Goal: Information Seeking & Learning: Learn about a topic

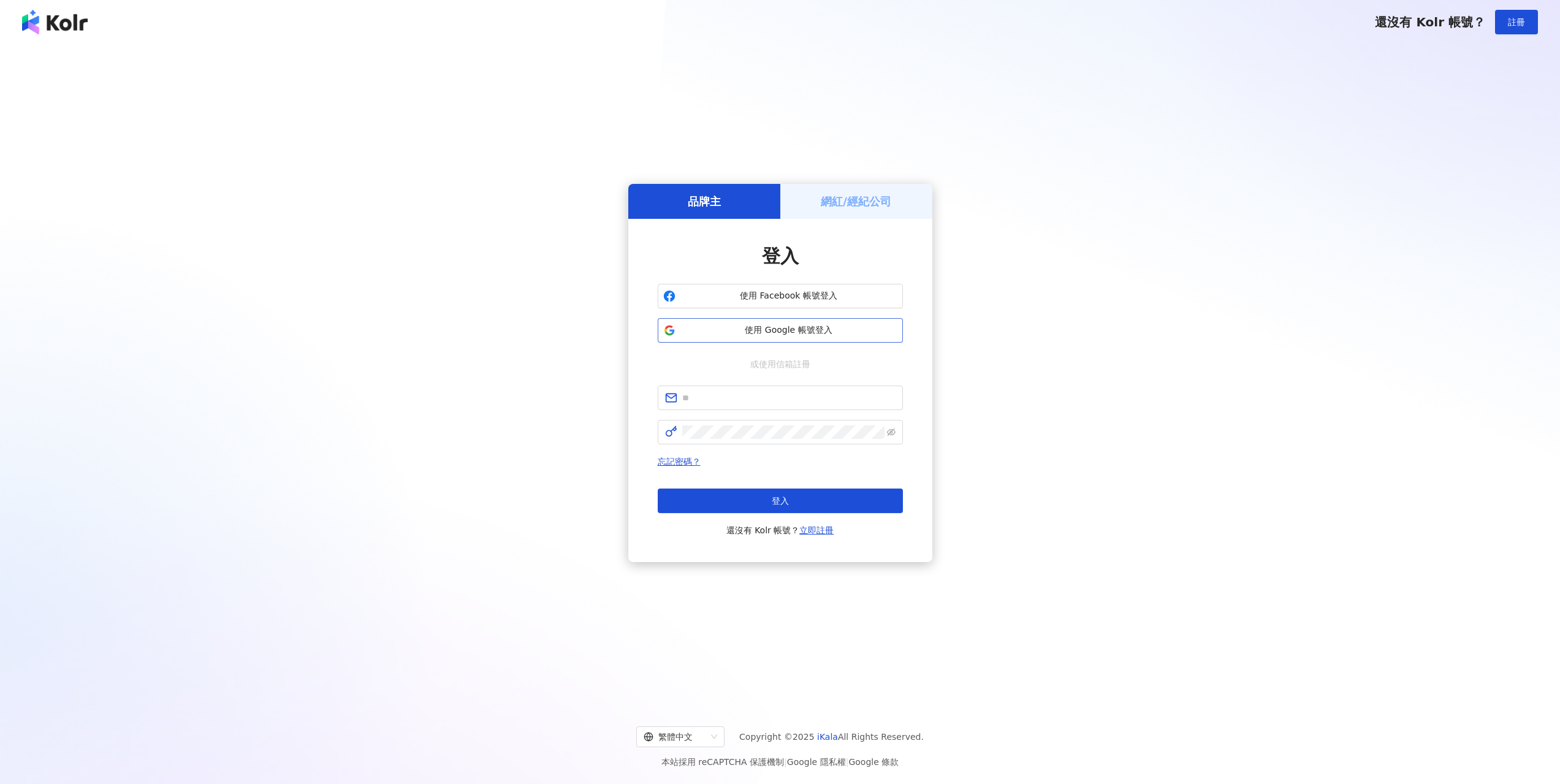
click at [812, 335] on span "使用 Google 帳號登入" at bounding box center [789, 330] width 217 height 12
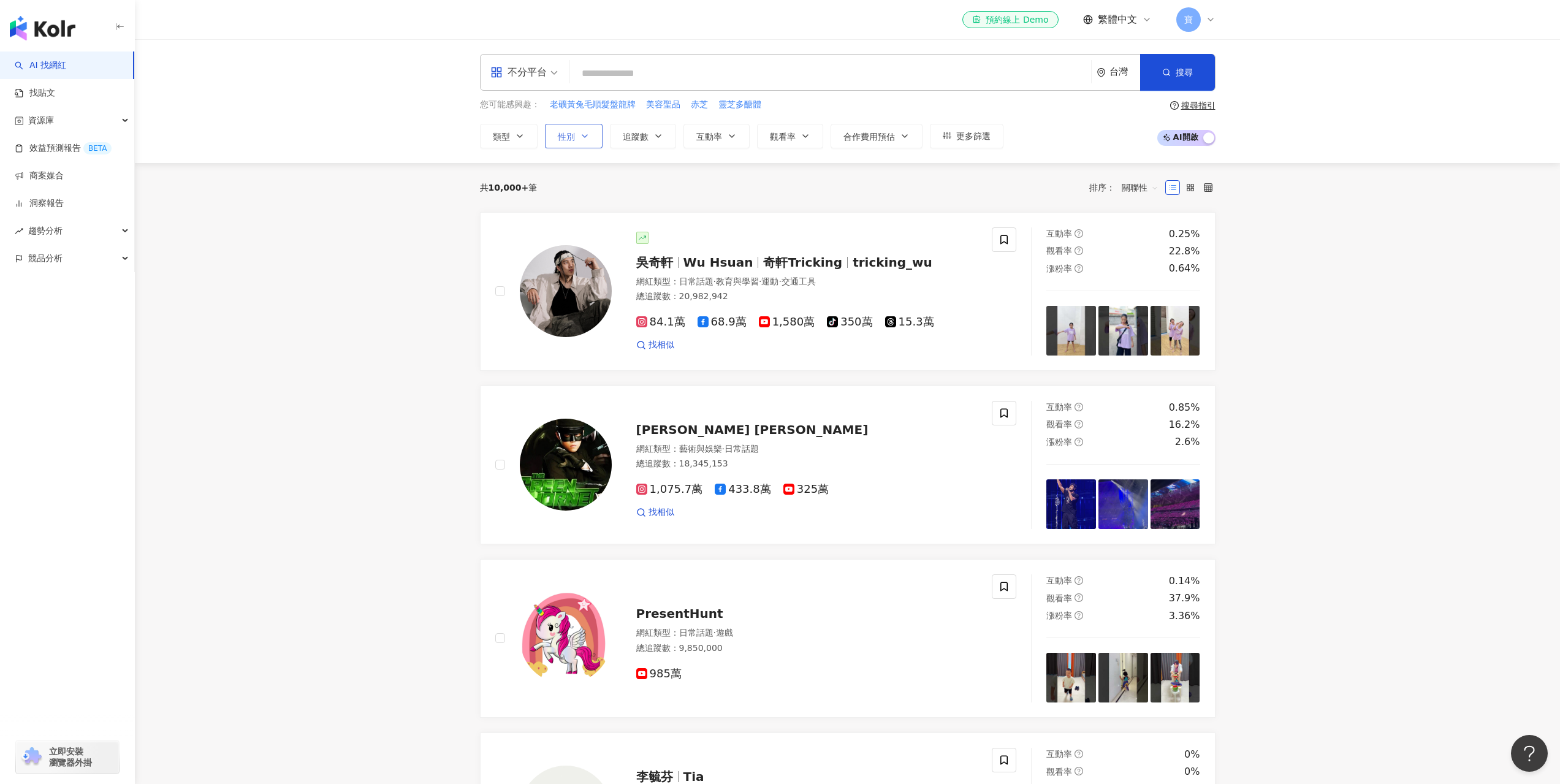
click at [557, 131] on button "性別" at bounding box center [574, 136] width 58 height 24
click at [580, 177] on span "不限" at bounding box center [580, 183] width 27 height 13
click at [629, 140] on span "追蹤數" at bounding box center [635, 136] width 26 height 10
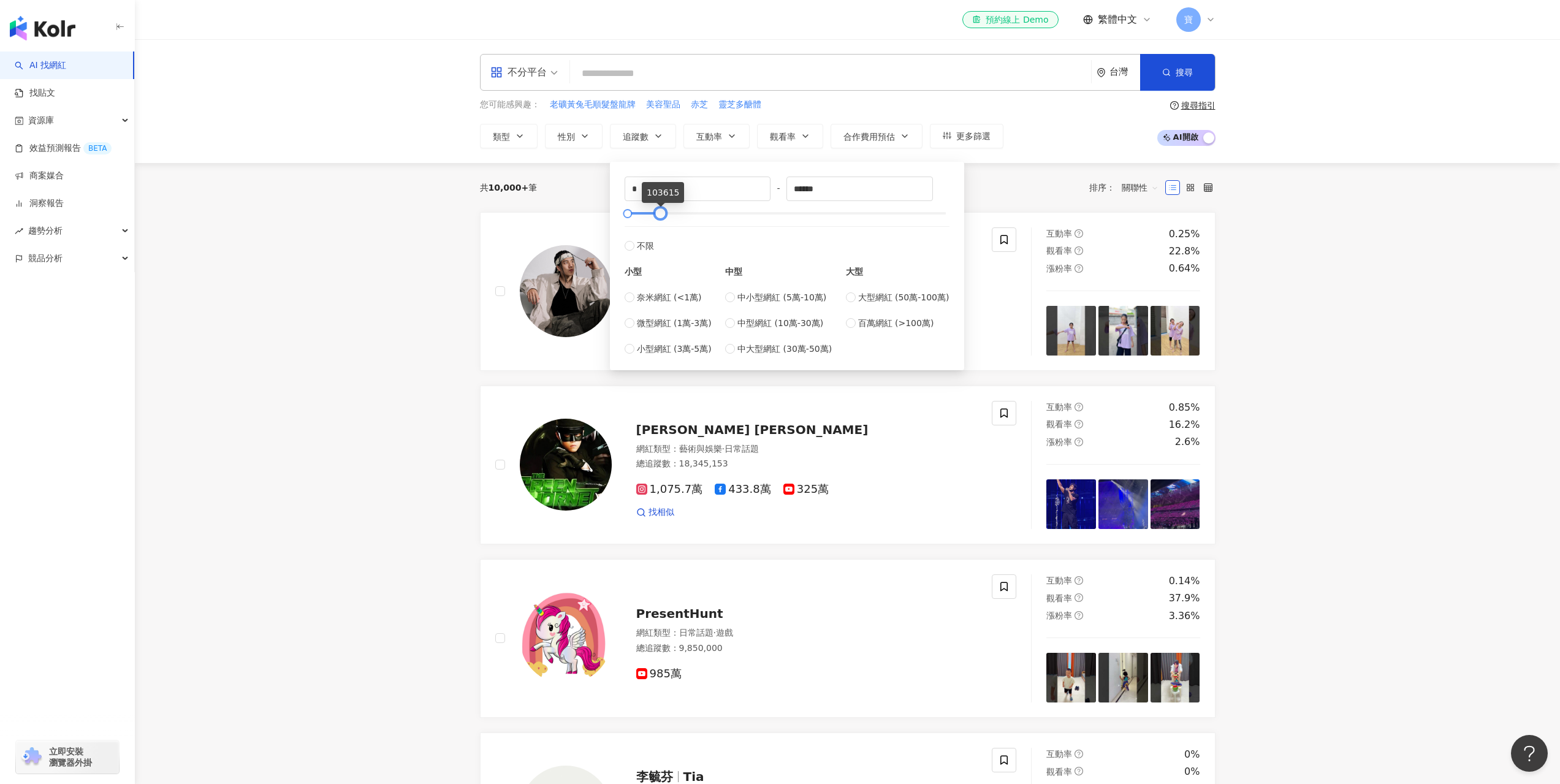
drag, startPoint x: 941, startPoint y: 217, endPoint x: 757, endPoint y: 210, distance: 184.1
click at [657, 217] on div at bounding box center [660, 213] width 7 height 7
drag, startPoint x: 850, startPoint y: 188, endPoint x: 805, endPoint y: 190, distance: 45.0
click at [805, 190] on input "******" at bounding box center [859, 188] width 145 height 23
type input "******"
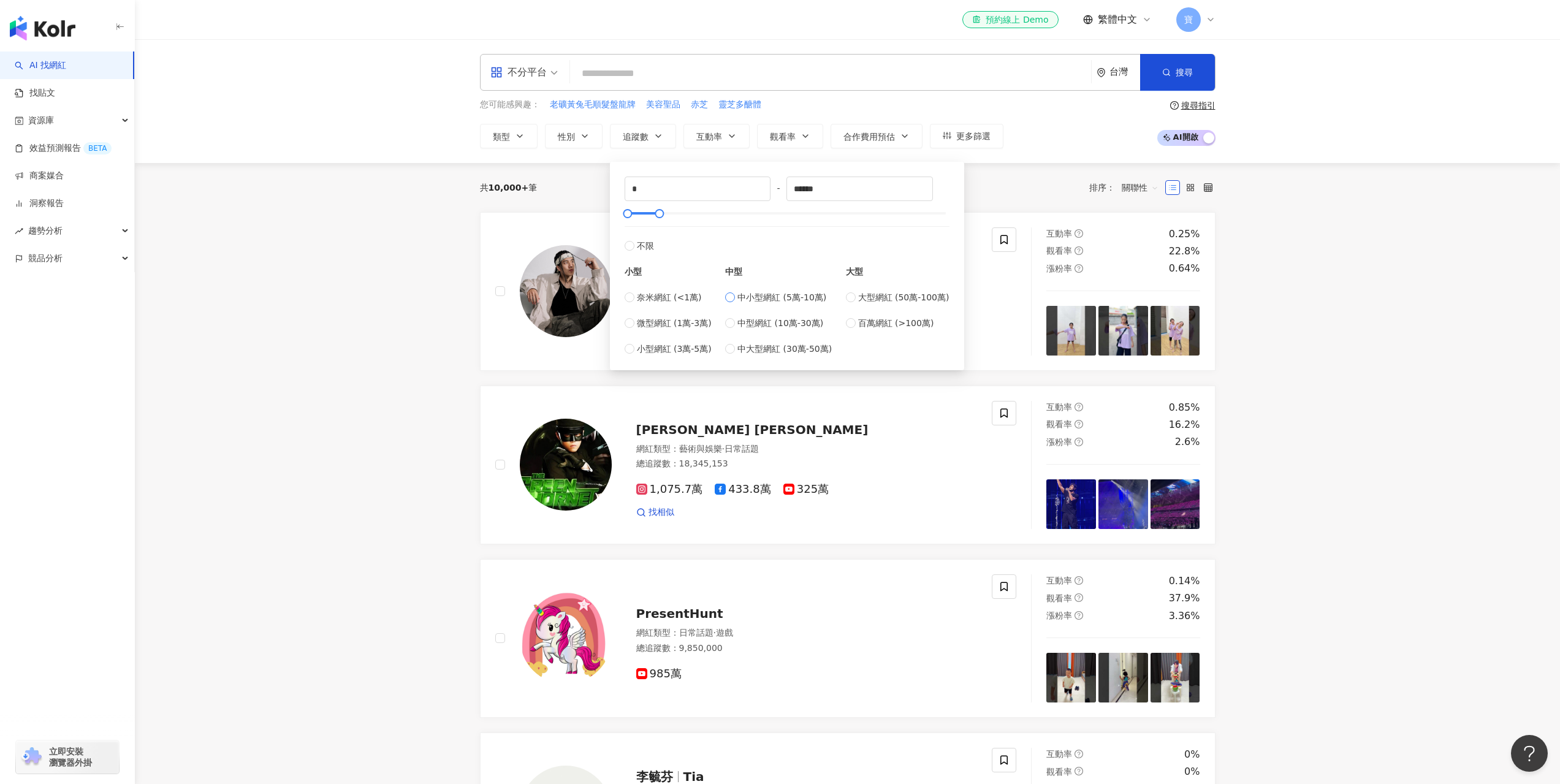
click at [757, 298] on span "中小型網紅 (5萬-10萬)" at bounding box center [782, 297] width 89 height 13
type input "*****"
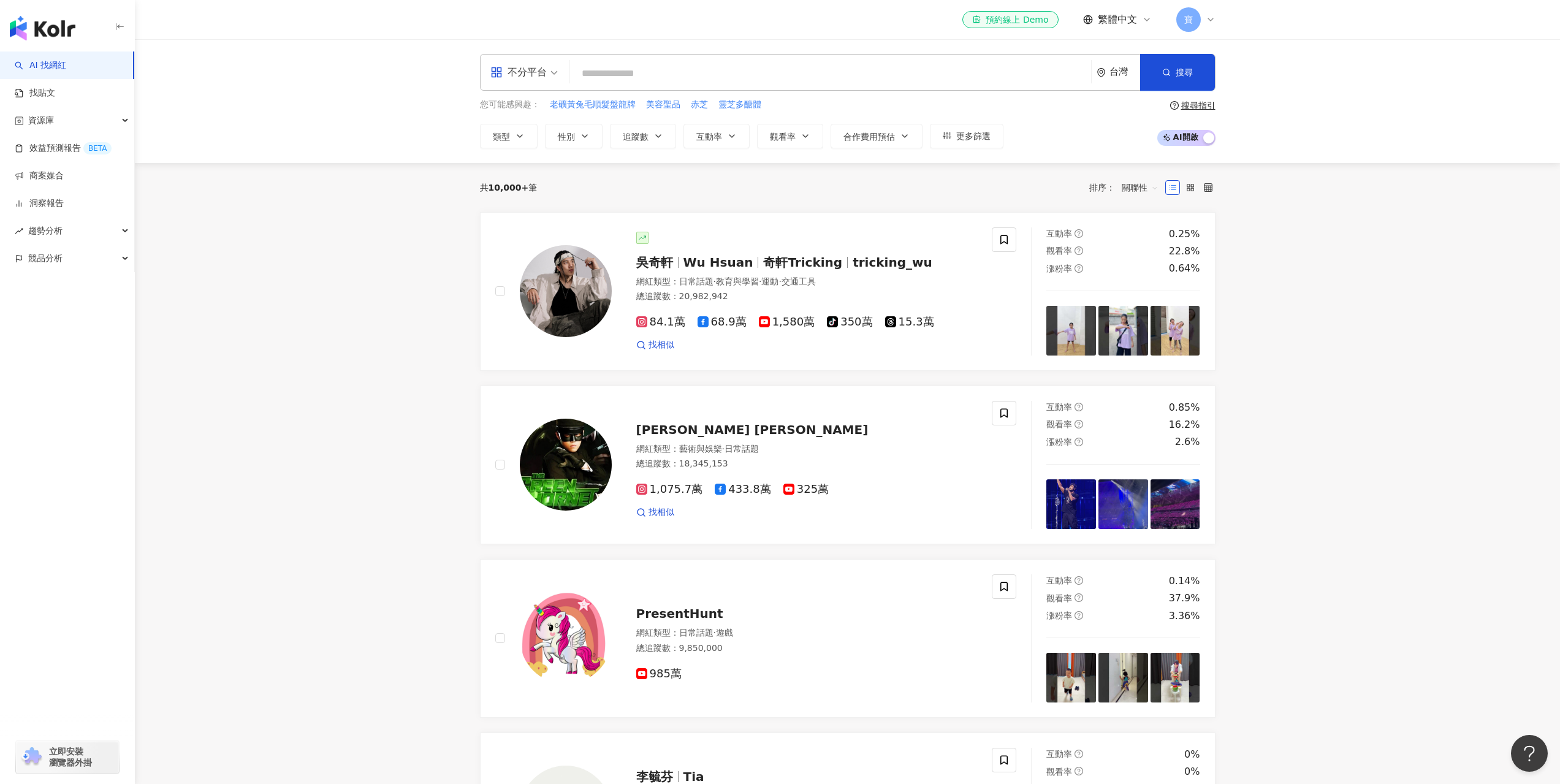
click at [990, 185] on div "共 10,000+ 筆 排序： 關聯性" at bounding box center [847, 187] width 736 height 20
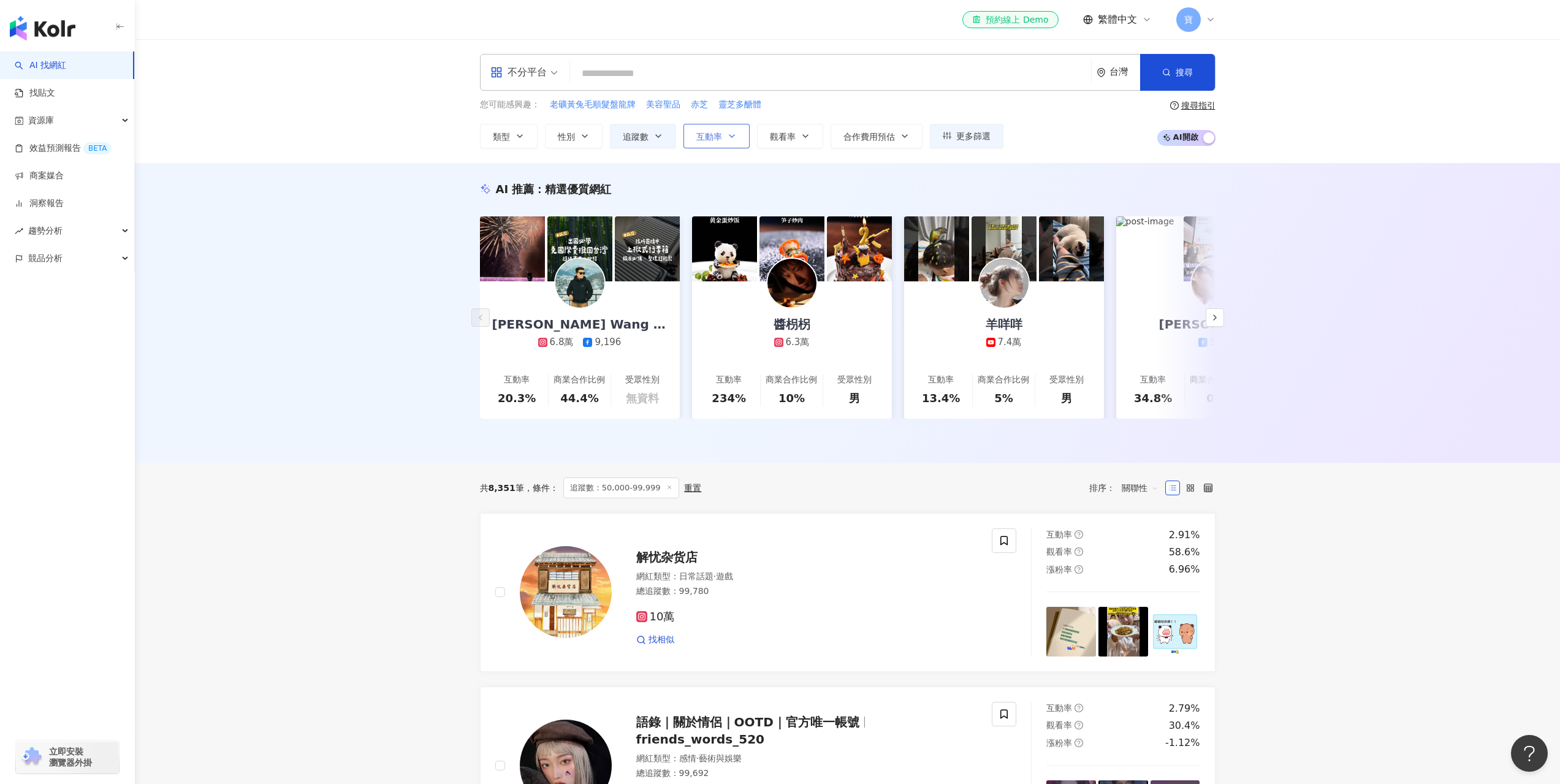
click at [714, 141] on span "互動率" at bounding box center [709, 136] width 26 height 10
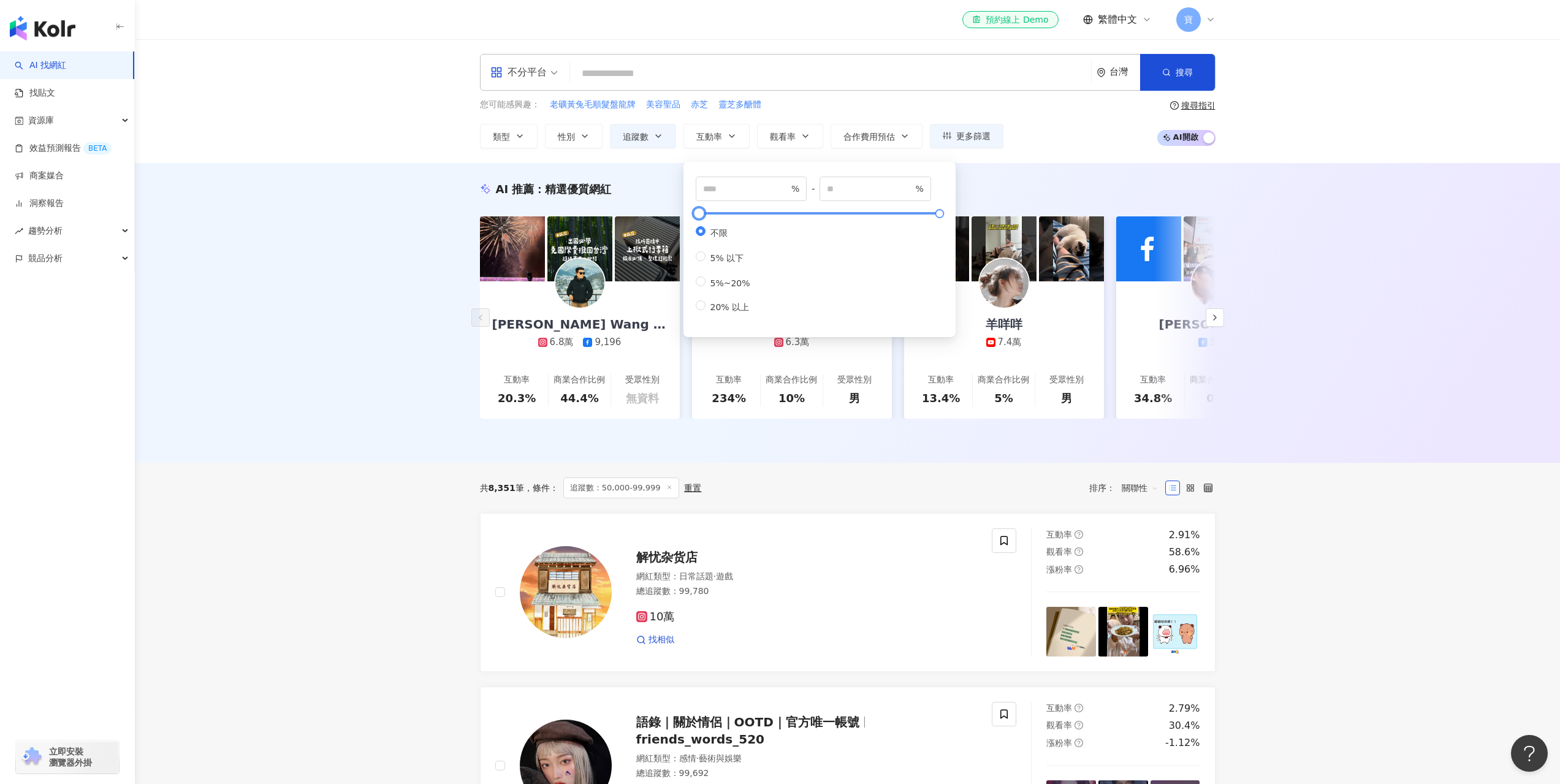
type input "**"
type input "*****"
click at [706, 217] on div at bounding box center [704, 213] width 7 height 7
click at [716, 288] on span "5%~20%" at bounding box center [730, 282] width 50 height 10
type input "*"
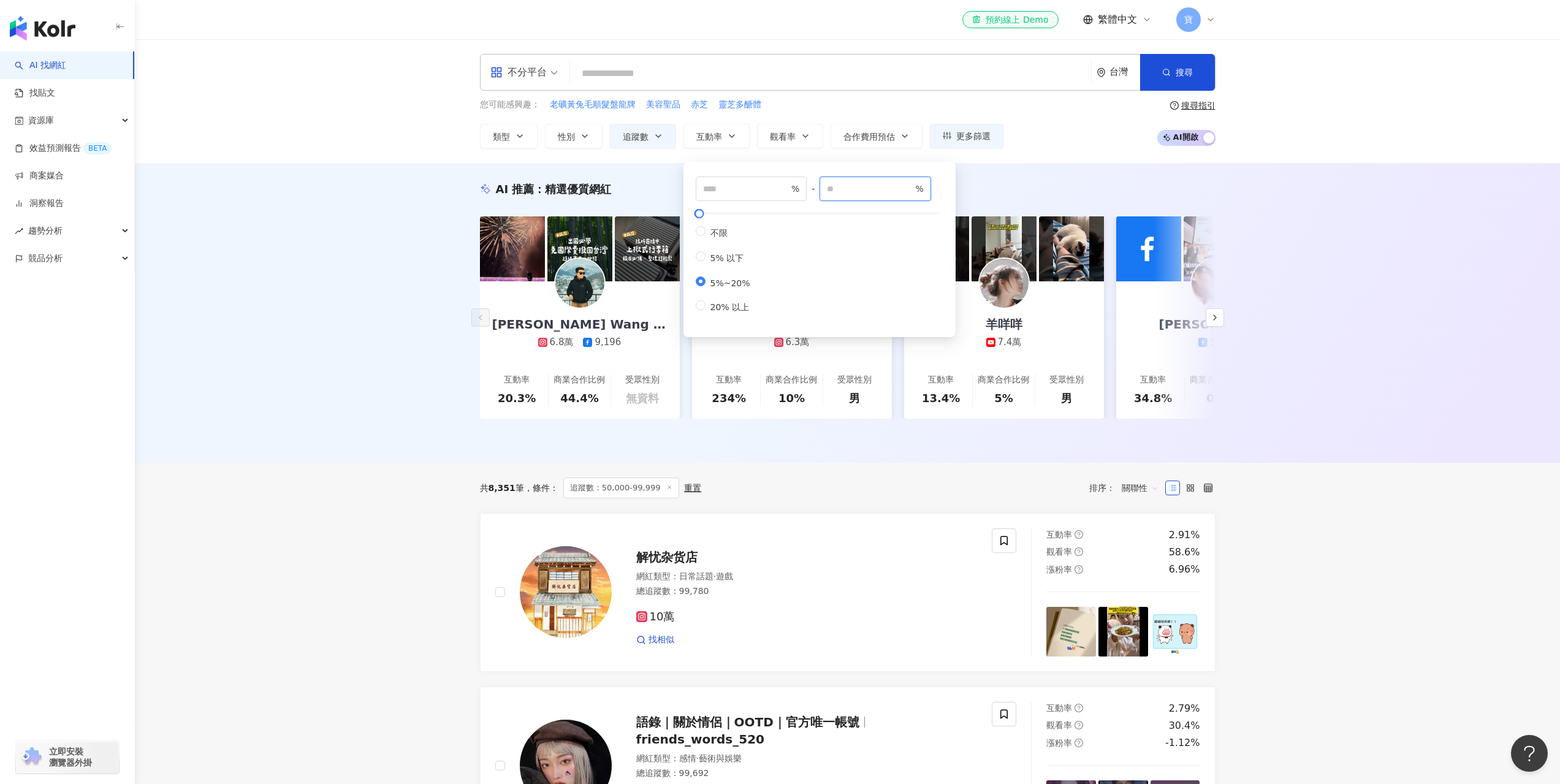
drag, startPoint x: 861, startPoint y: 183, endPoint x: 831, endPoint y: 184, distance: 30.0
click at [831, 184] on span "** %" at bounding box center [875, 188] width 112 height 24
type input "**"
click at [1019, 189] on div "AI 推薦 ： 精選優質網紅" at bounding box center [847, 189] width 736 height 15
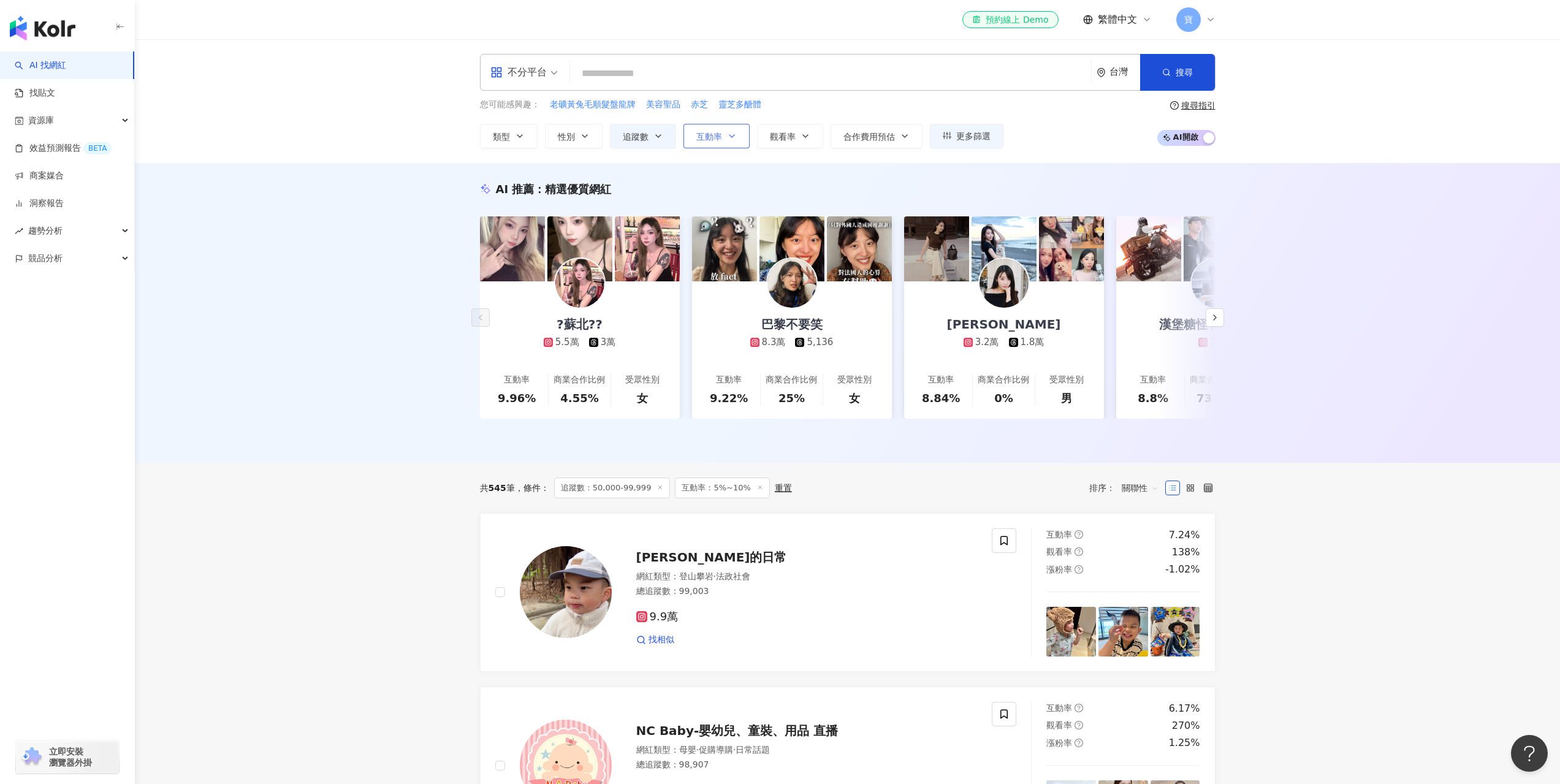
click at [712, 137] on span "互動率" at bounding box center [709, 136] width 26 height 10
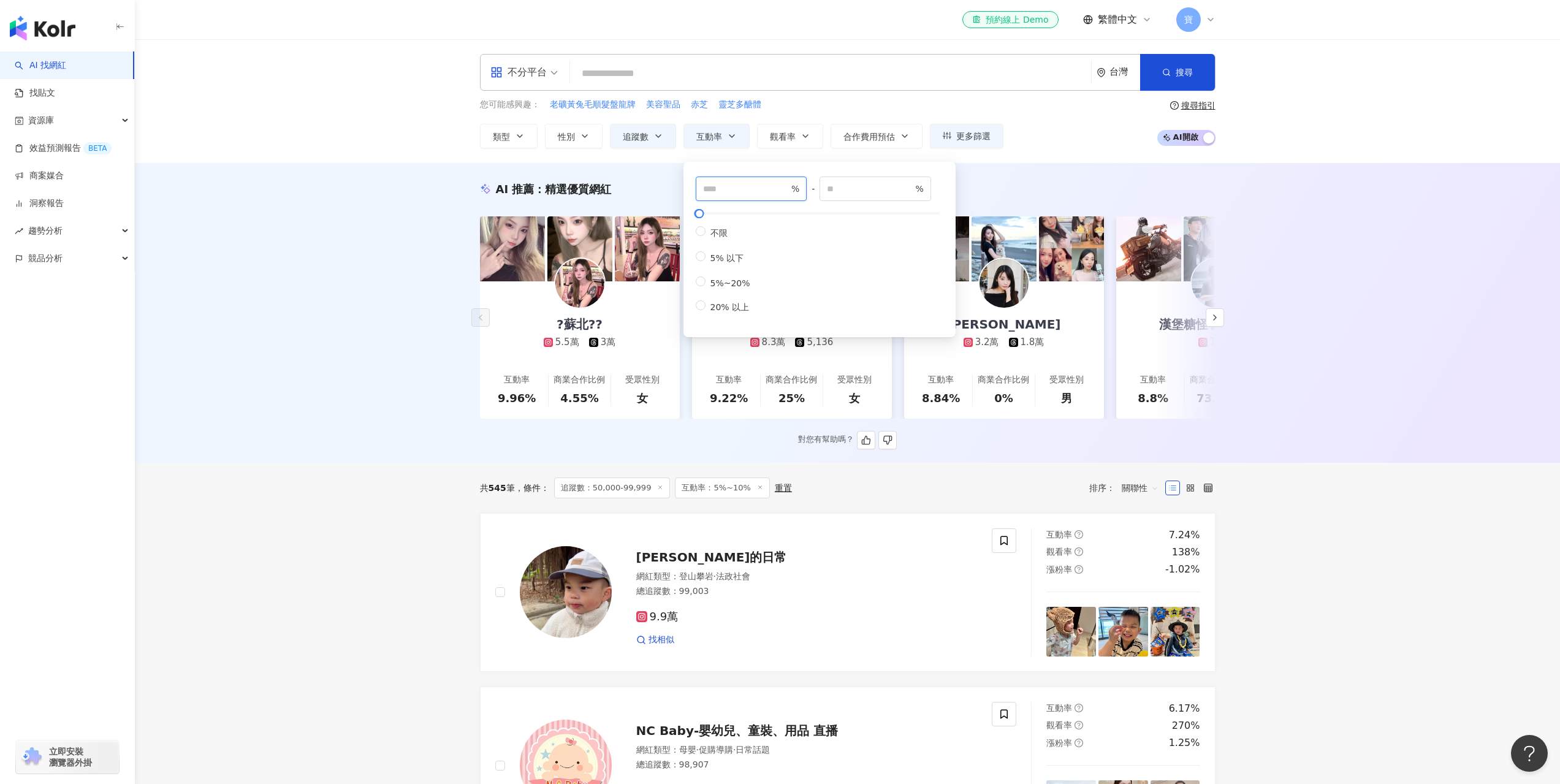
drag, startPoint x: 746, startPoint y: 188, endPoint x: 654, endPoint y: 196, distance: 92.3
type input "**"
drag, startPoint x: 831, startPoint y: 190, endPoint x: 785, endPoint y: 195, distance: 46.3
click at [785, 195] on div "** % - ** % 不限 5% 以下 5%~20% 20% 以上" at bounding box center [819, 245] width 247 height 137
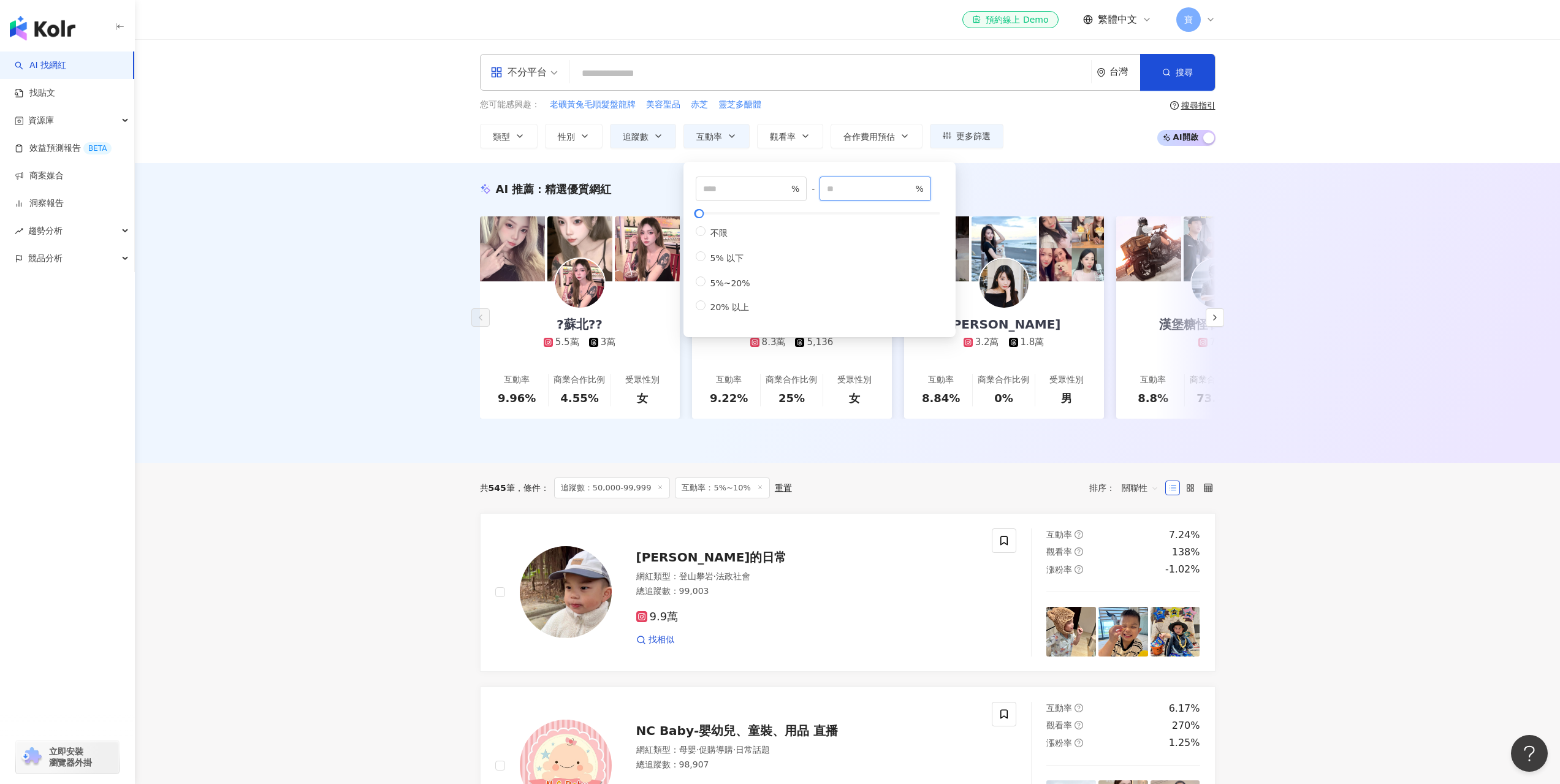
type input "*"
click at [1015, 176] on div "AI 推薦 ： 精選優質網紅 ?蘇北?? 5.5萬 3萬 互動率 9.96% 商業合作比例 4.55% 受眾性別 女 巴黎不要笑 8.3萬 5,136 互動率…" at bounding box center [847, 312] width 1425 height 300
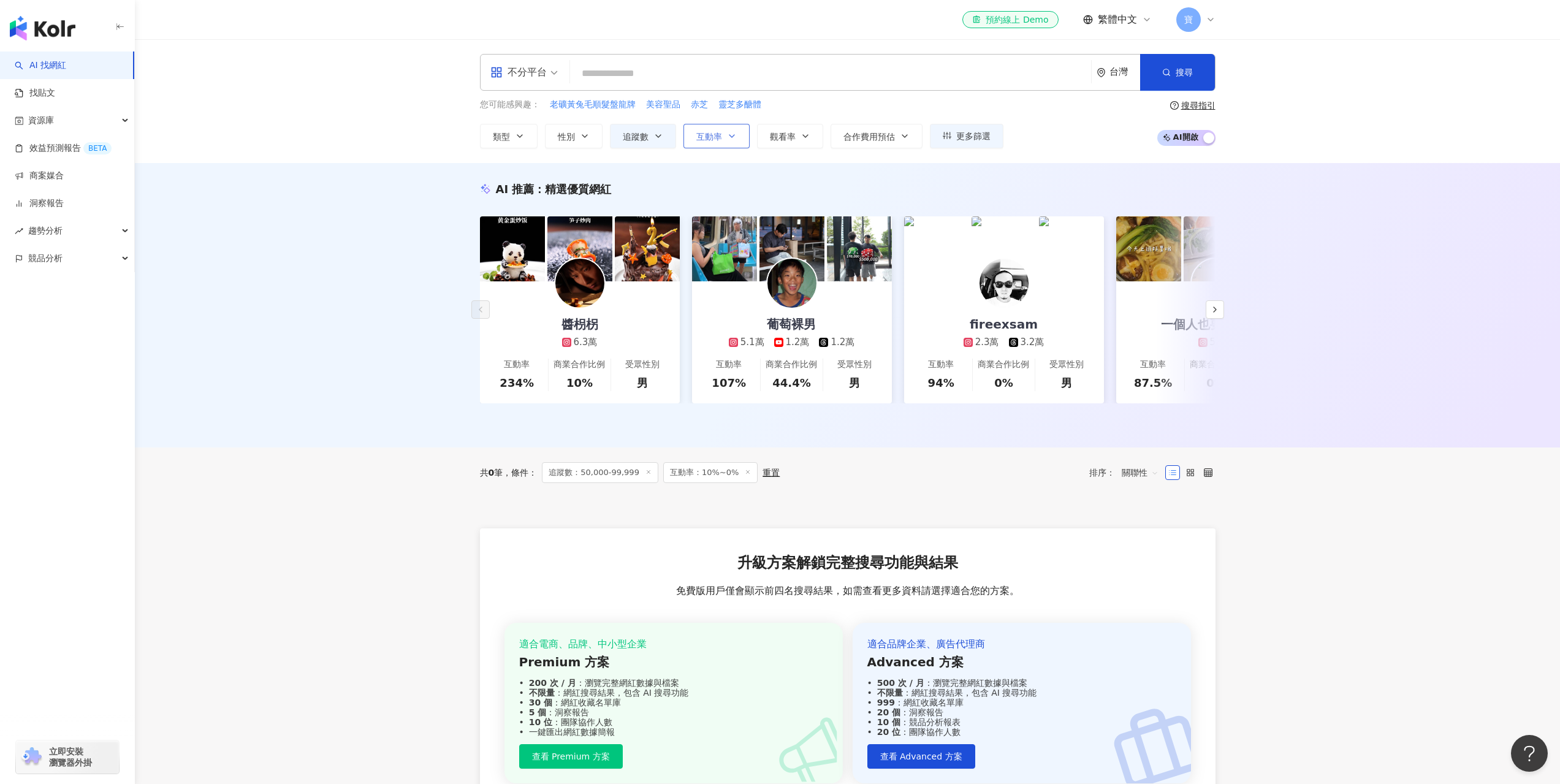
click at [707, 137] on span "互動率" at bounding box center [709, 136] width 26 height 10
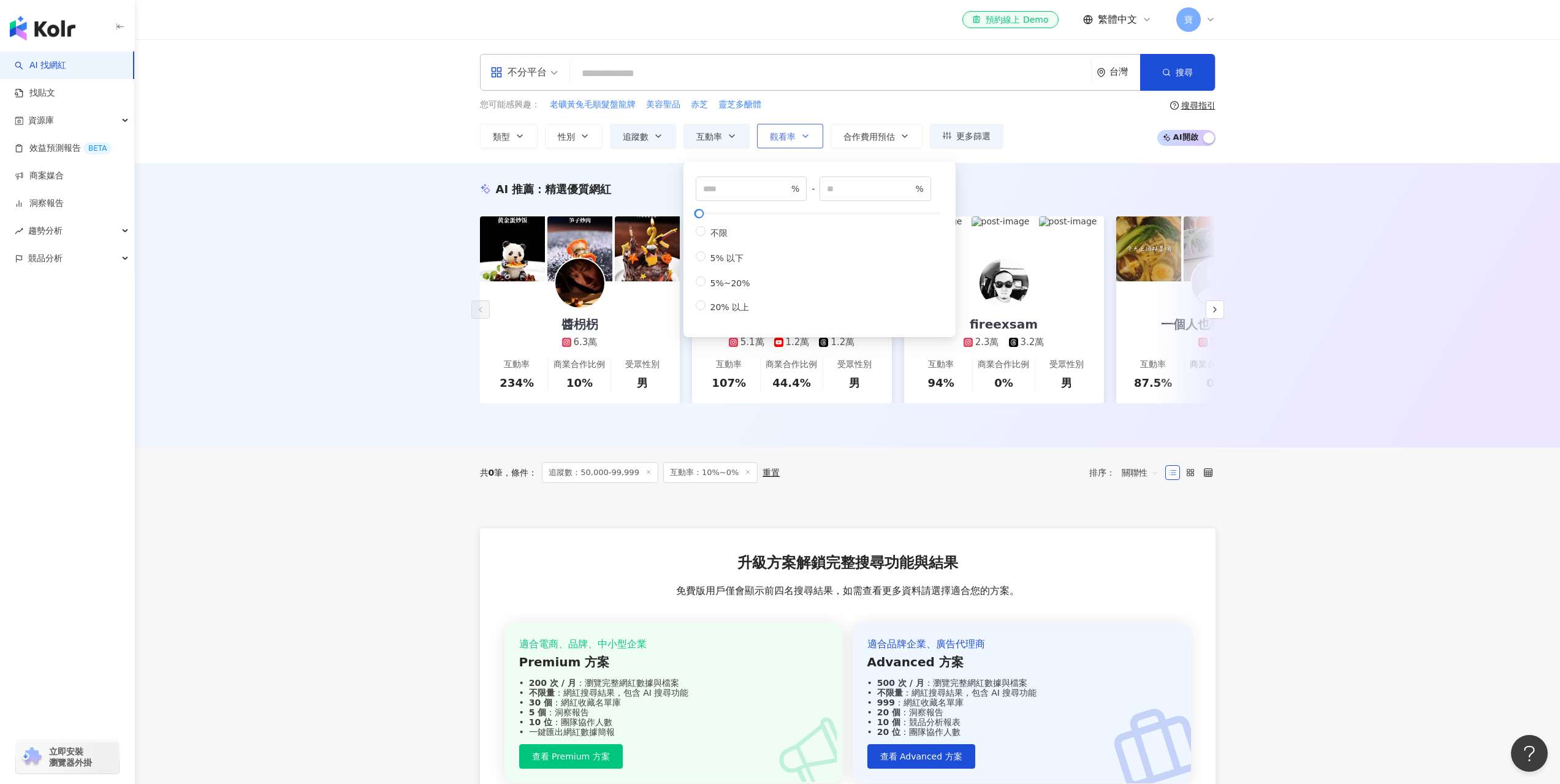
click at [791, 139] on span "觀看率" at bounding box center [783, 136] width 26 height 10
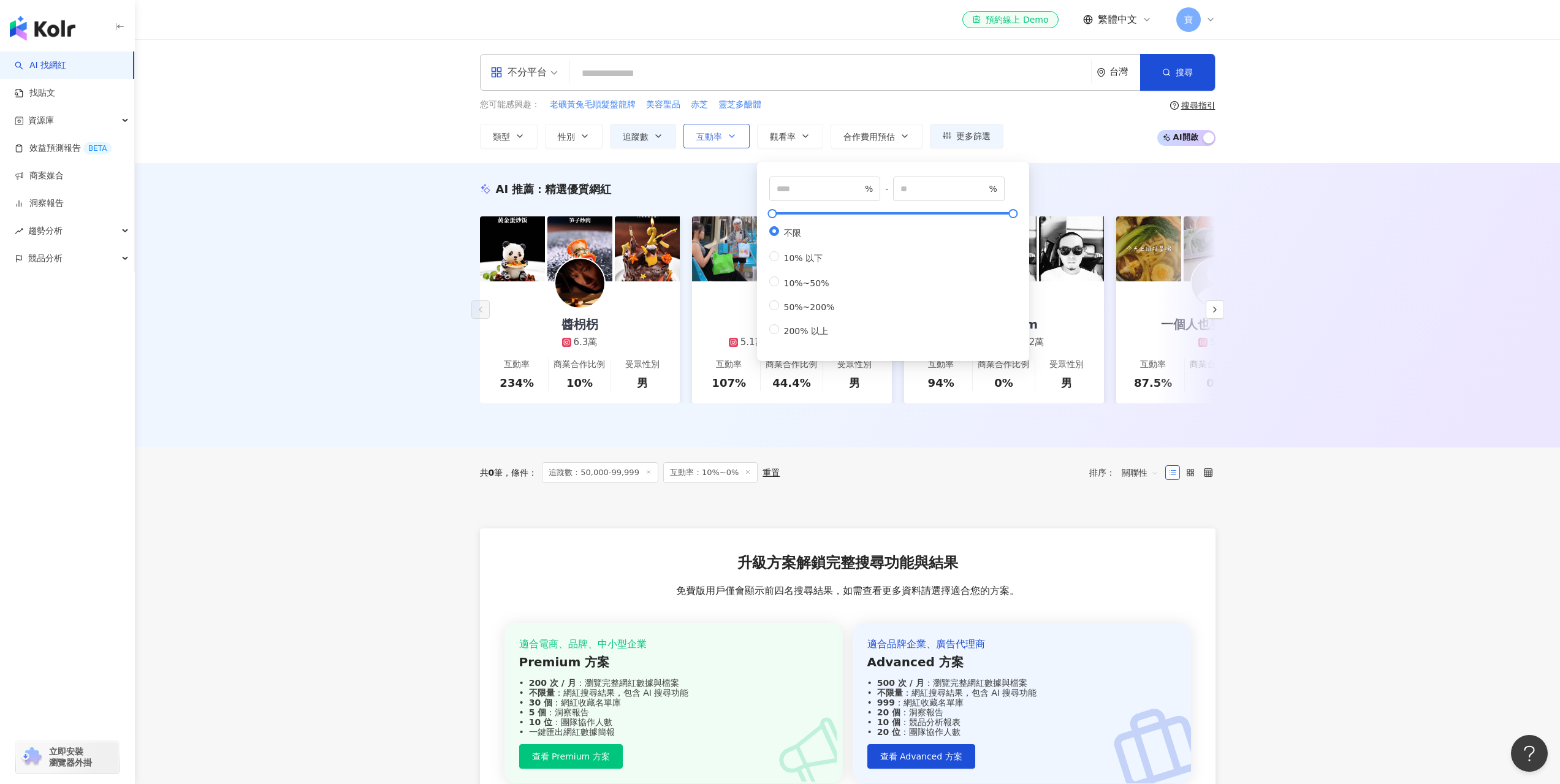
click at [718, 141] on span "互動率" at bounding box center [709, 136] width 26 height 10
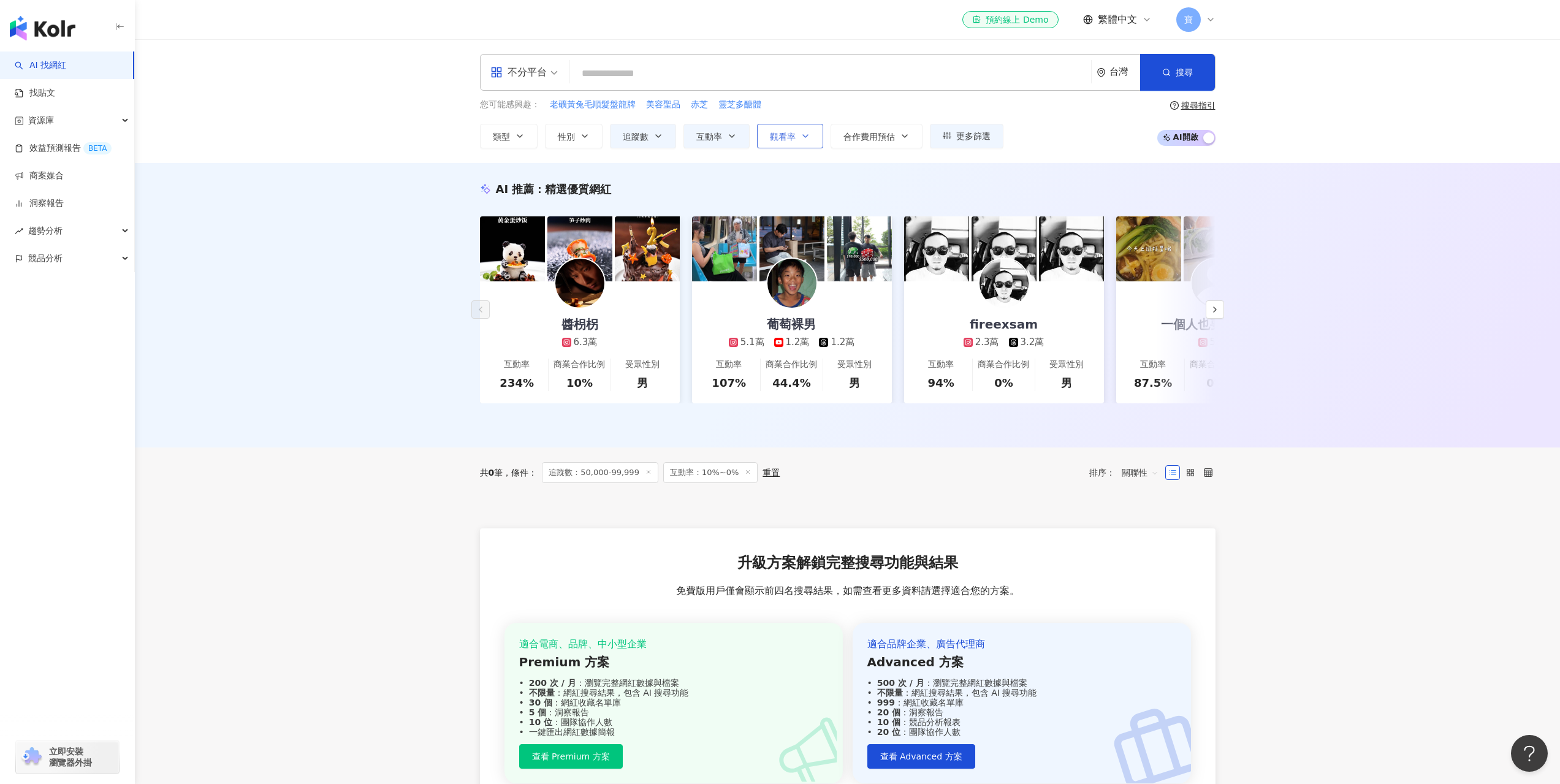
click at [775, 139] on span "觀看率" at bounding box center [783, 136] width 26 height 10
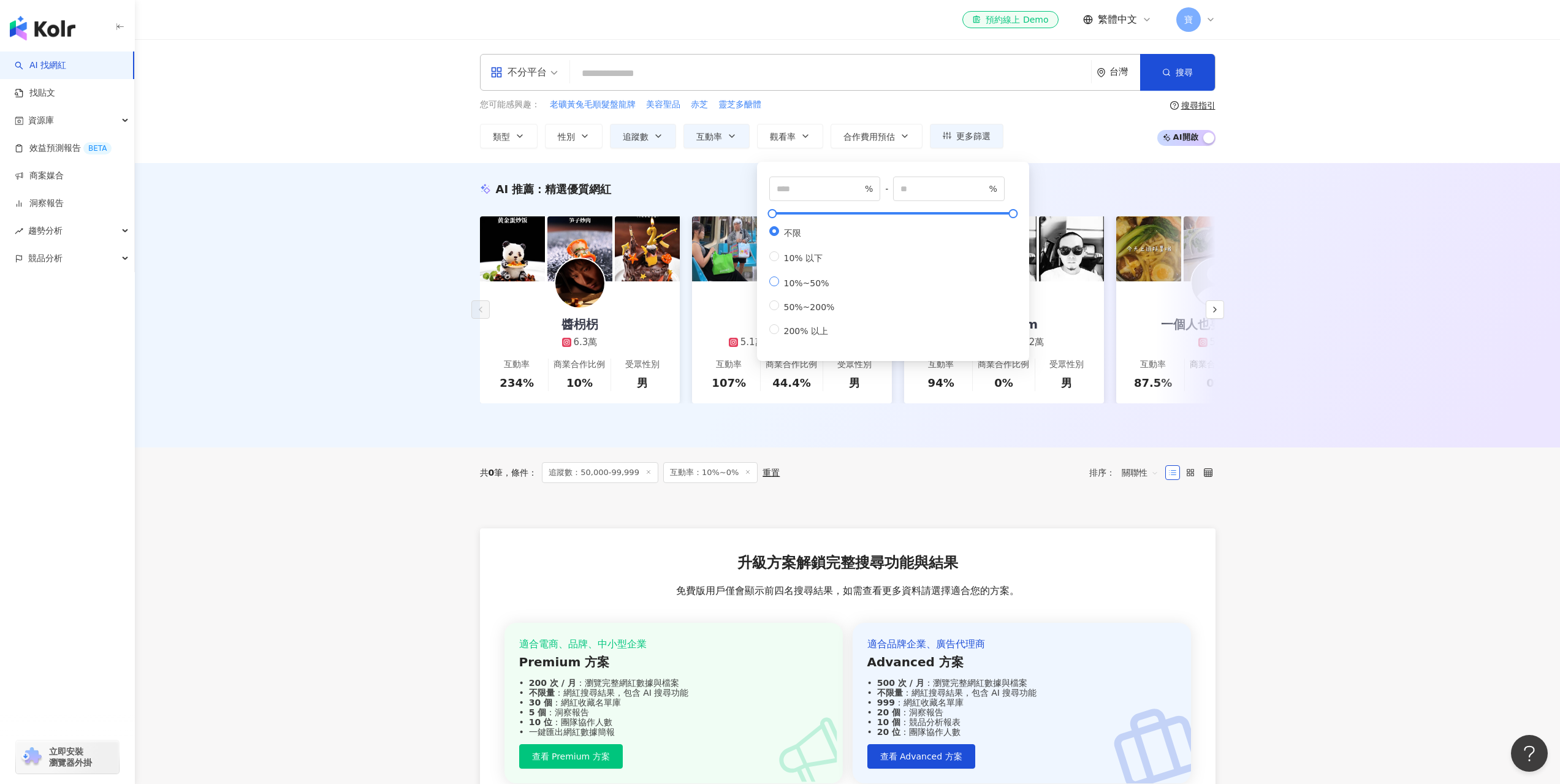
click at [801, 288] on span "10%~50%" at bounding box center [807, 282] width 55 height 10
type input "**"
click at [1072, 113] on div "您可能感興趣： 老礦黃兔毛順髮盤龍牌 美容聖品 赤芝 靈芝多醣體 類型 性別 追蹤數 互動率 觀看率 合作費用預估 更多篩選 不限 女 男 其他 ***** …" at bounding box center [847, 123] width 736 height 50
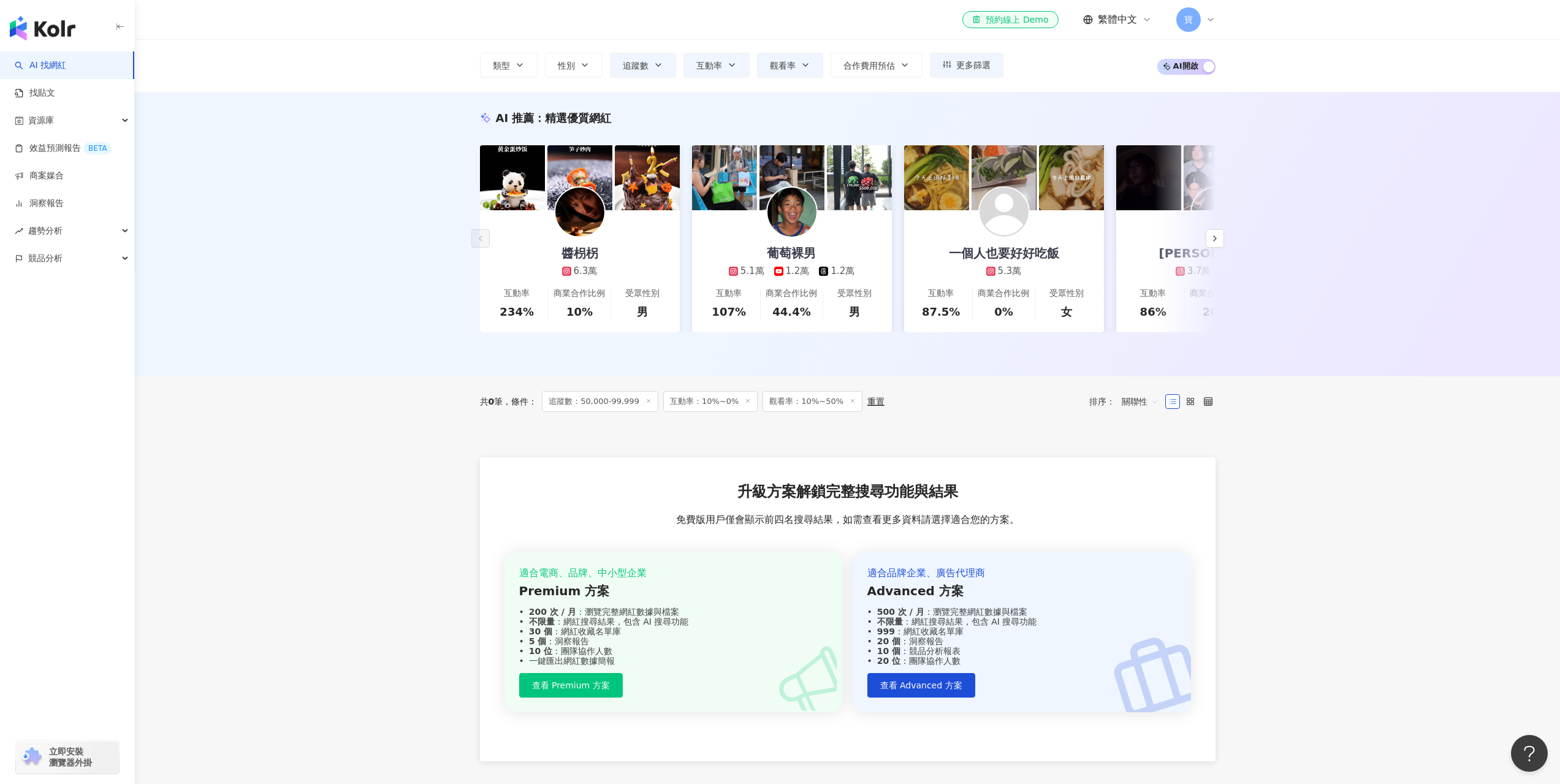
scroll to position [184, 0]
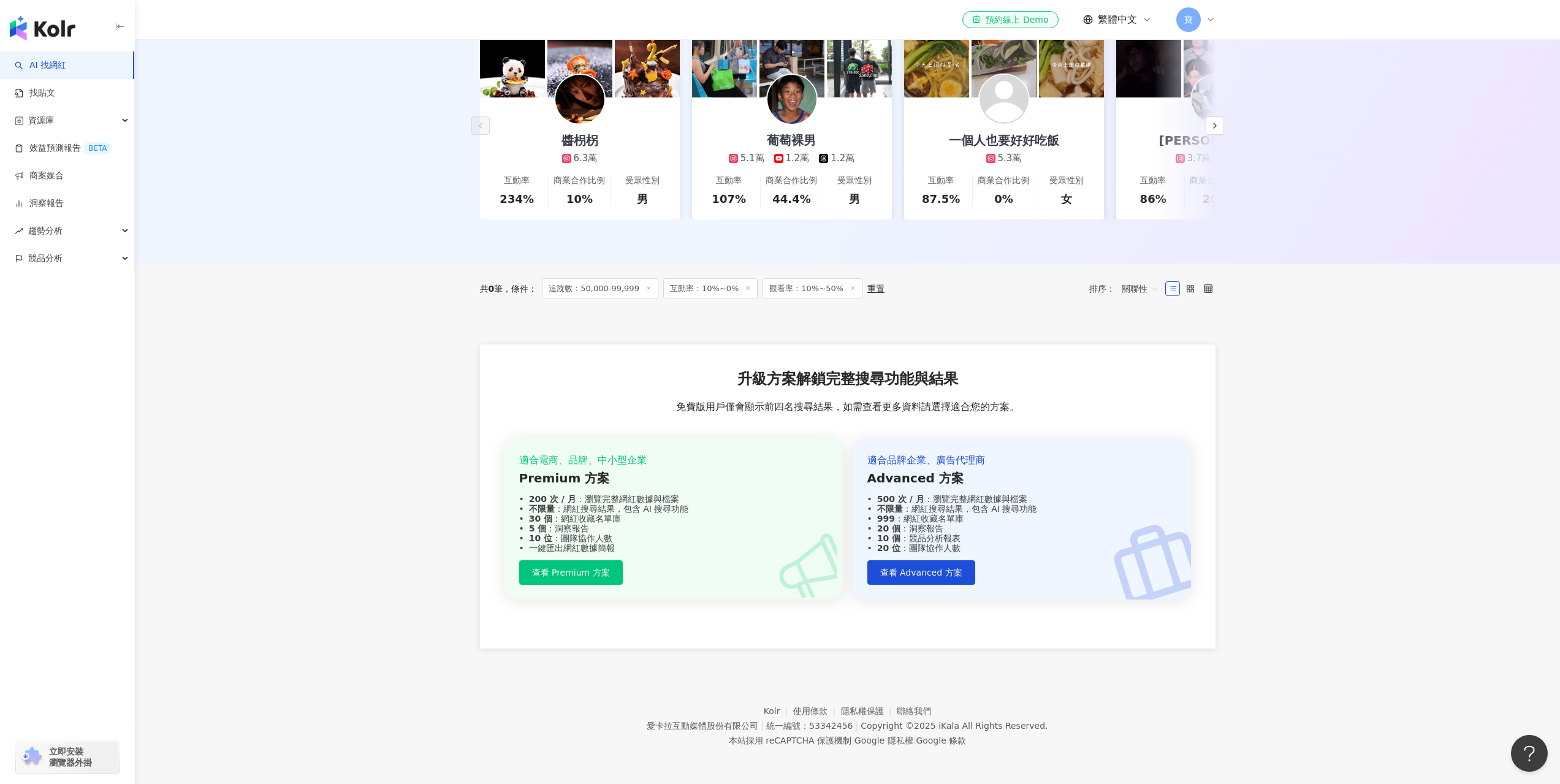
click at [851, 289] on line at bounding box center [853, 288] width 3 height 3
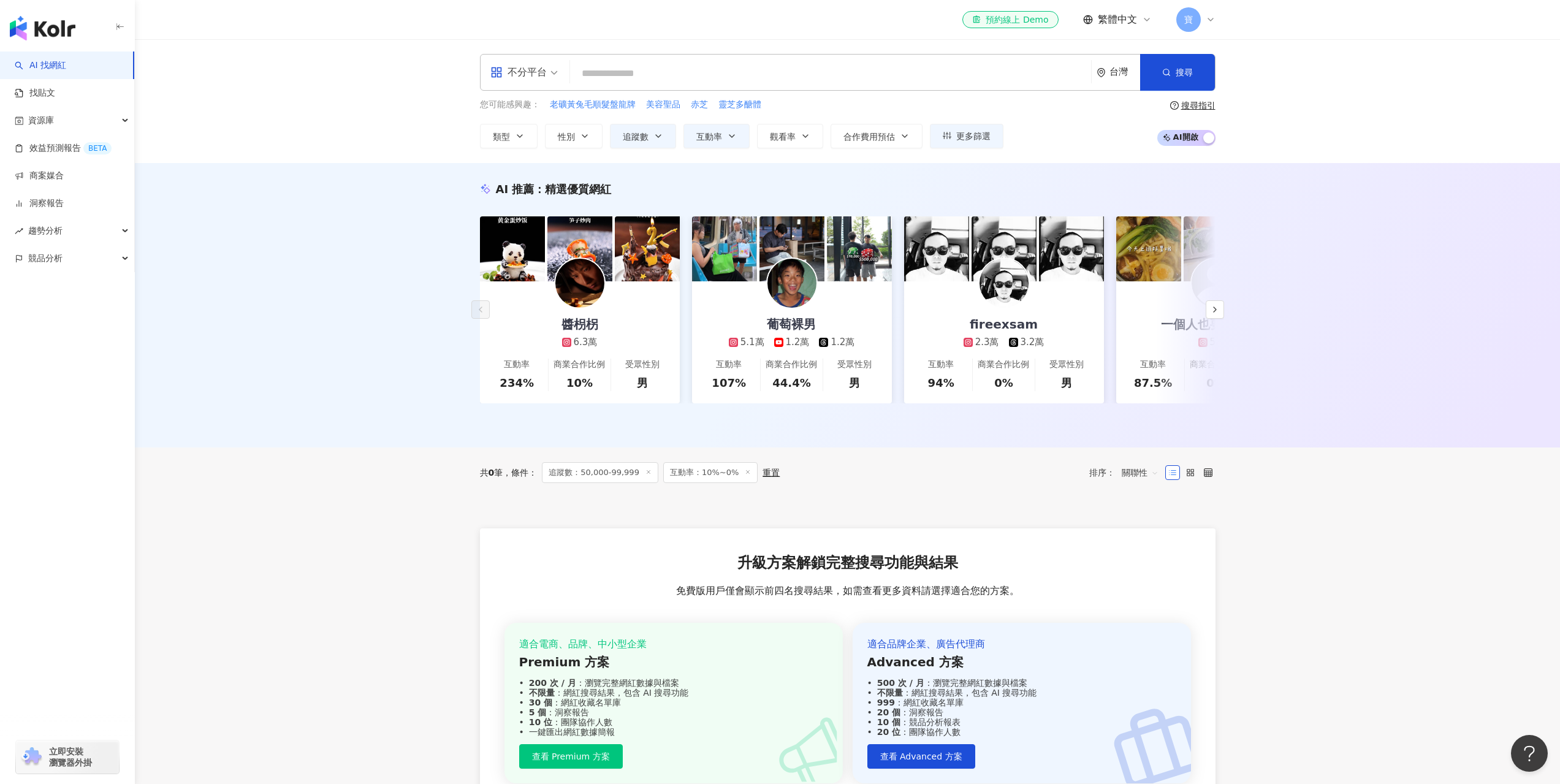
click at [735, 480] on span "互動率：10%~0%" at bounding box center [711, 472] width 95 height 21
click at [746, 473] on line at bounding box center [748, 472] width 3 height 3
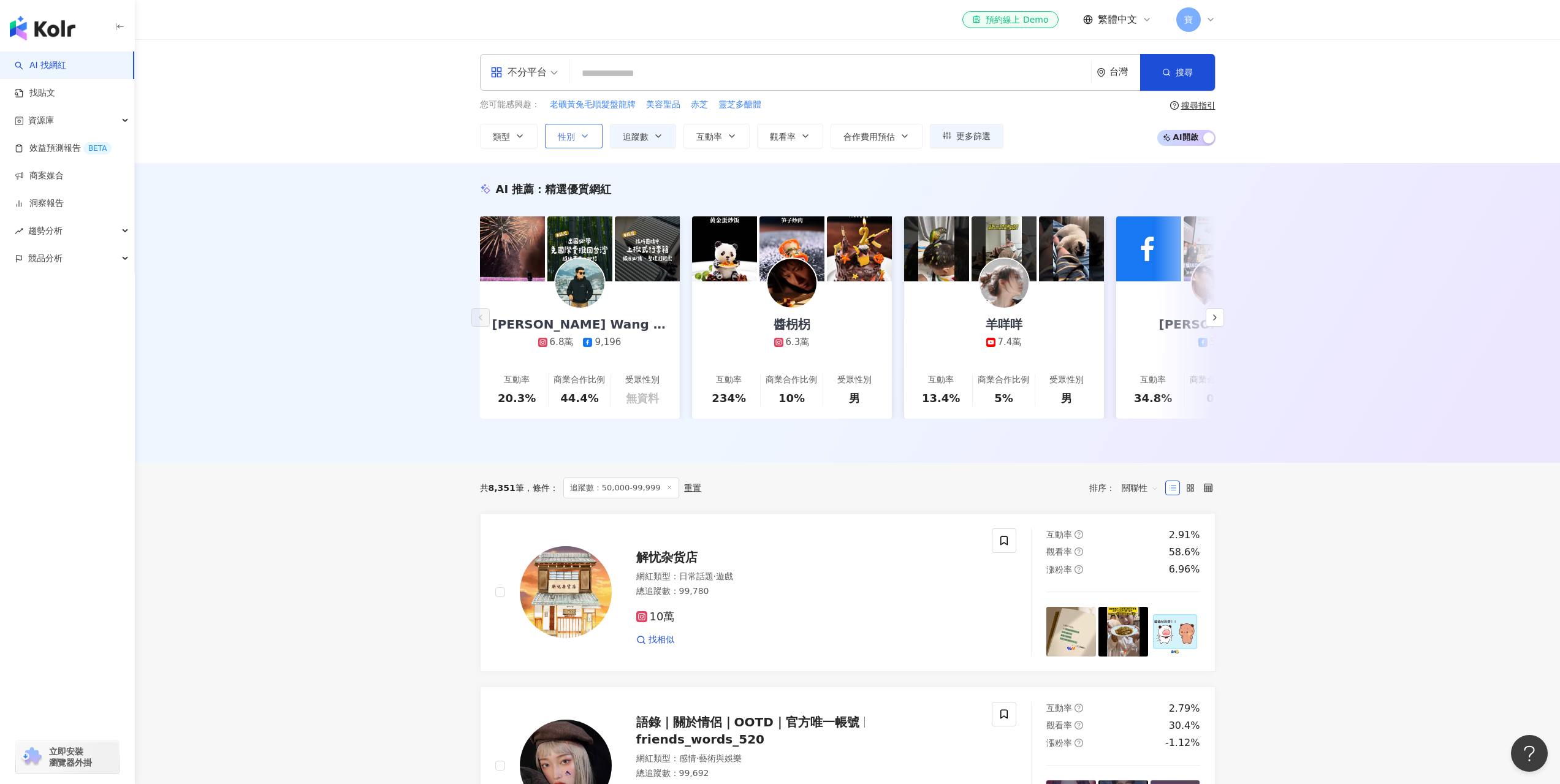
drag, startPoint x: 585, startPoint y: 139, endPoint x: 588, endPoint y: 151, distance: 12.4
click at [584, 139] on icon "button" at bounding box center [584, 135] width 10 height 10
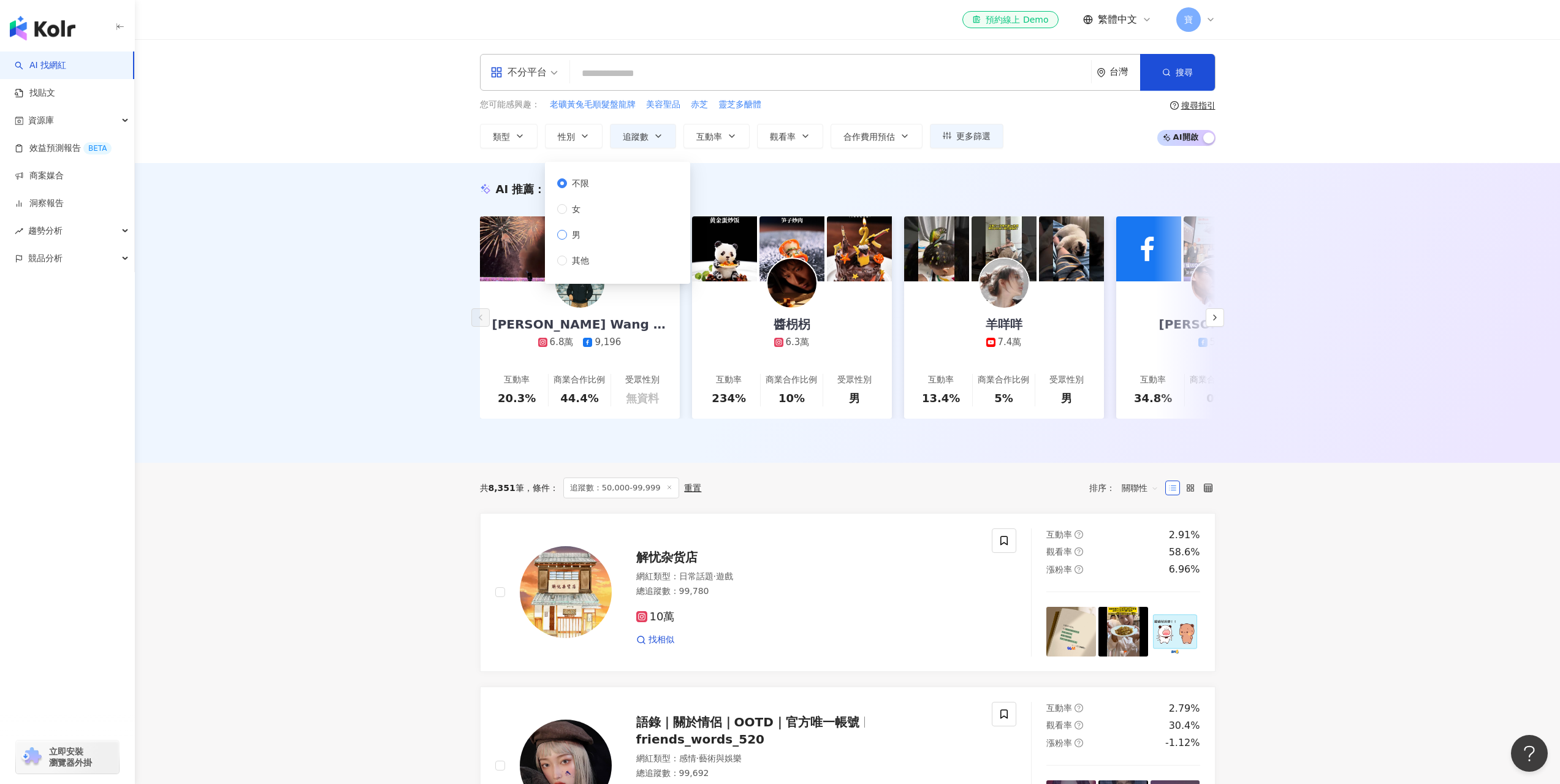
click at [568, 239] on span "男" at bounding box center [576, 234] width 19 height 13
click at [367, 440] on div "AI 推薦 ： 精選優質網紅 Eddie Wang 艾迪王 6.8萬 9,196 互動率 20.3% 商業合作比例 44.4% 受眾性別 無資料 醬枴柺 6.…" at bounding box center [847, 312] width 1425 height 300
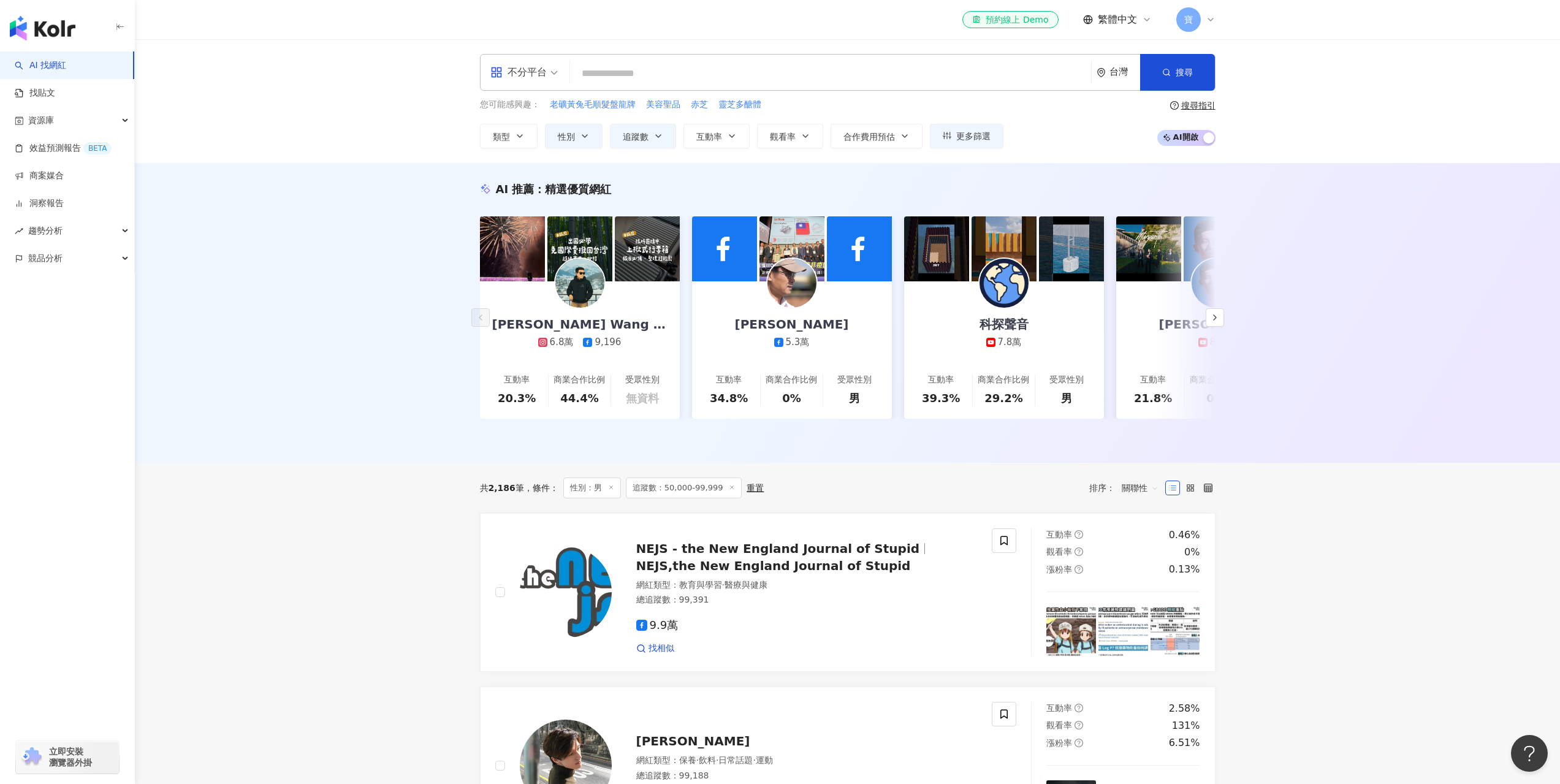
click at [237, 383] on div "AI 推薦 ： 精選優質網紅 Eddie Wang 艾迪王 6.8萬 9,196 互動率 20.3% 商業合作比例 44.4% 受眾性別 無資料 陳吉仲 5.…" at bounding box center [847, 312] width 1425 height 300
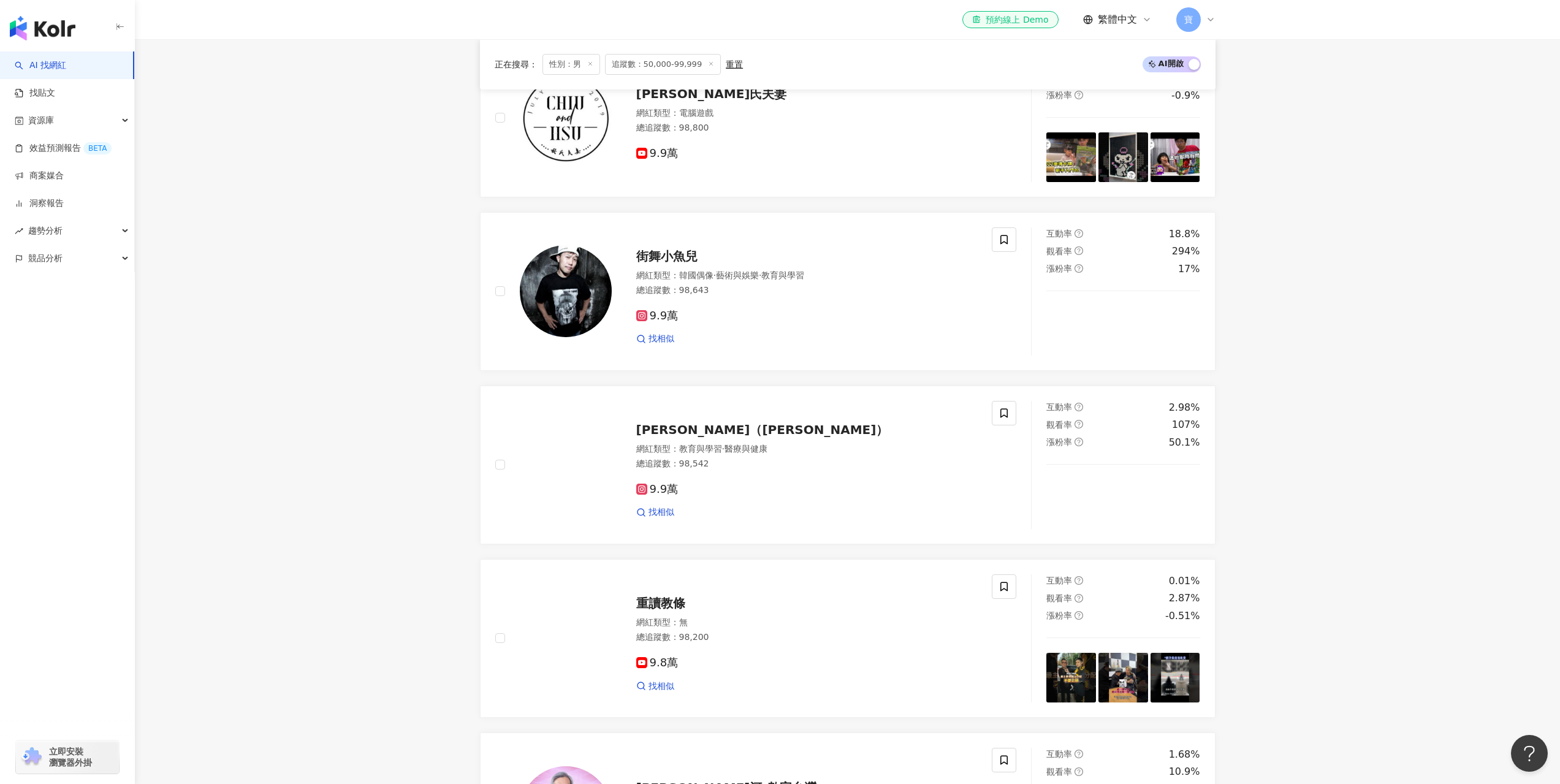
scroll to position [1348, 0]
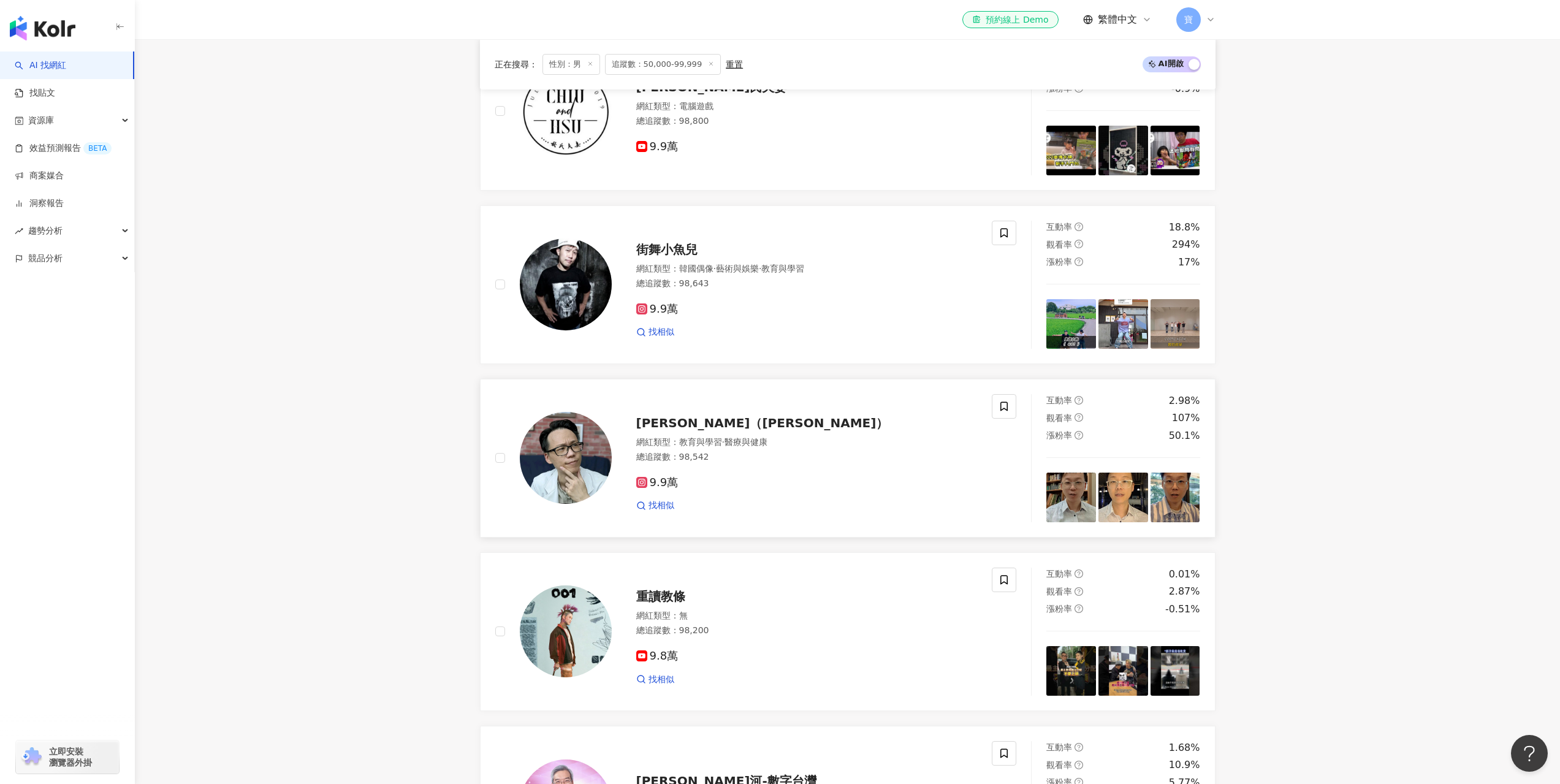
click at [741, 430] on span "Chen YuTin（陳藥師）" at bounding box center [762, 422] width 252 height 15
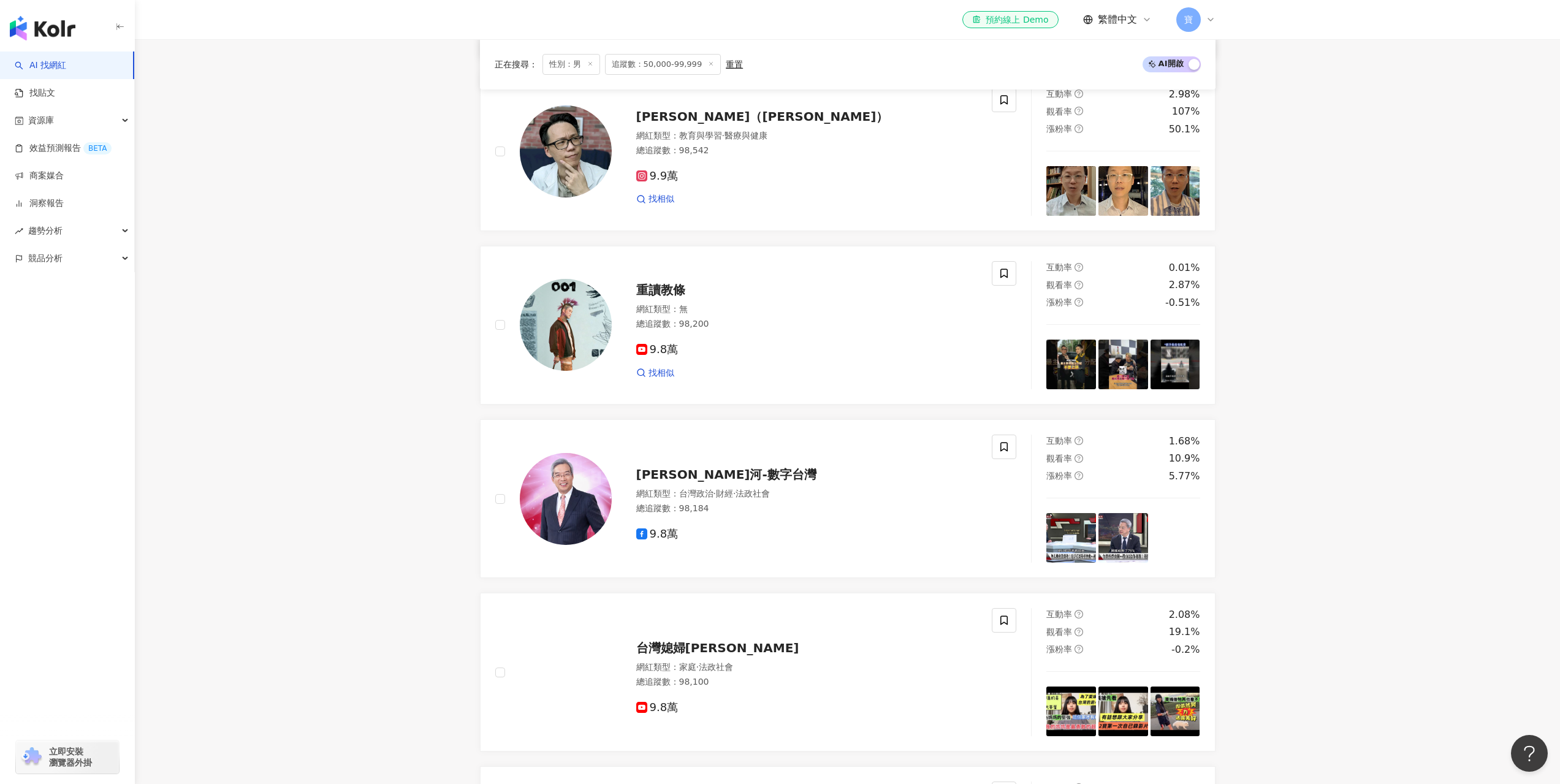
scroll to position [1716, 0]
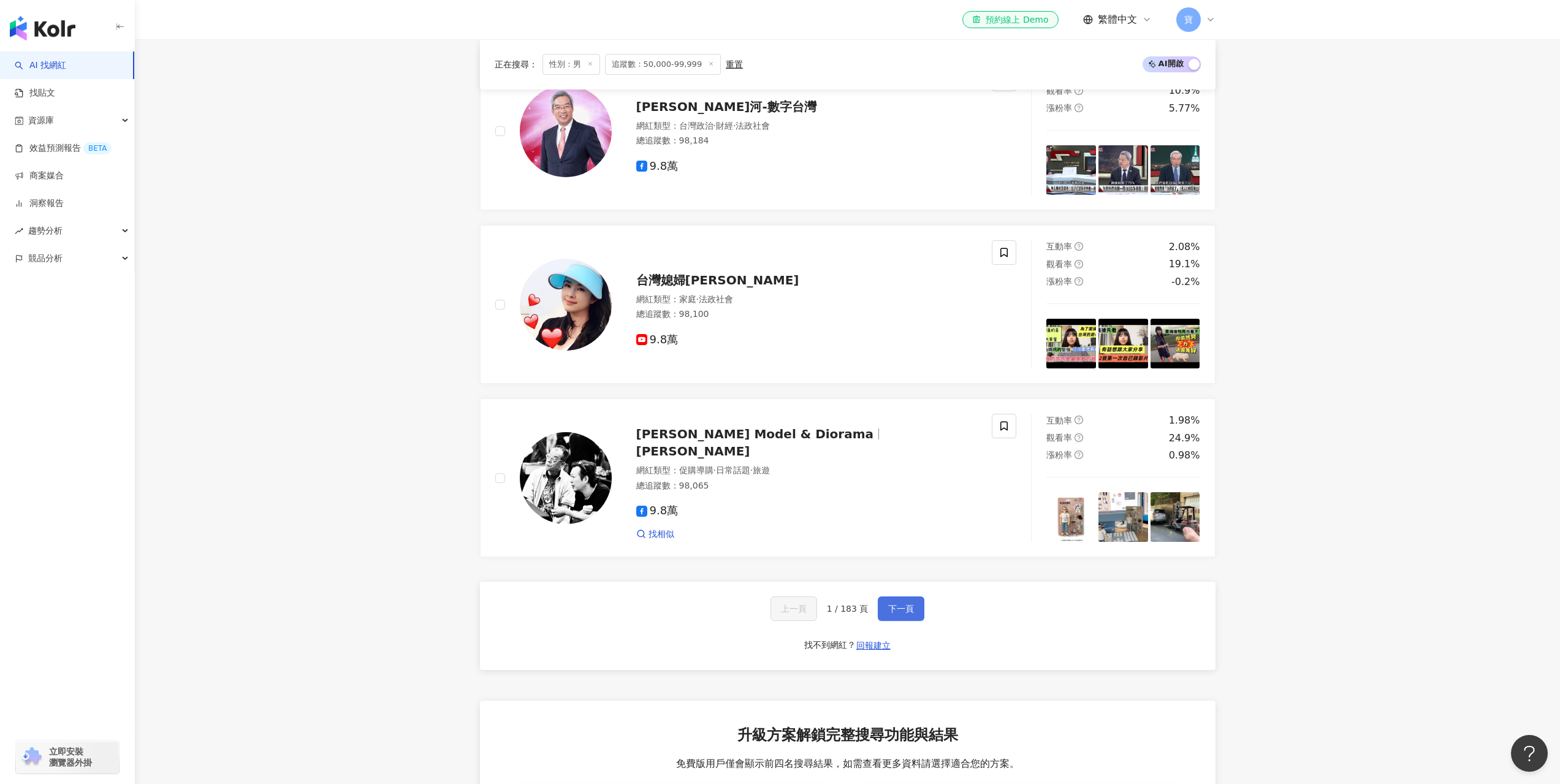
click at [914, 621] on button "下一頁" at bounding box center [900, 608] width 47 height 24
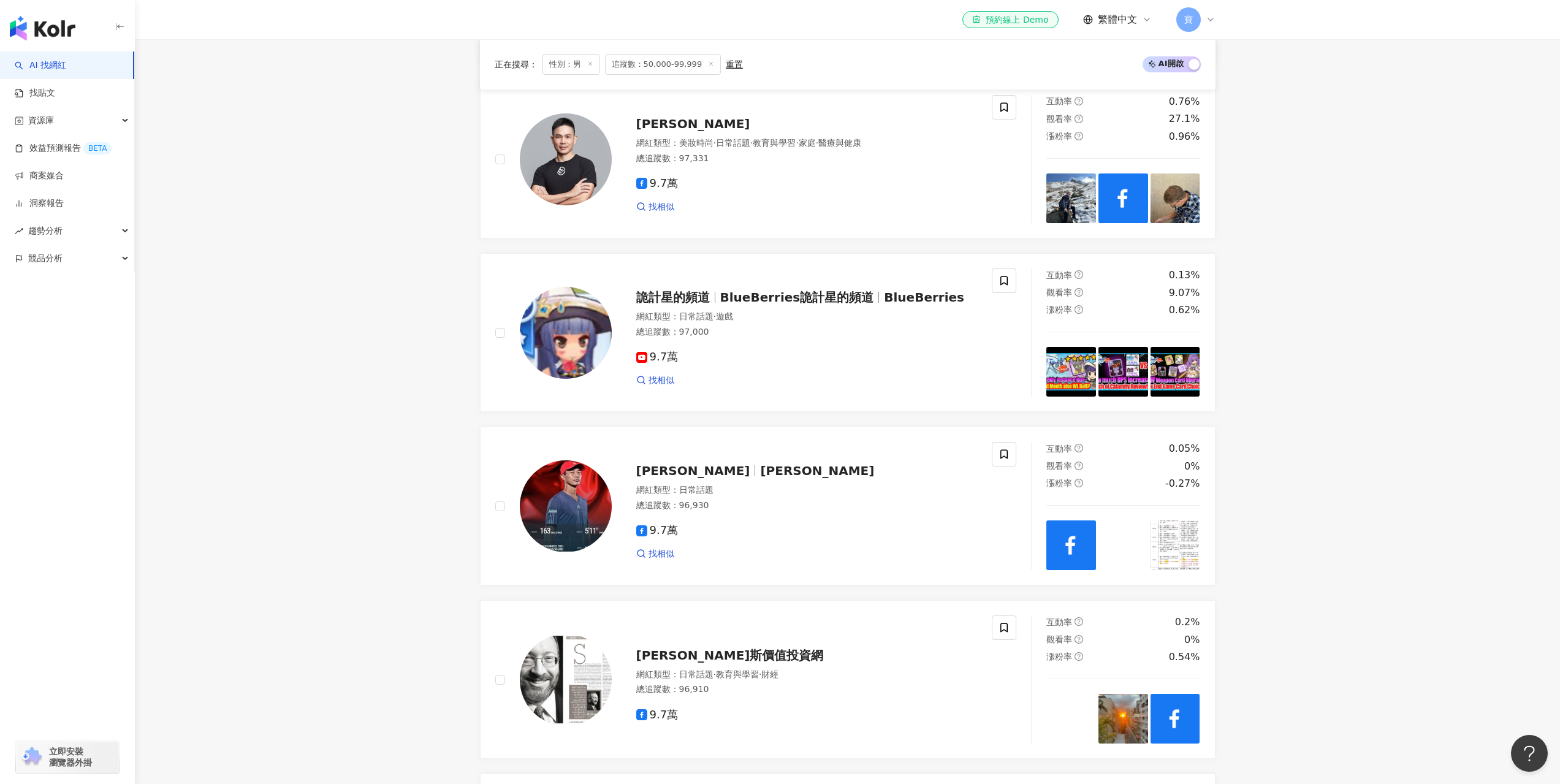
scroll to position [1506, 0]
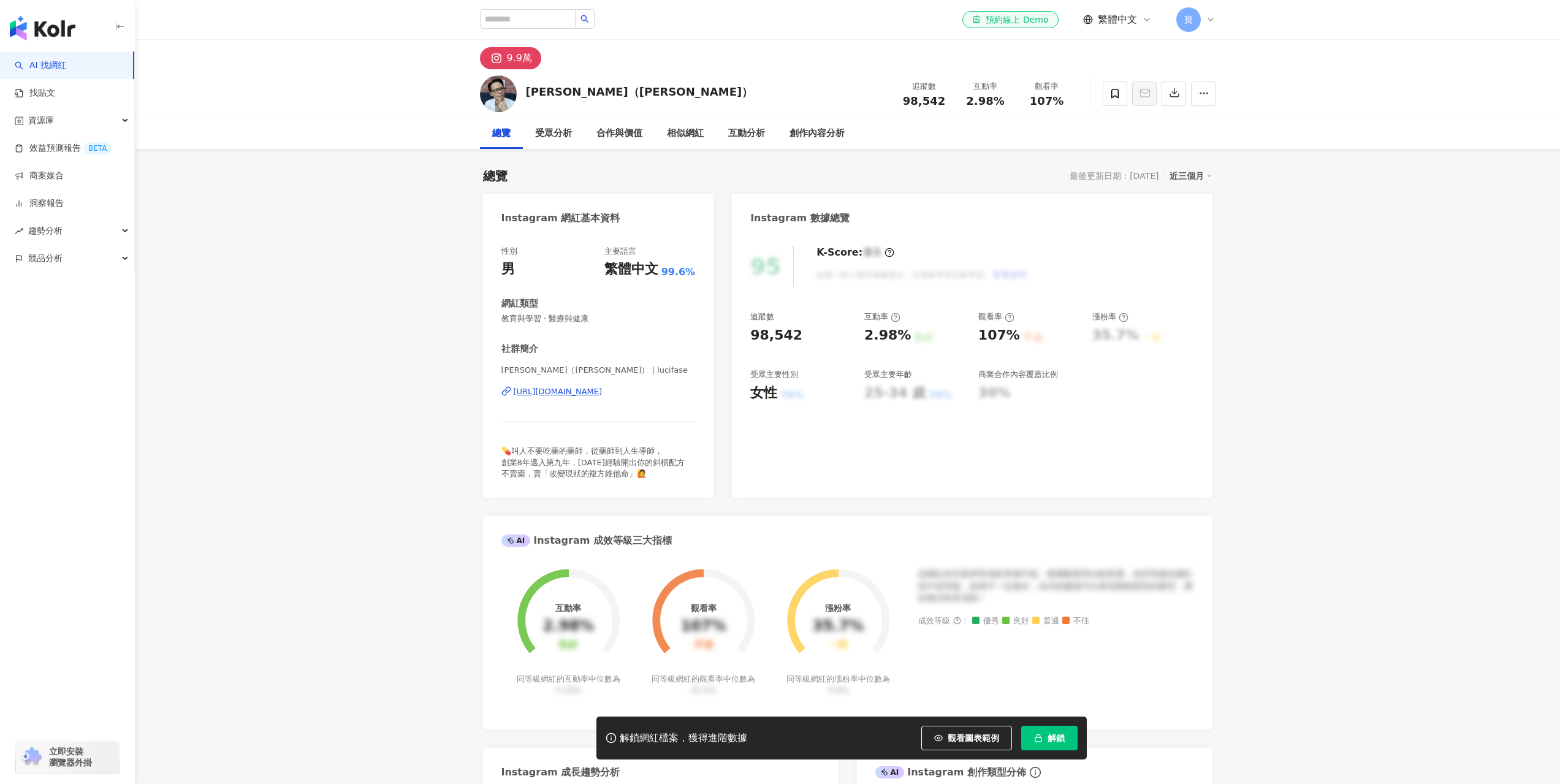
click at [1077, 740] on button "解鎖" at bounding box center [1049, 738] width 56 height 24
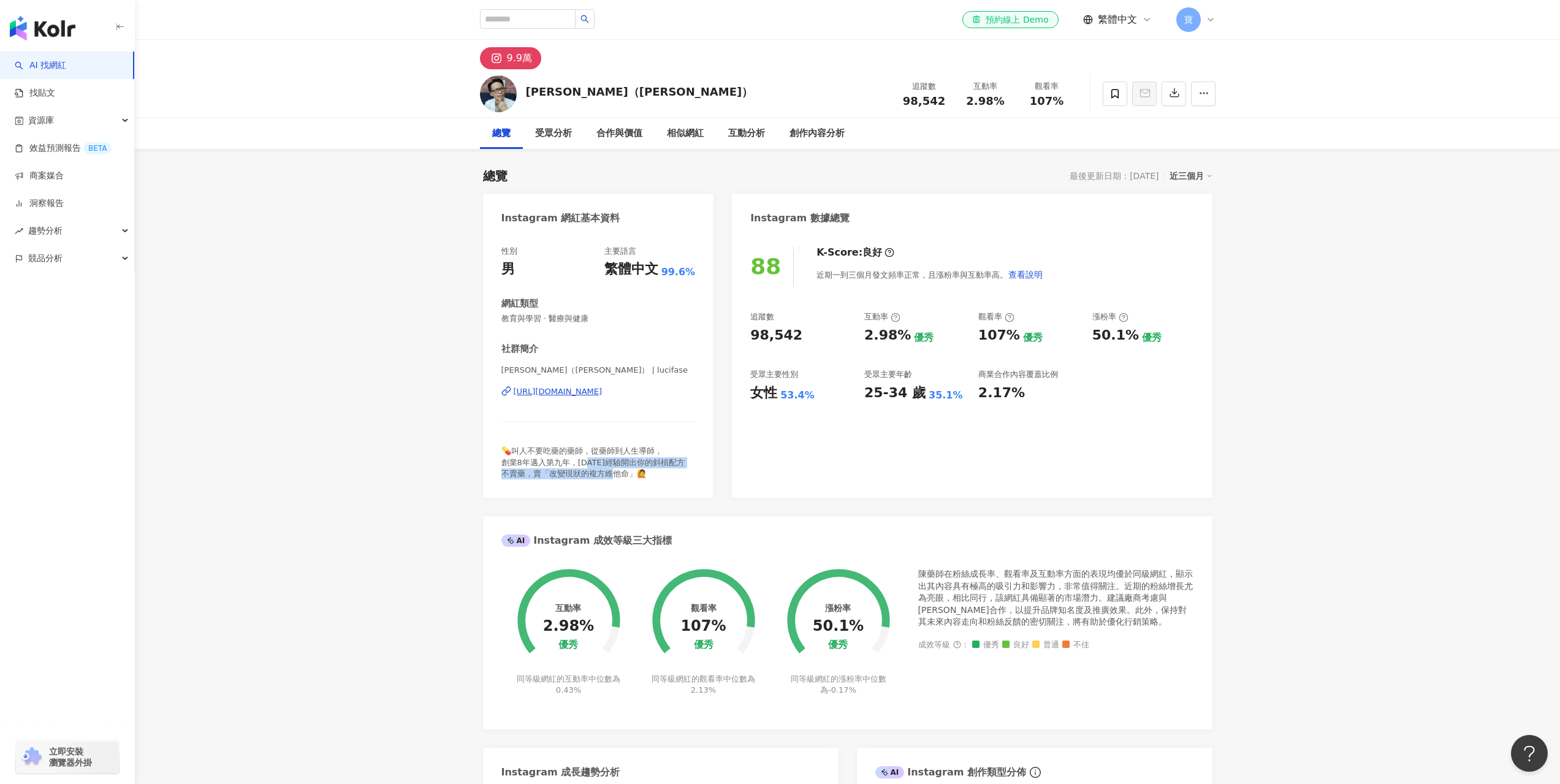
click at [633, 486] on div "性別 男 主要語言 繁體中文 99.6% 網紅類型 教育與學習 · 醫療與健康 社群簡介 Chen YuTin（陳藥師） | lucifase https:/…" at bounding box center [599, 365] width 231 height 264
click at [634, 486] on div "性別 男 主要語言 繁體中文 99.6% 網紅類型 教育與學習 · 醫療與健康 社群簡介 Chen YuTin（陳藥師） | lucifase https:/…" at bounding box center [599, 365] width 231 height 264
drag, startPoint x: 619, startPoint y: 463, endPoint x: 649, endPoint y: 482, distance: 35.5
click at [649, 482] on div "性別 男 主要語言 繁體中文 99.6% 網紅類型 教育與學習 · 醫療與健康 社群簡介 Chen YuTin（陳藥師） | lucifase https:/…" at bounding box center [599, 365] width 231 height 264
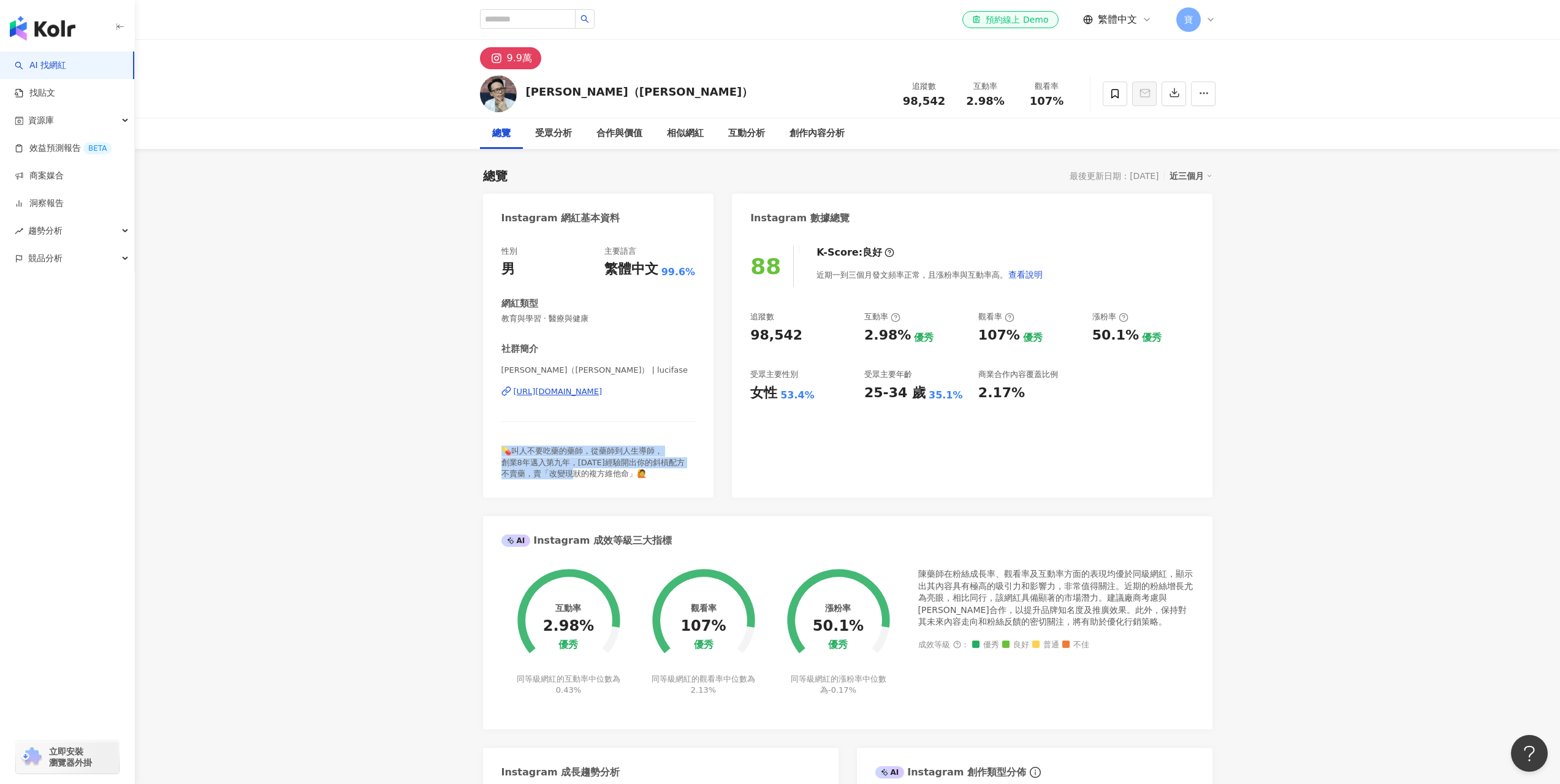
drag, startPoint x: 578, startPoint y: 487, endPoint x: 486, endPoint y: 459, distance: 96.2
click at [603, 387] on div "https://www.instagram.com/lucifase/" at bounding box center [558, 391] width 89 height 11
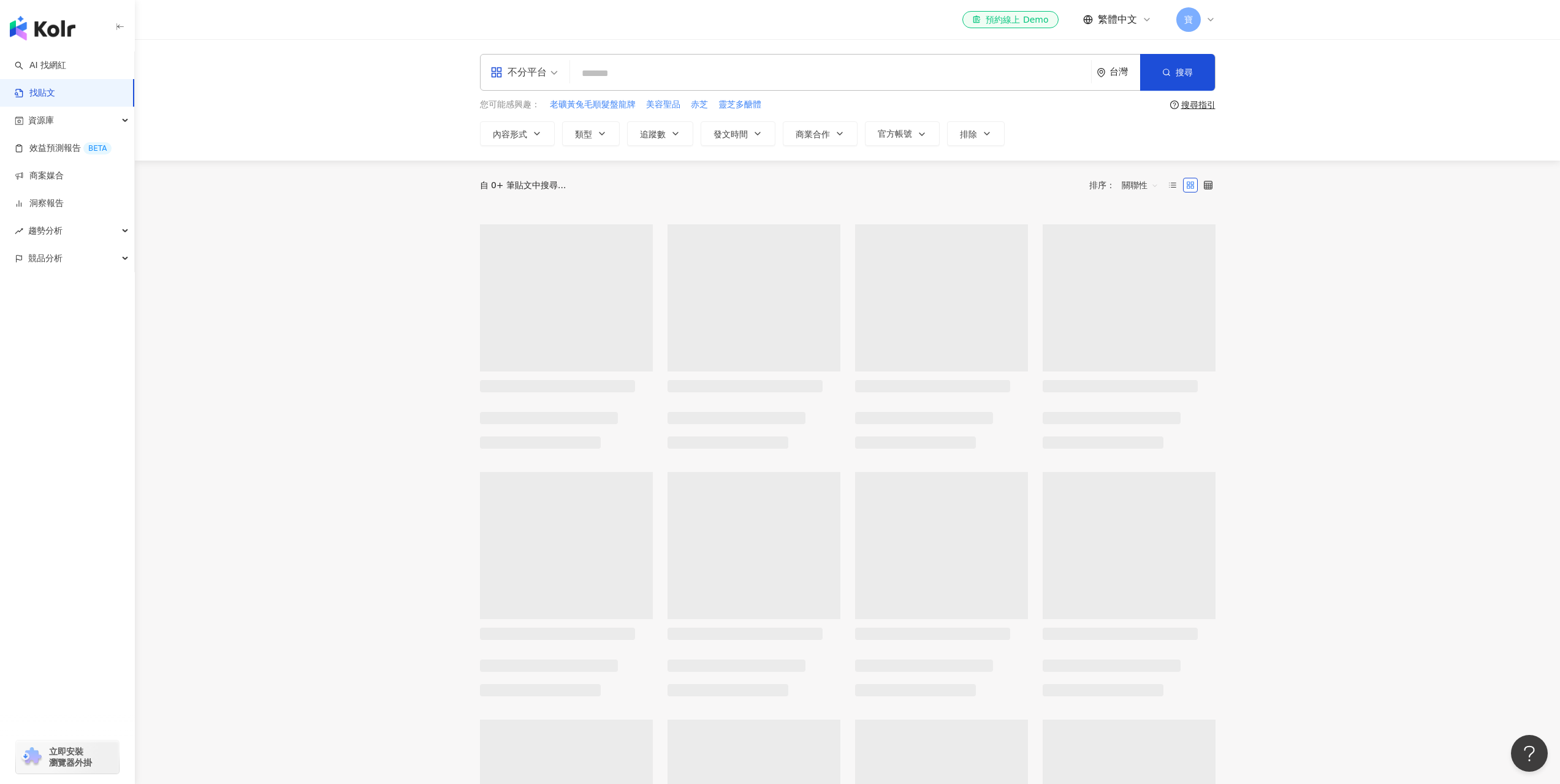
click at [916, 73] on input "search" at bounding box center [831, 73] width 511 height 26
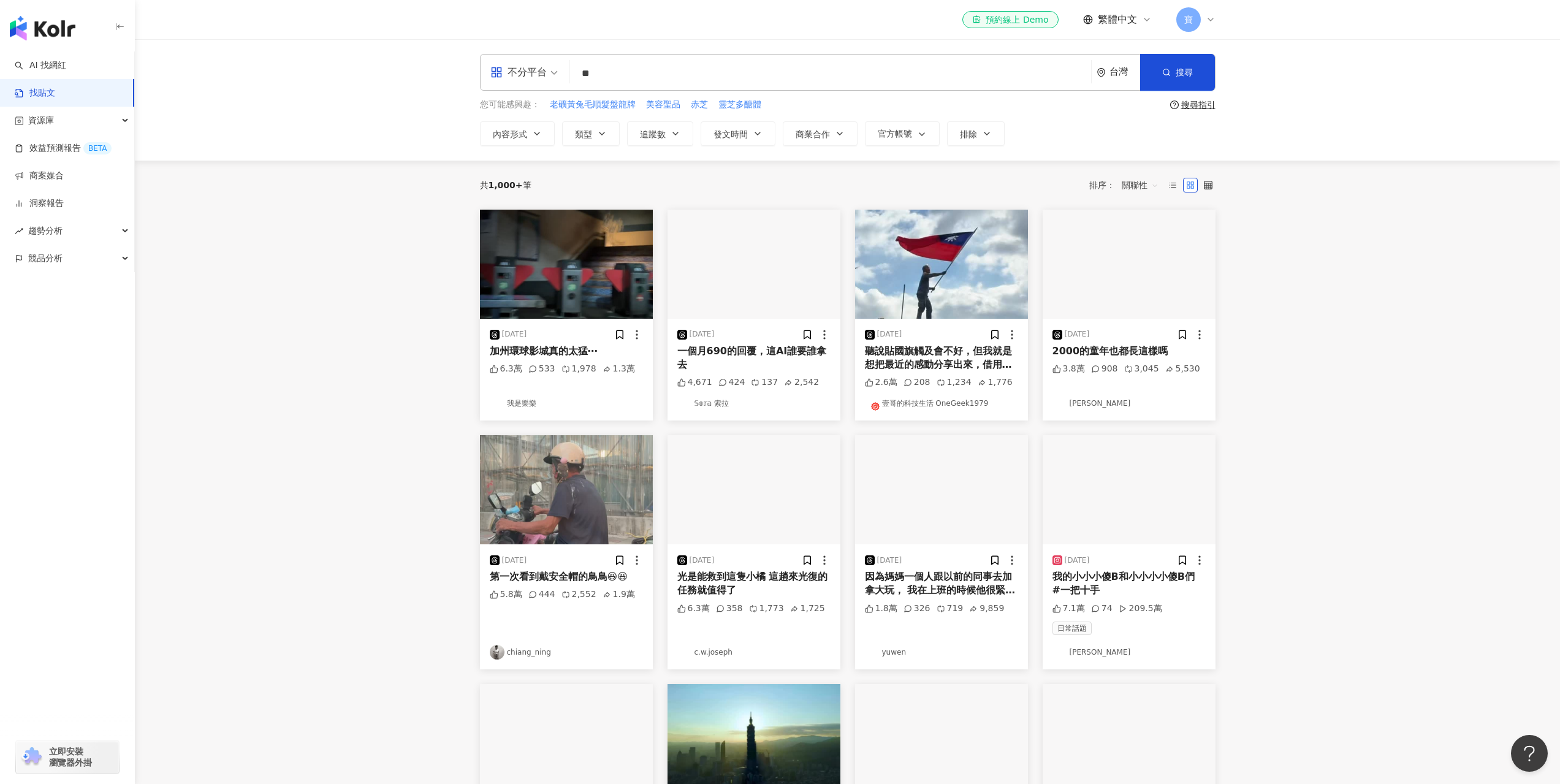
type input "*"
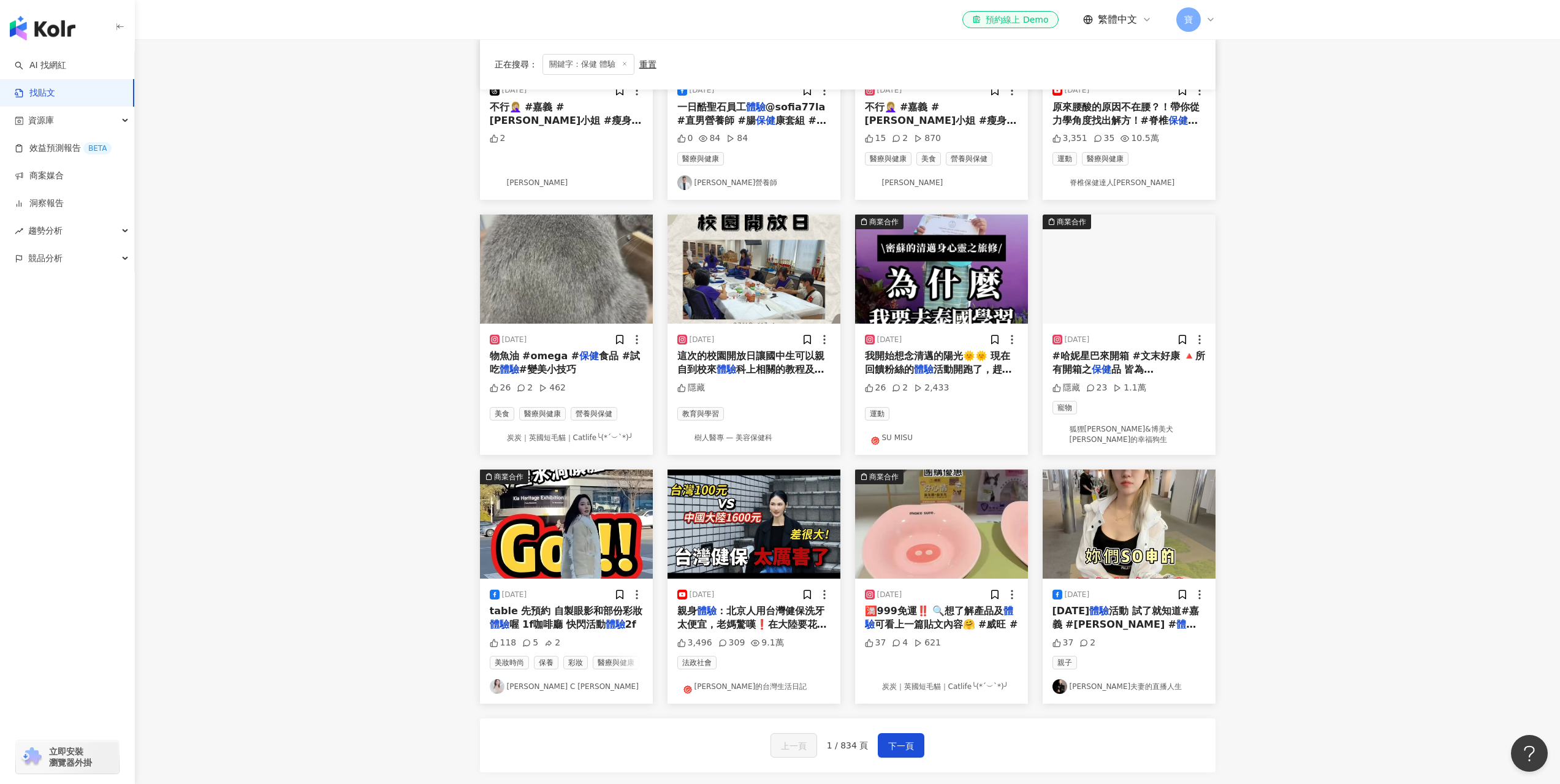
scroll to position [307, 0]
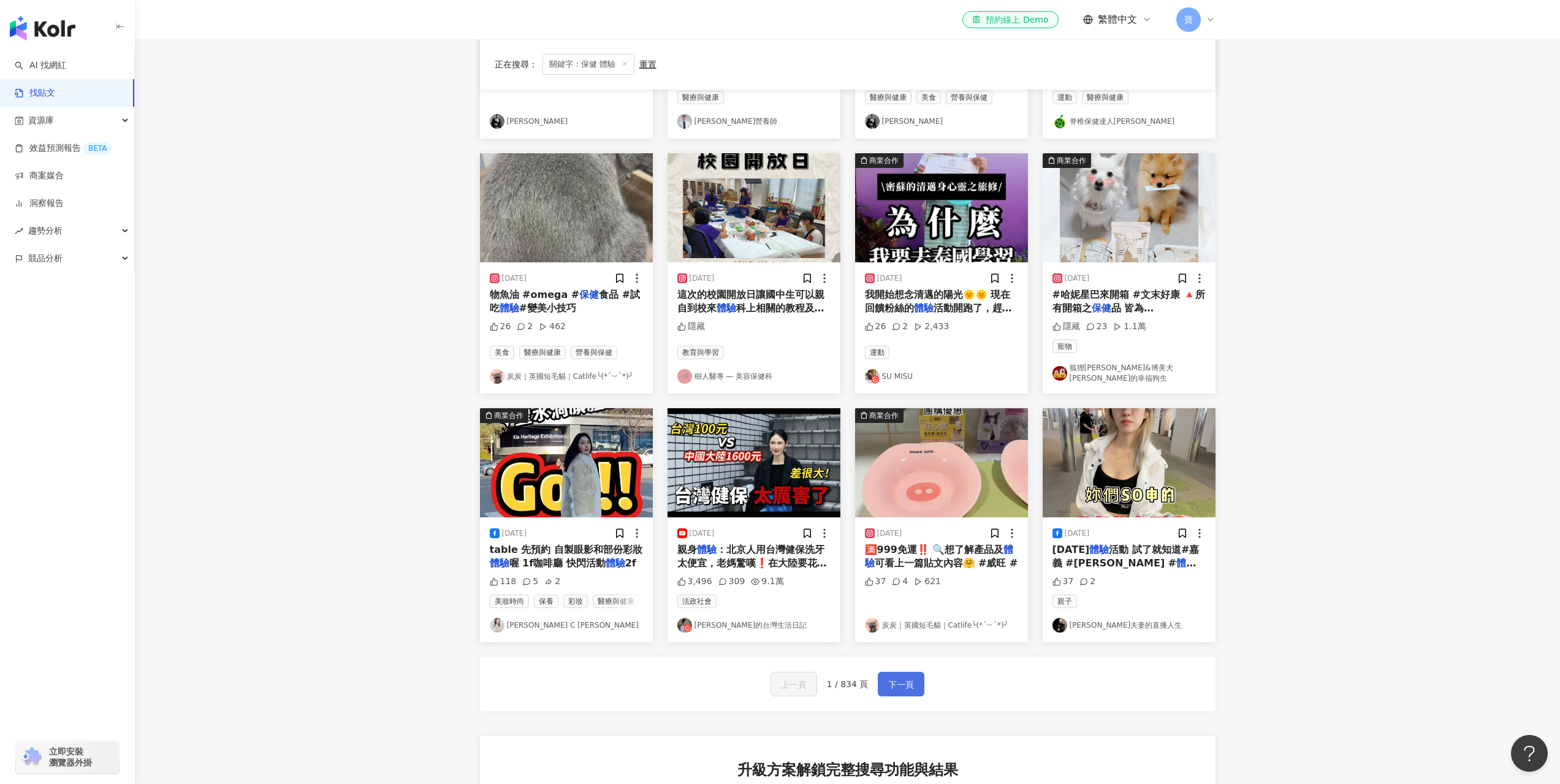
click at [898, 679] on span "下一頁" at bounding box center [901, 684] width 26 height 15
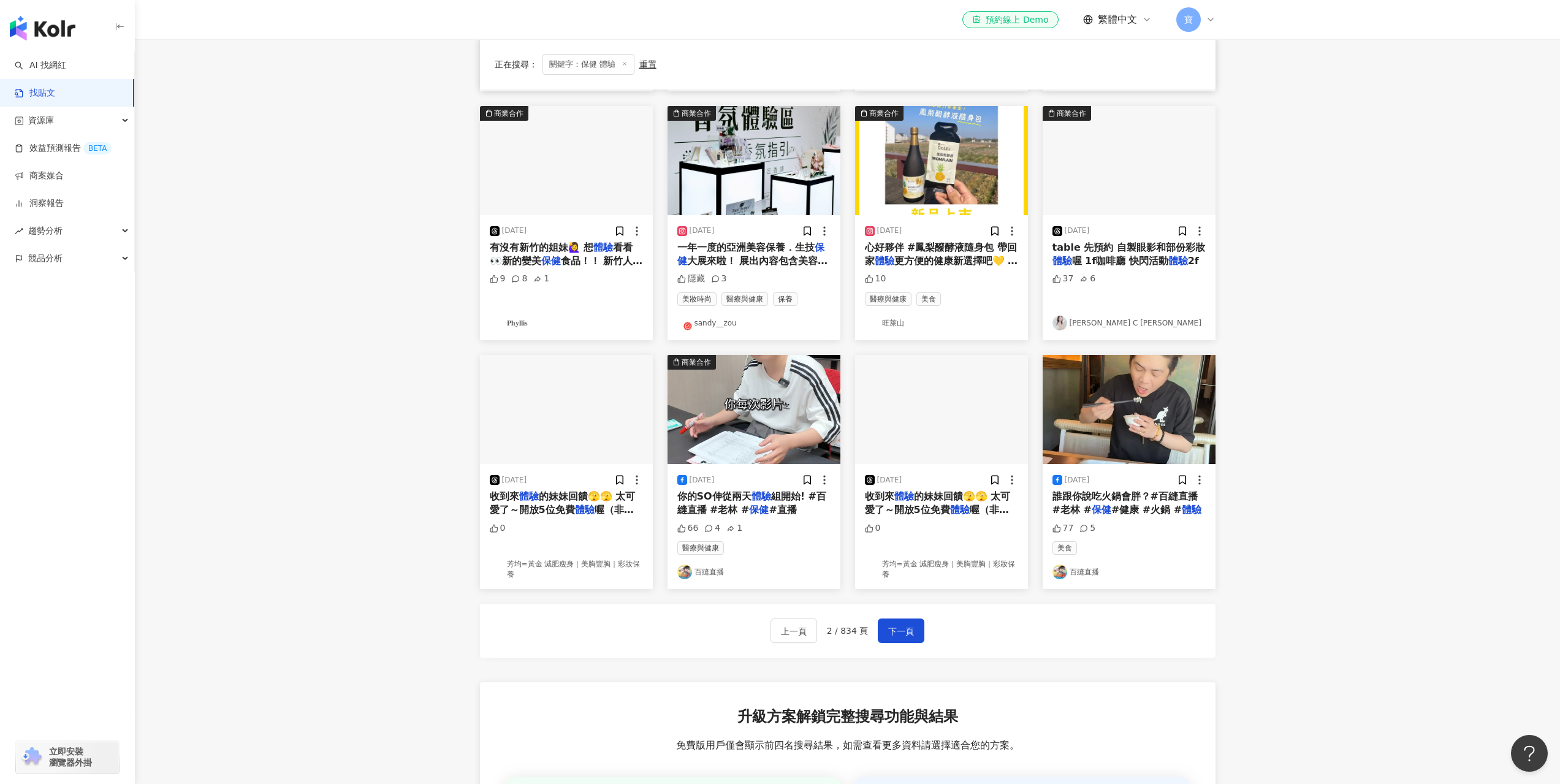
scroll to position [367, 0]
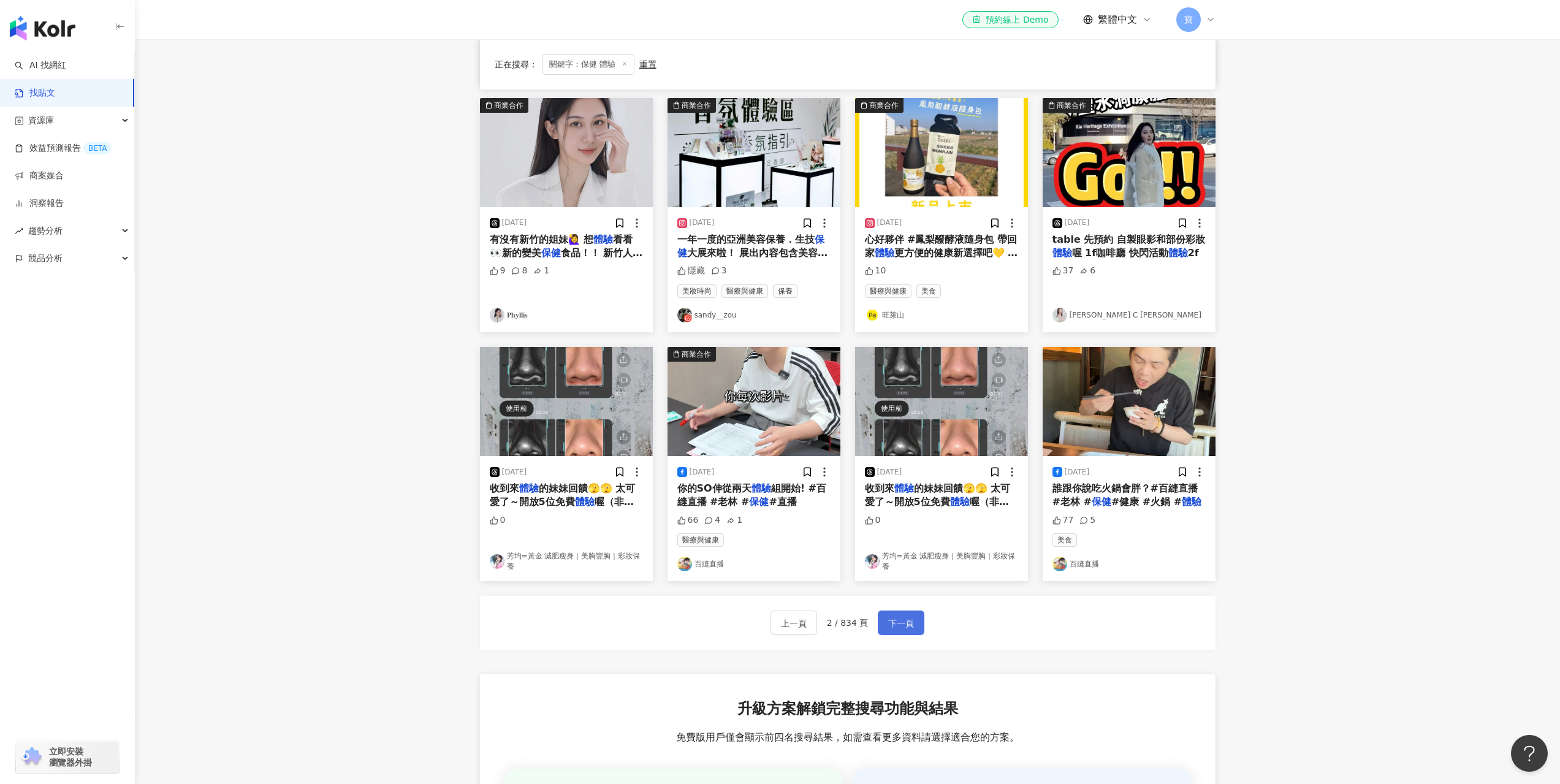
click at [900, 626] on span "下一頁" at bounding box center [901, 623] width 26 height 15
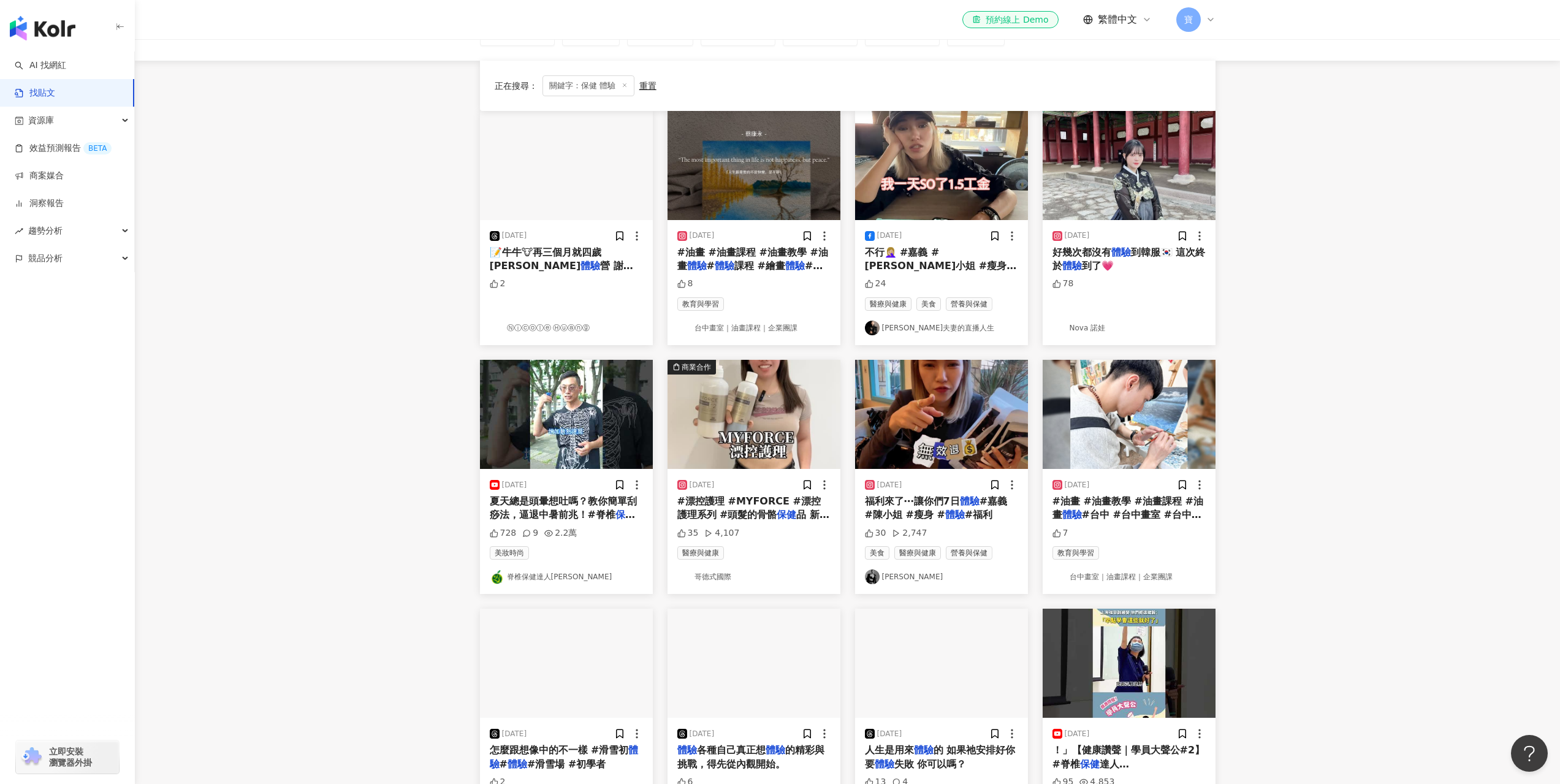
scroll to position [245, 0]
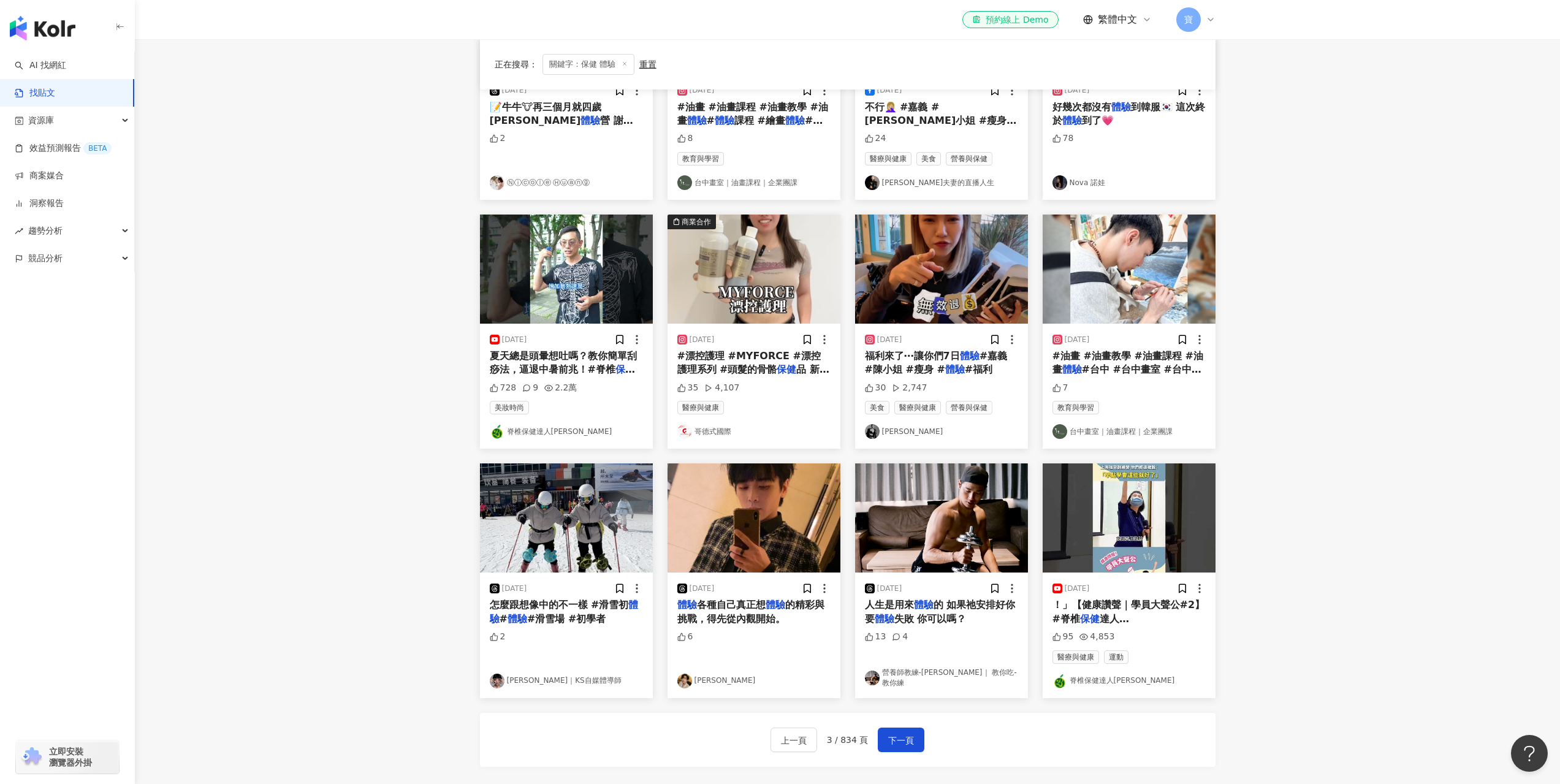
click at [1436, 394] on main "不分平台 ***** 台灣 搜尋 searchOperator 插入語法 完全符合 "" 聯集 OR 交集 AND 排除 - 群組 {} 您可能感興趣： 保健…" at bounding box center [847, 460] width 1425 height 1332
click at [902, 748] on button "下一頁" at bounding box center [900, 739] width 47 height 24
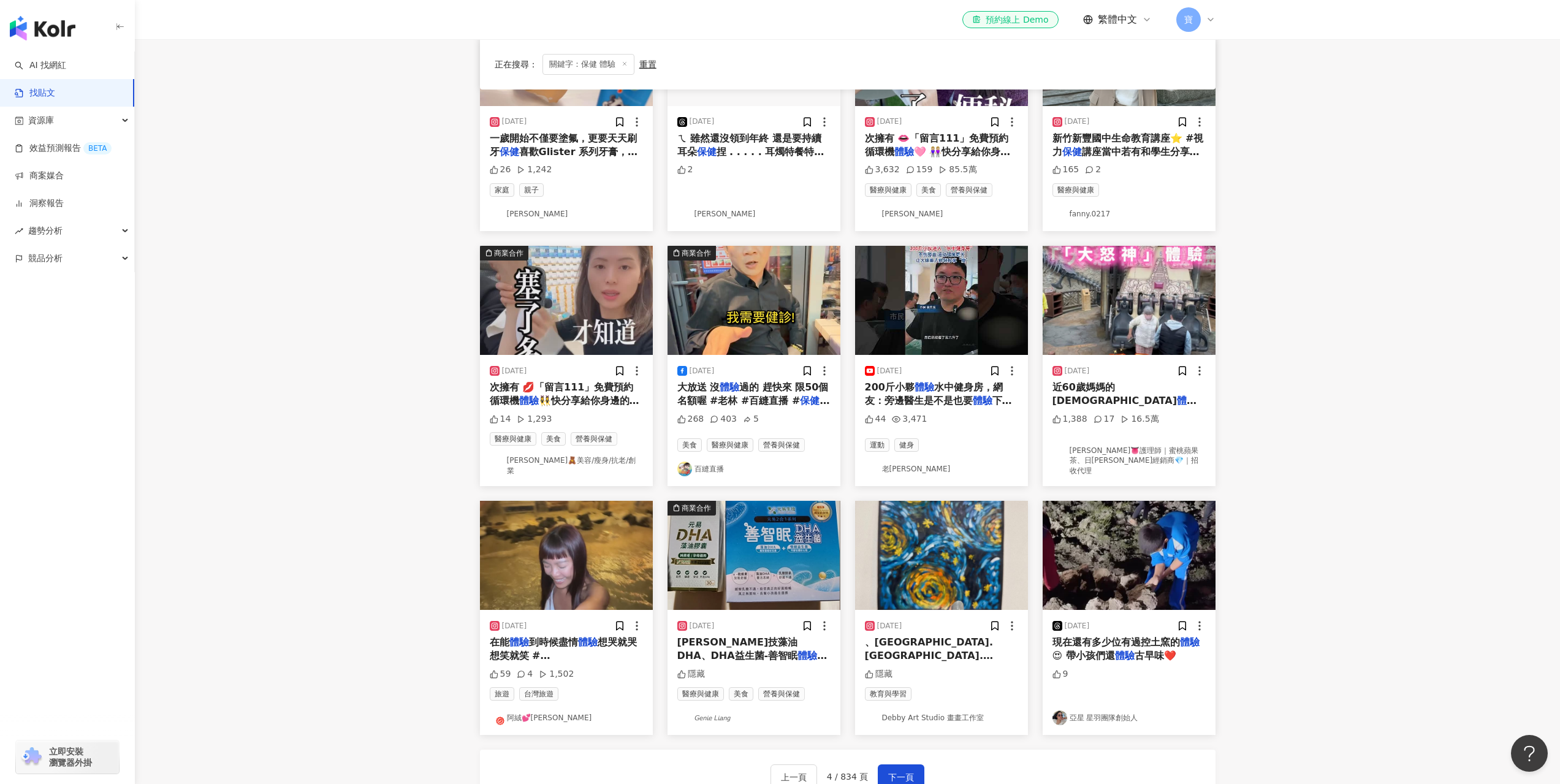
scroll to position [0, 0]
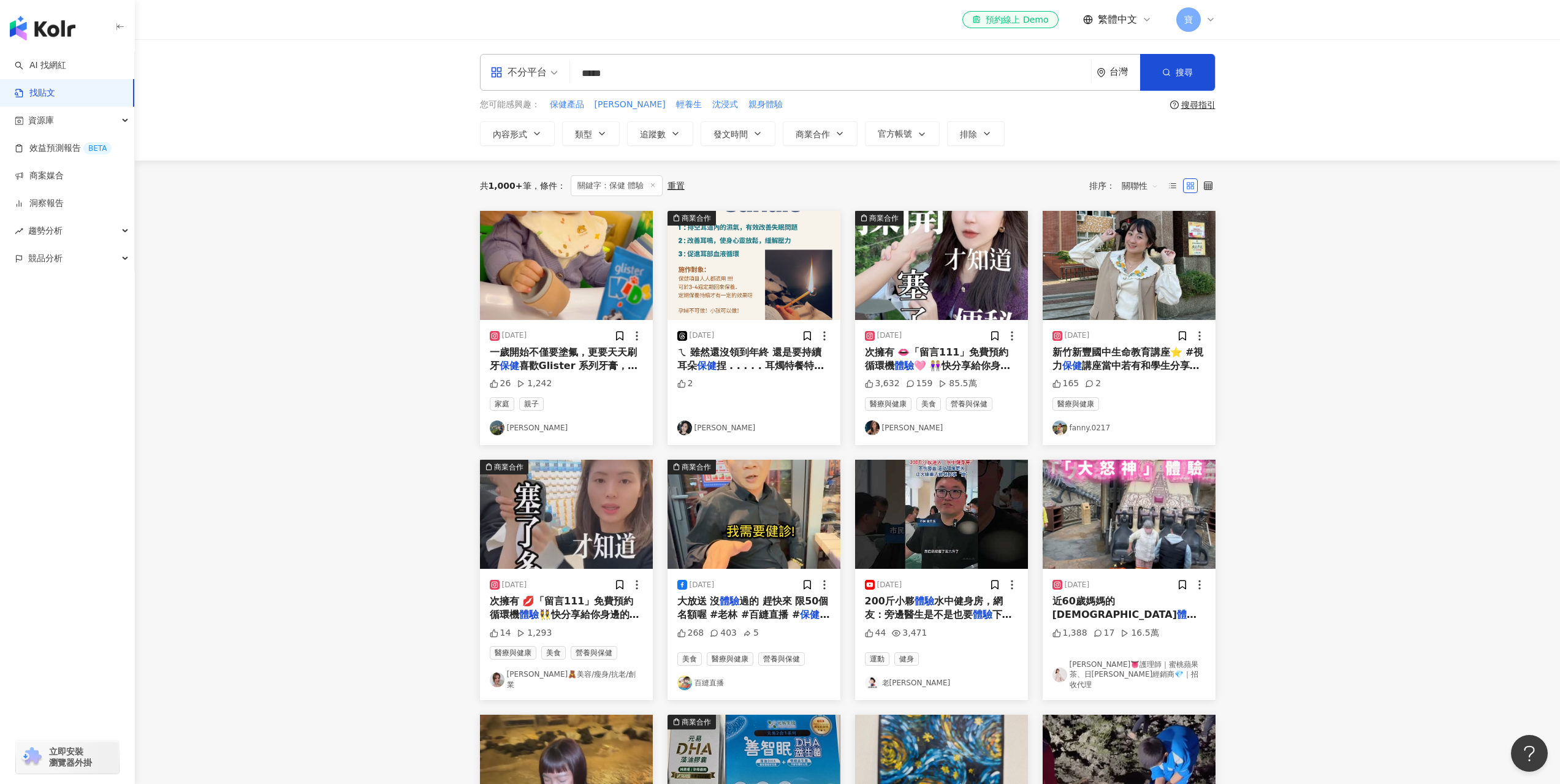
drag, startPoint x: 662, startPoint y: 72, endPoint x: 559, endPoint y: 67, distance: 103.1
click at [559, 67] on div "不分平台 保健 體驗 ***** 台灣 搜尋 searchOperator 插入語法 完全符合 "" 聯集 OR 交集 AND 排除 - 群組 {}" at bounding box center [847, 72] width 736 height 37
type input "**"
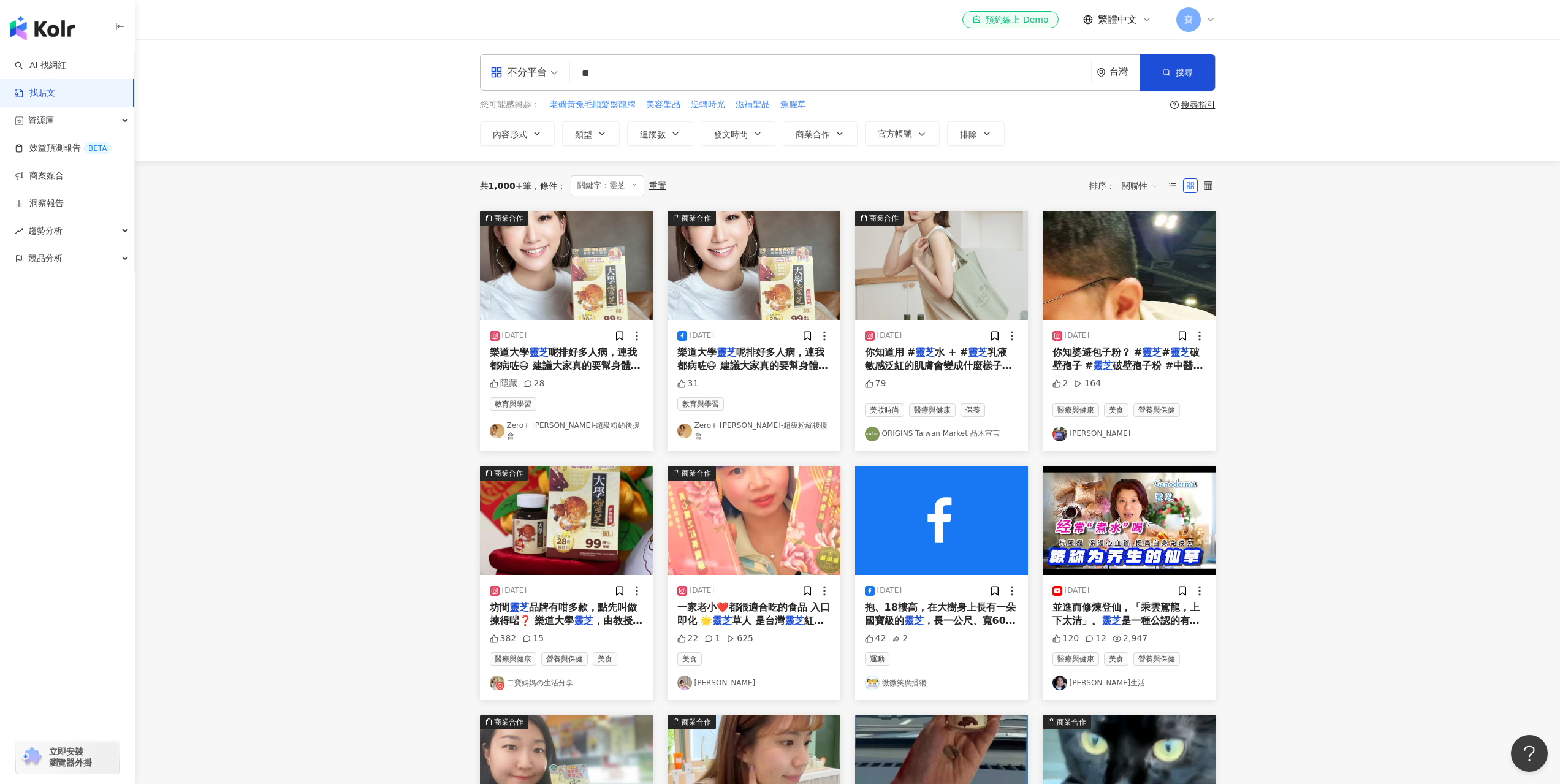
click at [1117, 355] on span "你知婆避包子粉？ #" at bounding box center [1097, 352] width 90 height 12
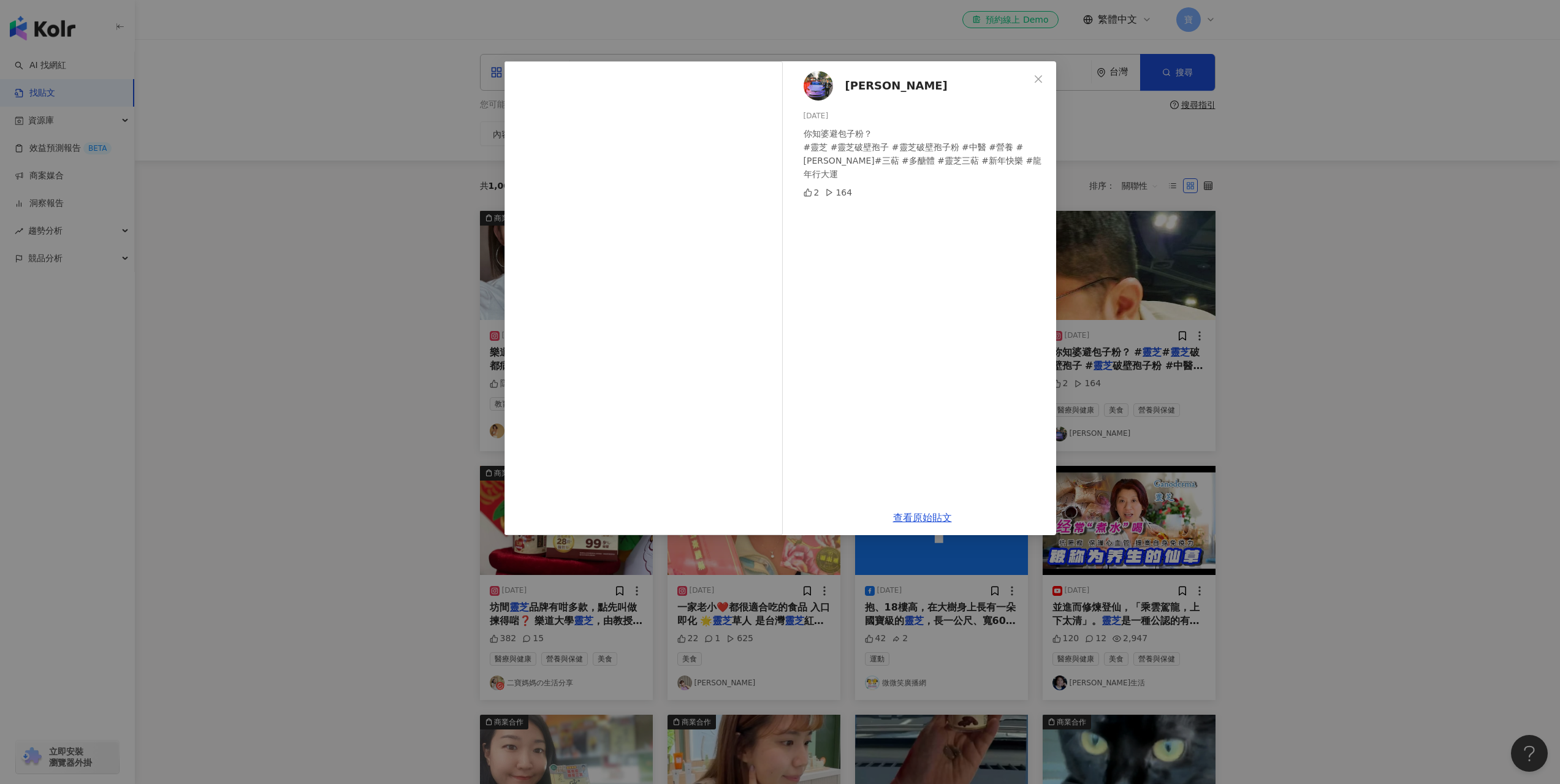
click at [1320, 354] on div "黃建達 2024/2/7 你知婆避包子粉？ #靈芝 #靈芝破壁孢子 #靈芝破壁孢子粉 #中醫 #營養 #武夷山 #三萜 #多醣體 #靈芝三萜 #新年快樂 #龍…" at bounding box center [780, 392] width 1560 height 784
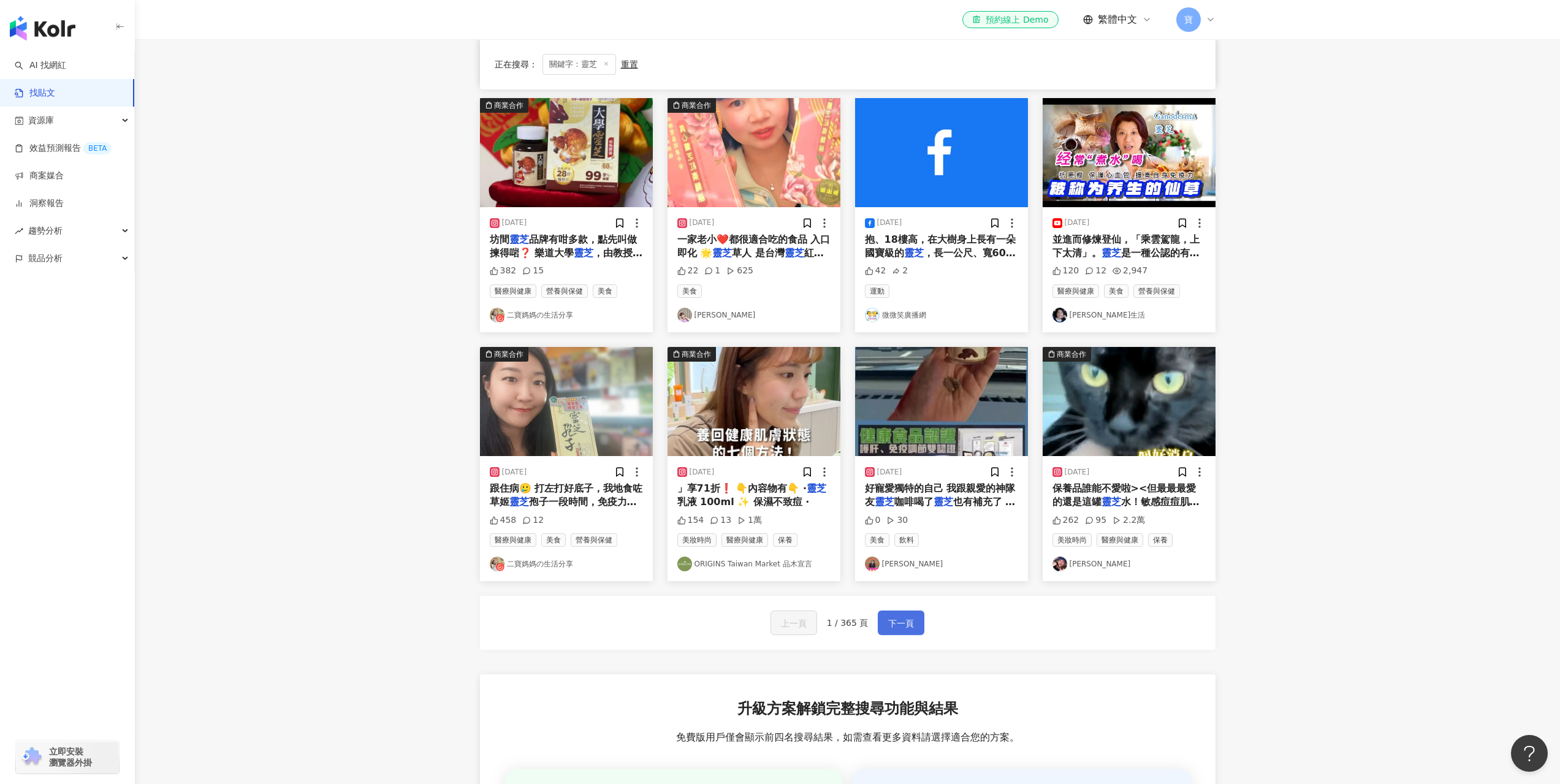
click at [906, 622] on span "下一頁" at bounding box center [901, 623] width 26 height 15
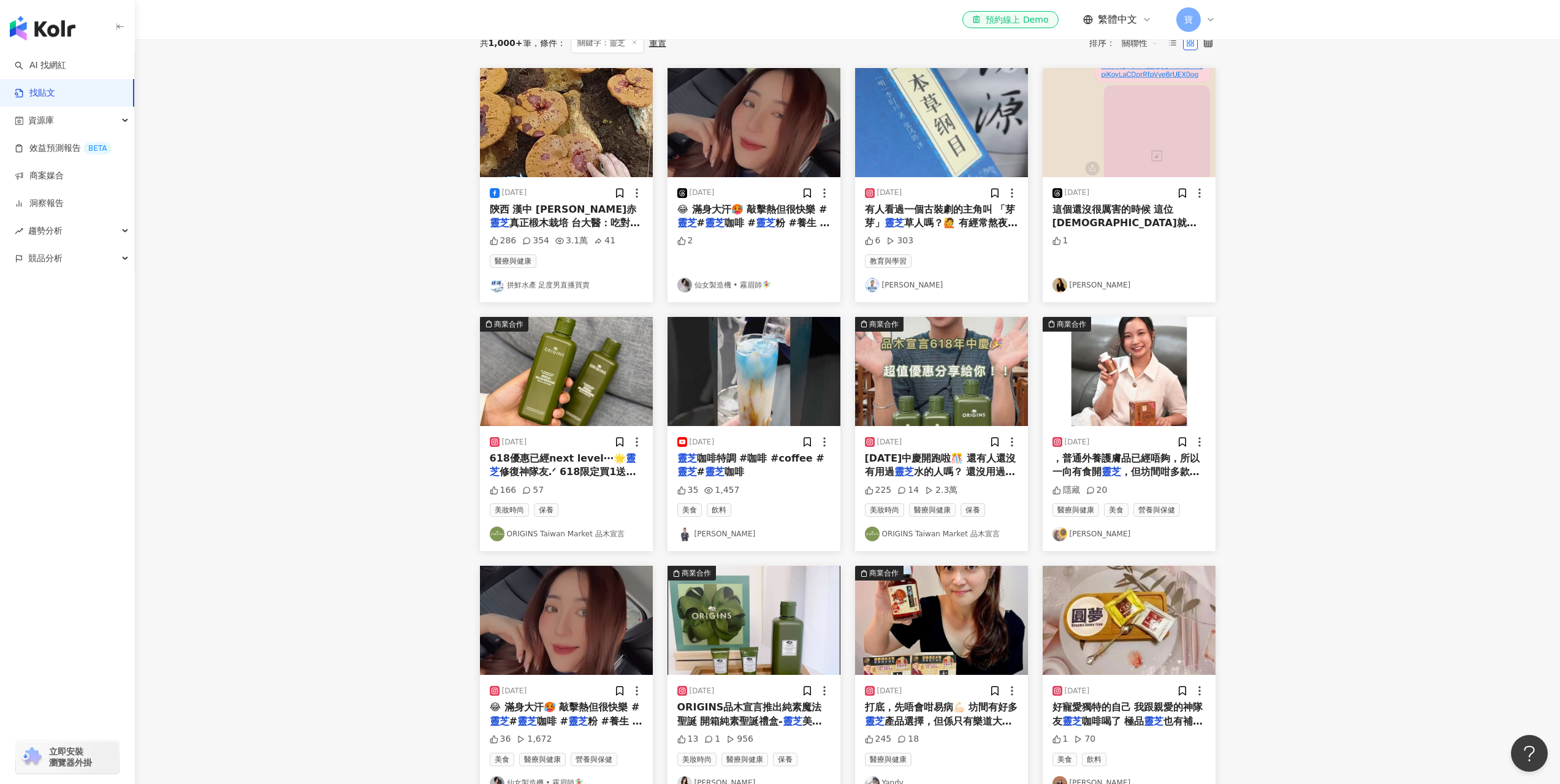
scroll to position [245, 0]
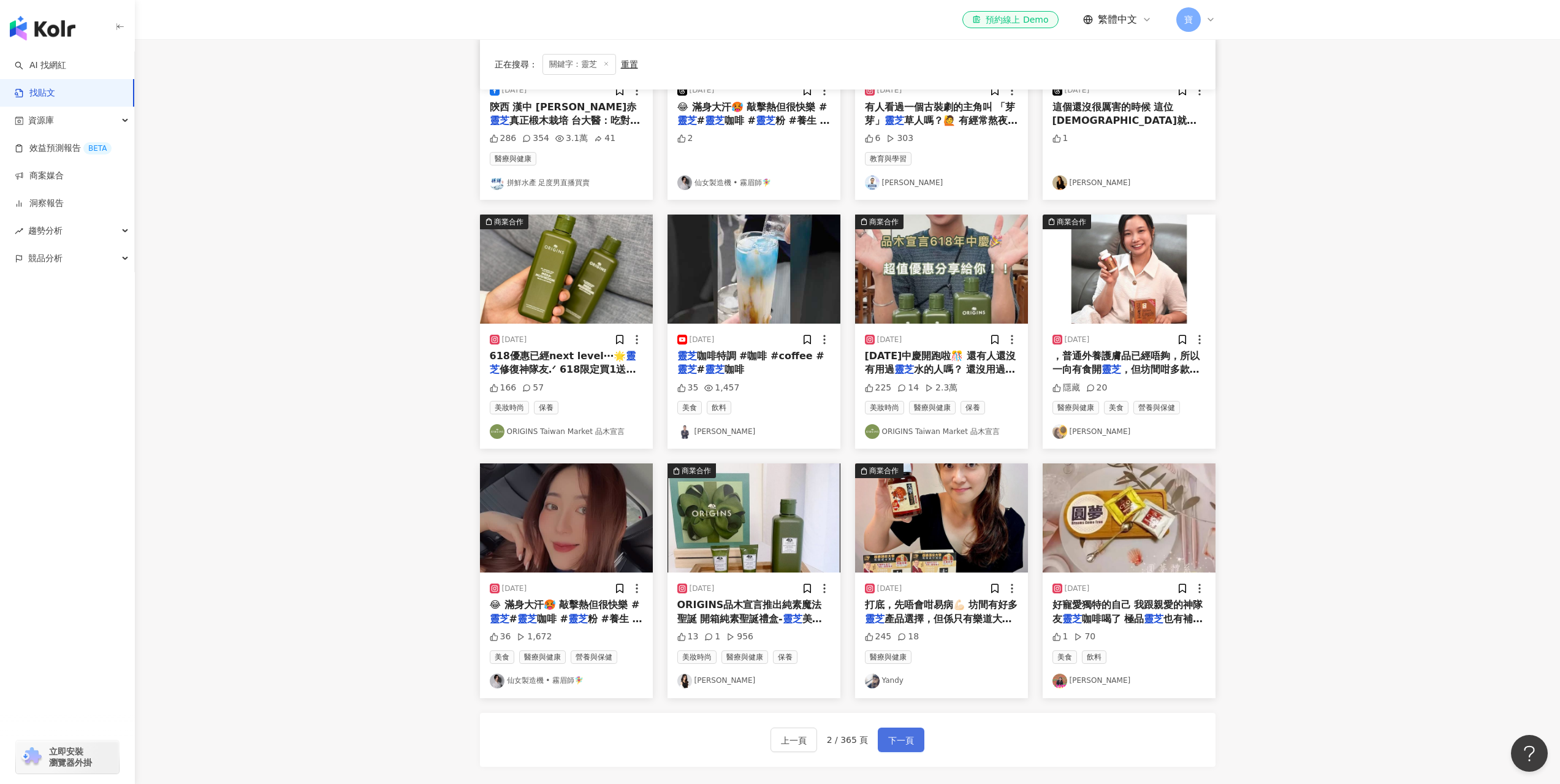
click at [899, 737] on span "下一頁" at bounding box center [901, 740] width 26 height 15
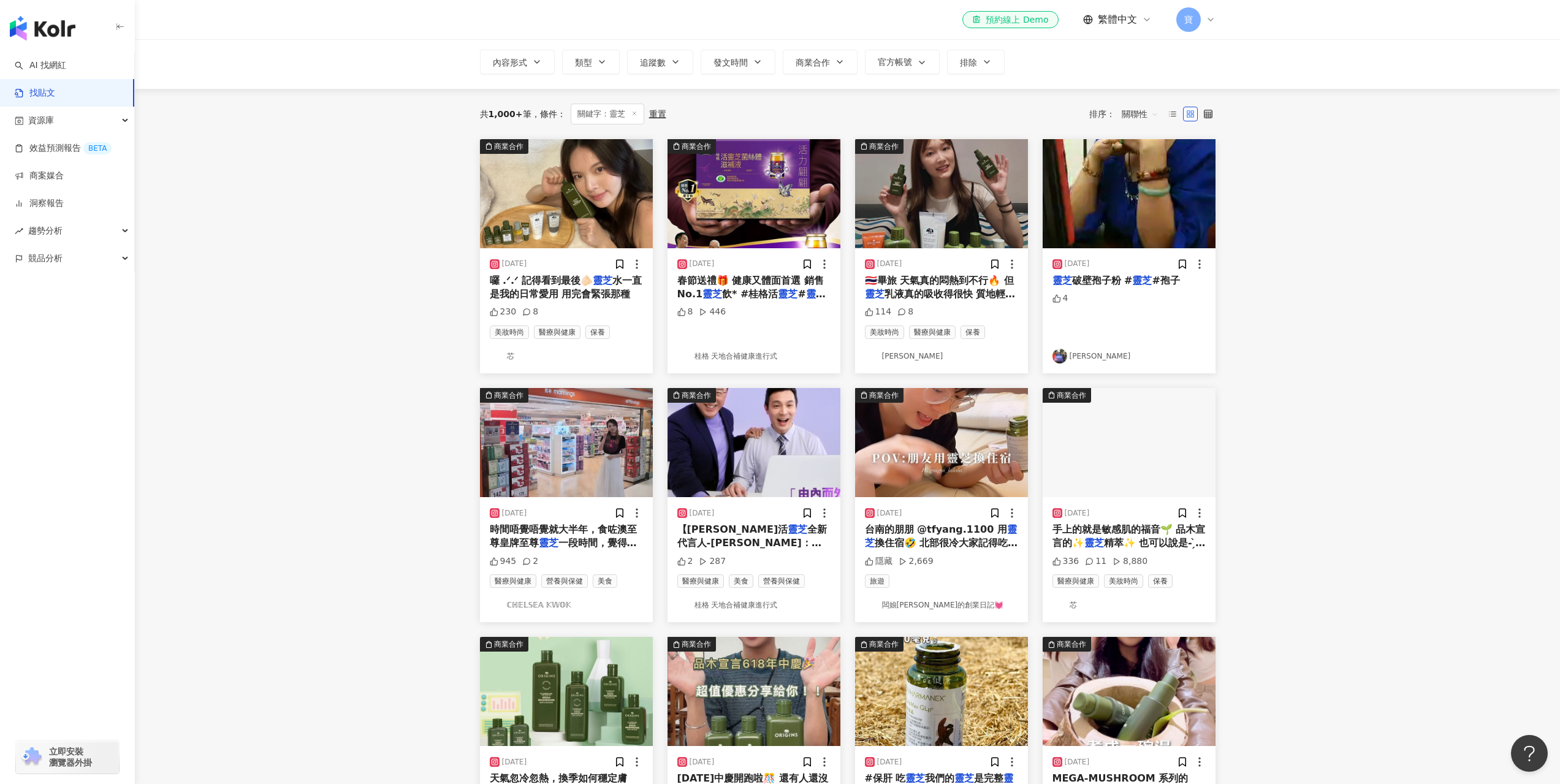
scroll to position [0, 0]
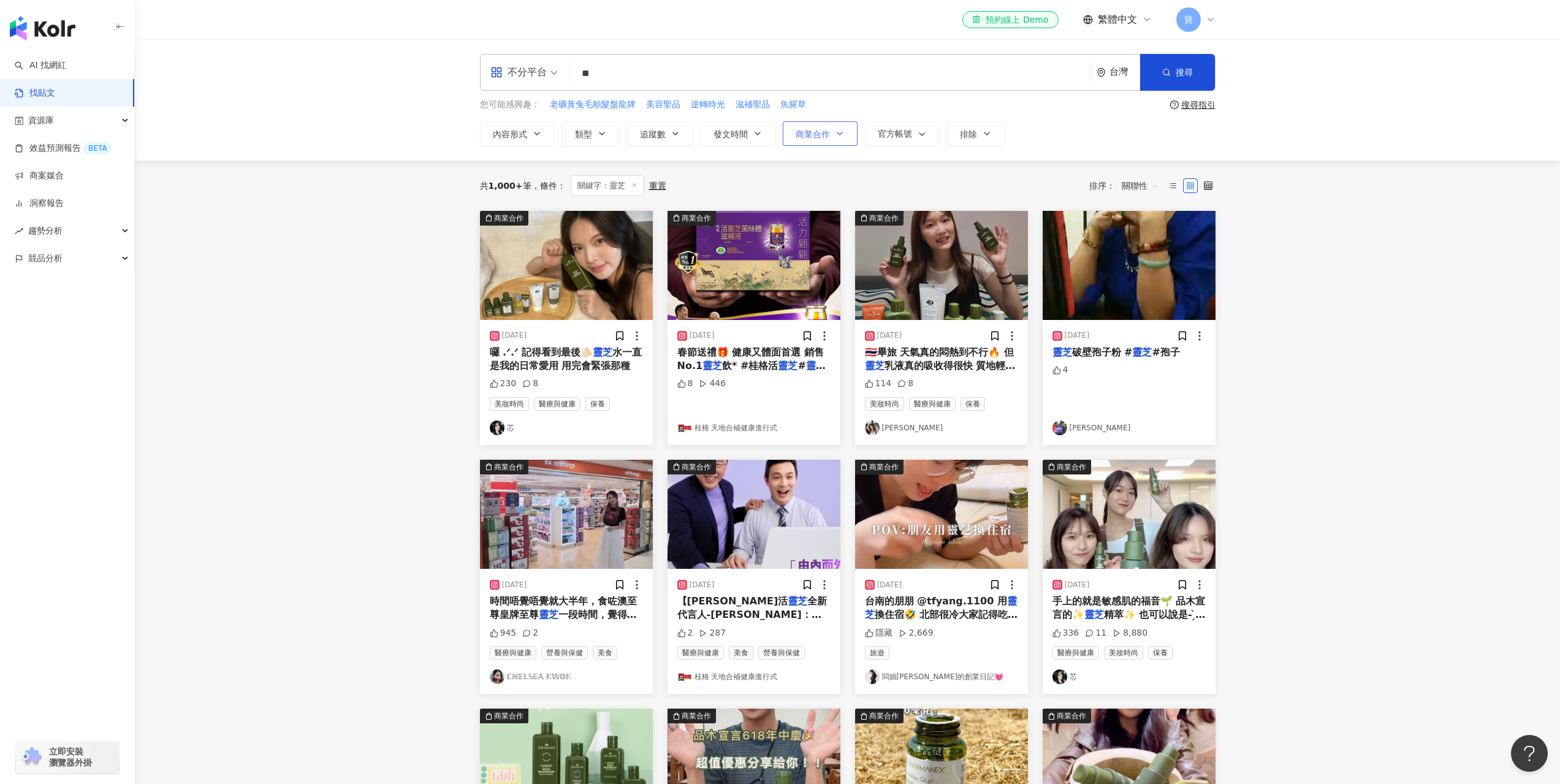
click at [810, 139] on span "商業合作" at bounding box center [813, 134] width 35 height 10
click at [1311, 254] on main "不分平台 ** 台灣 搜尋 searchOperator 插入語法 完全符合 "" 聯集 OR 交集 AND 排除 - 群組 {} 您可能感興趣： 老礦黃兔毛…" at bounding box center [847, 705] width 1425 height 1332
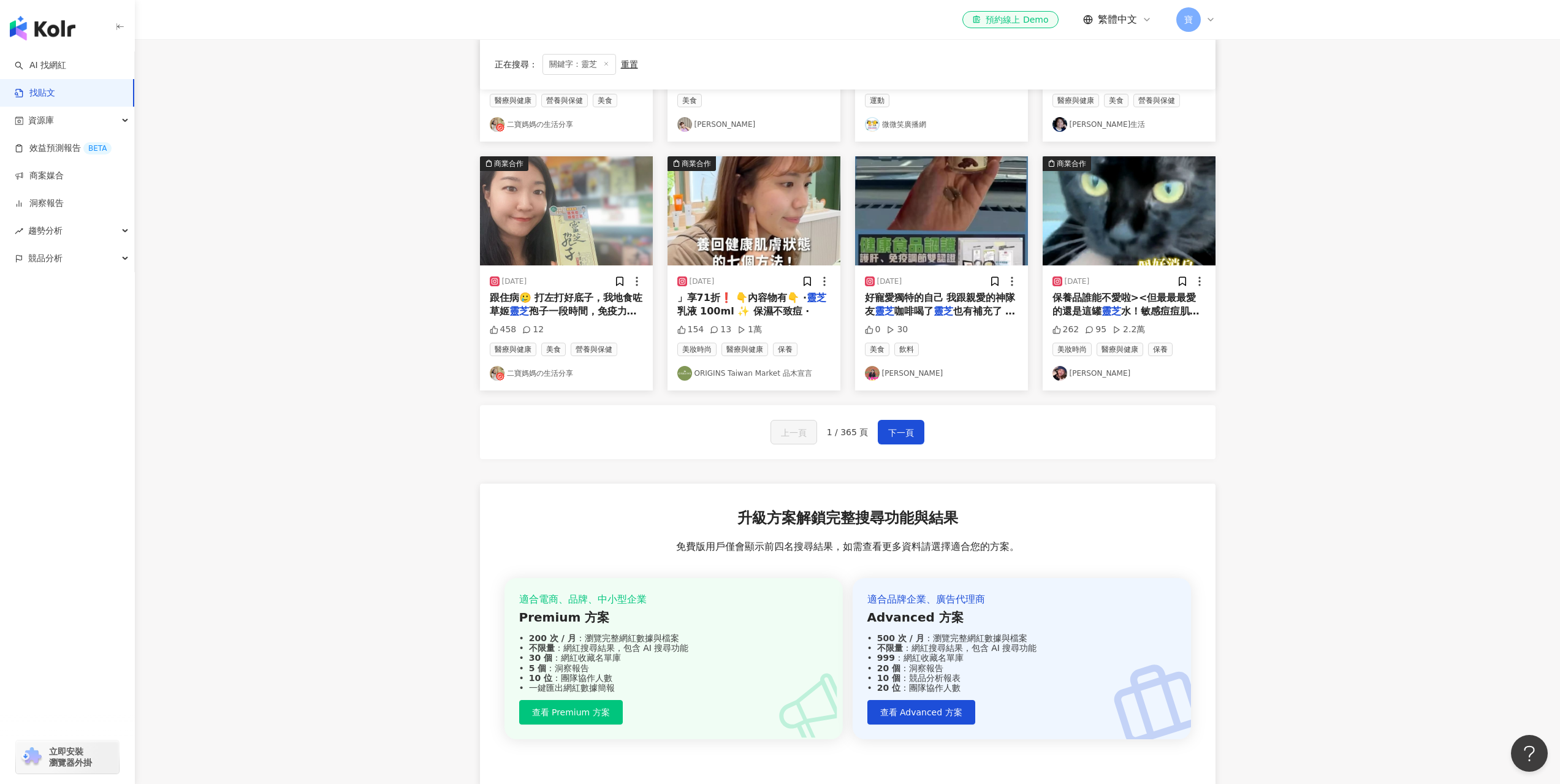
scroll to position [613, 0]
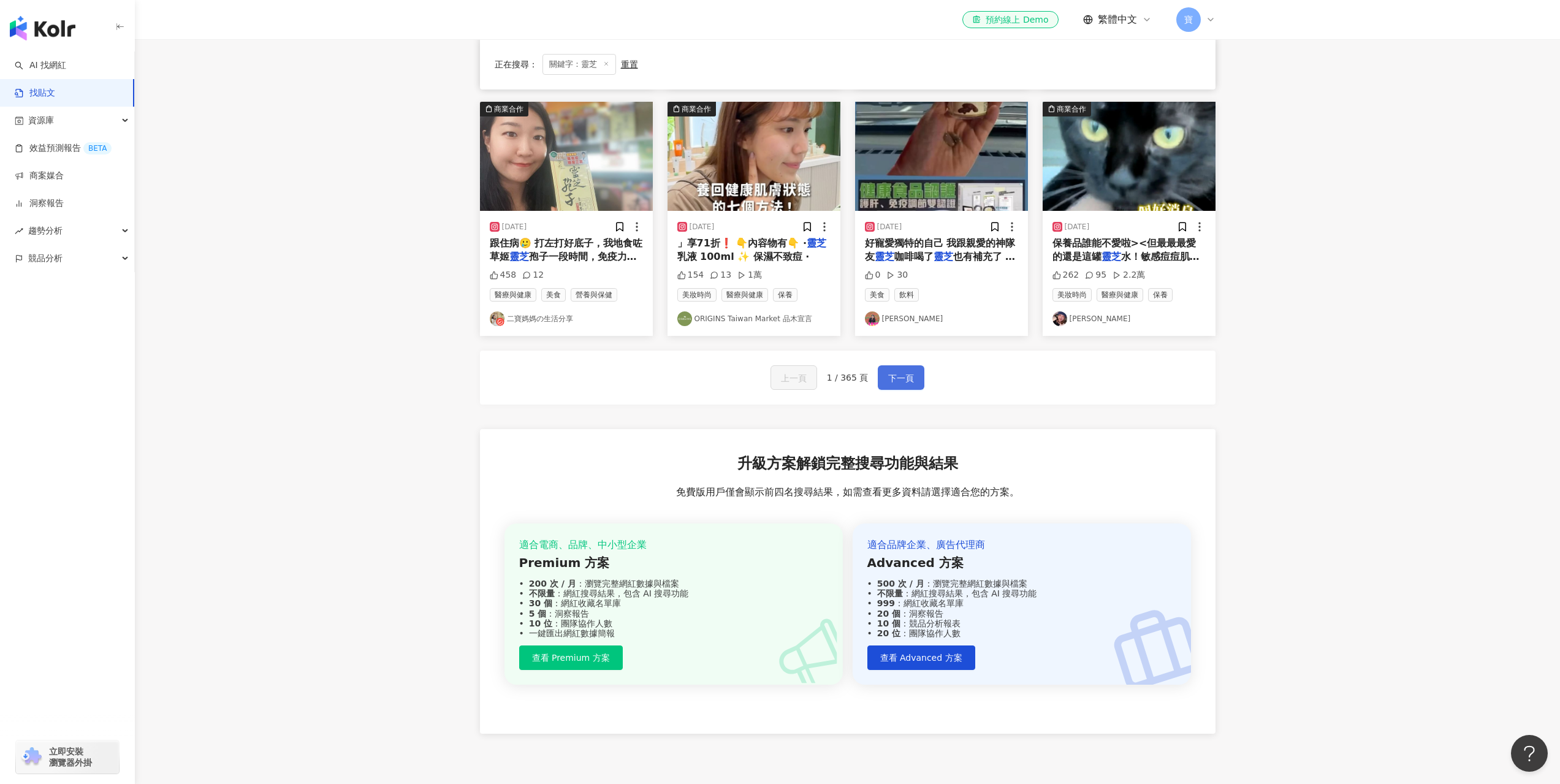
click at [890, 371] on span "下一頁" at bounding box center [901, 378] width 26 height 15
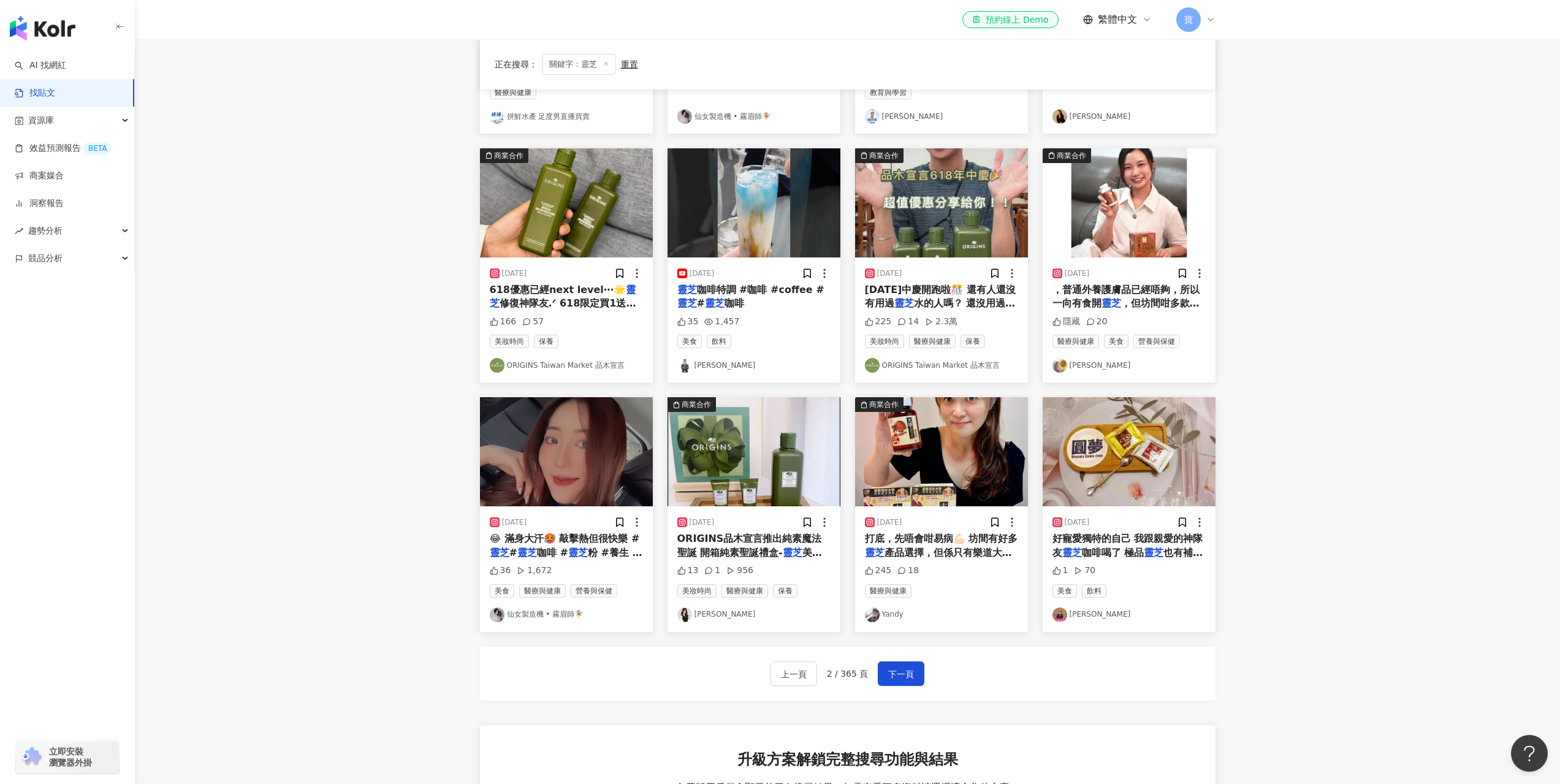
scroll to position [307, 0]
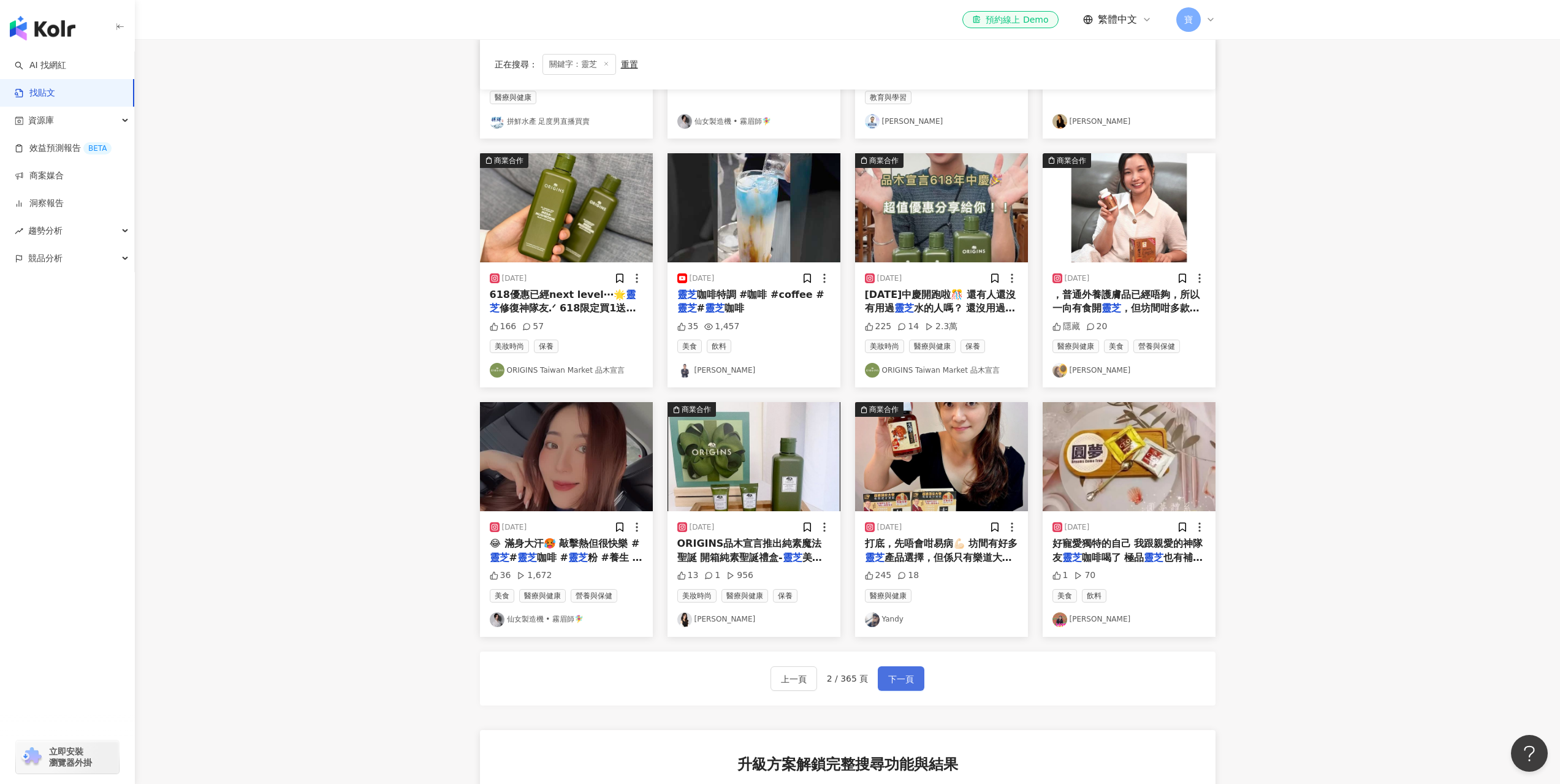
click at [890, 686] on span "下一頁" at bounding box center [901, 679] width 26 height 15
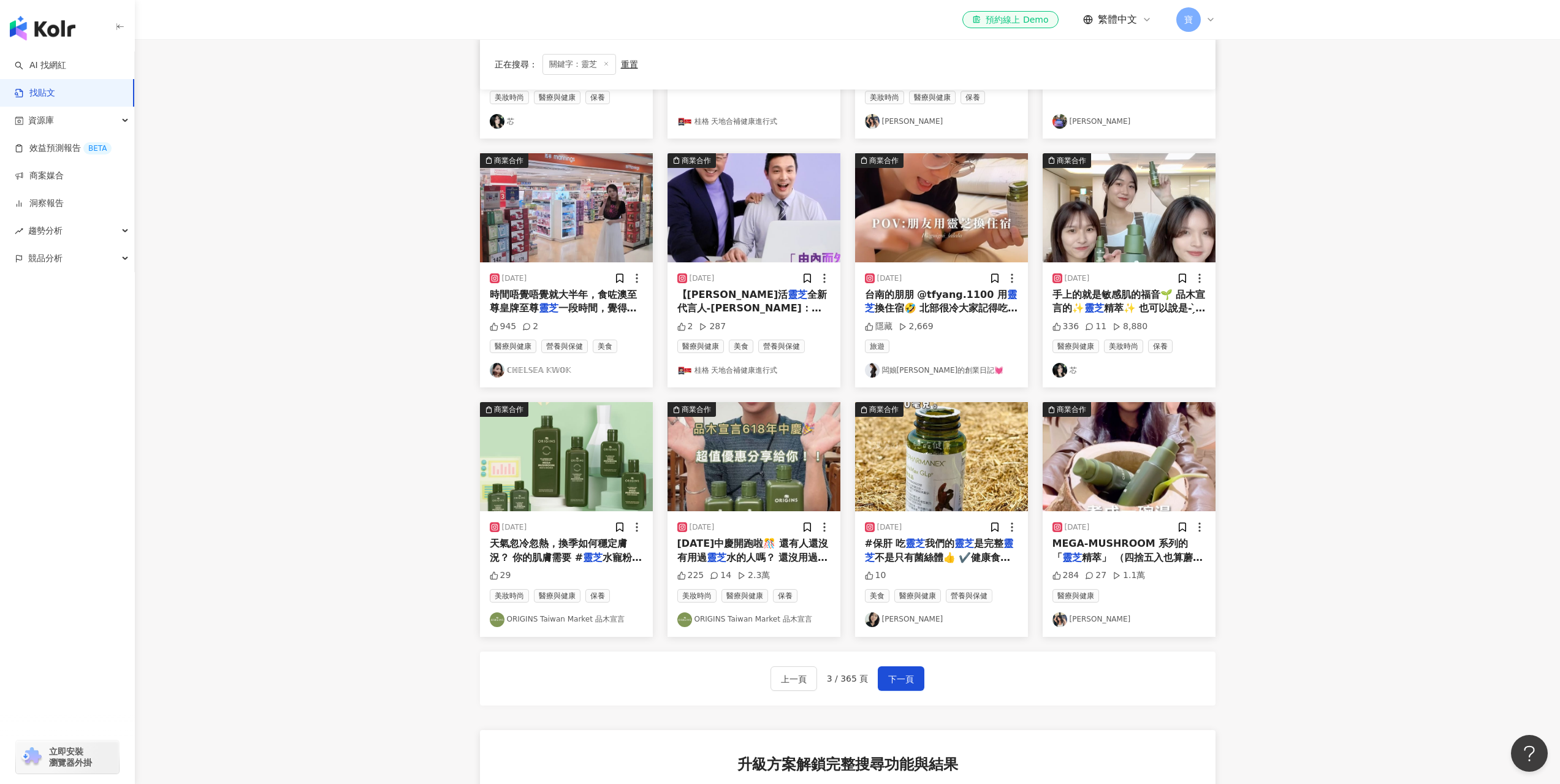
scroll to position [555, 0]
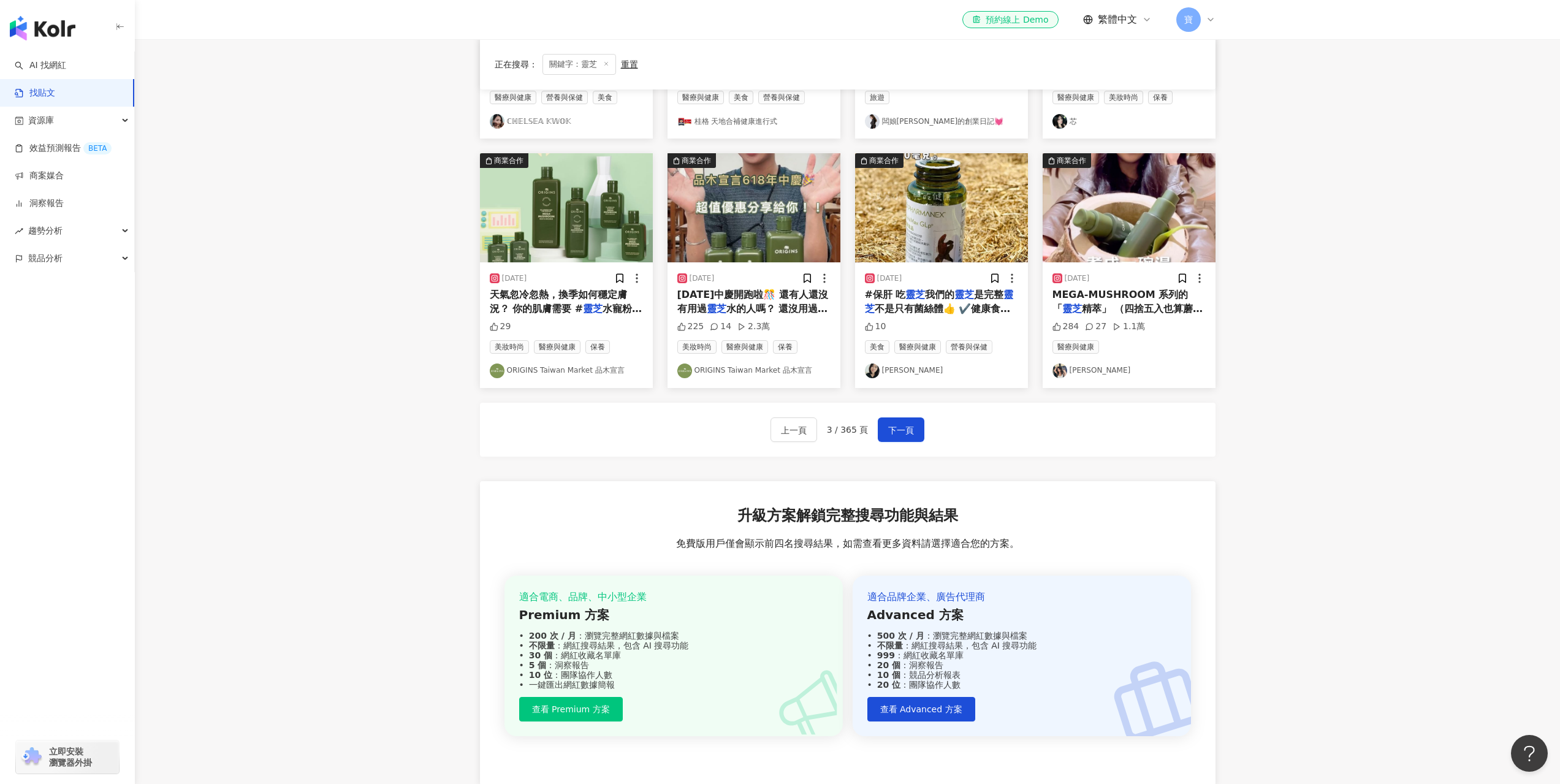
click at [1173, 452] on div "上一頁 3 / 365 頁 下一頁" at bounding box center [847, 429] width 736 height 54
drag, startPoint x: 934, startPoint y: 304, endPoint x: 1341, endPoint y: 409, distance: 420.3
click at [1341, 409] on main "不分平台 ** 台灣 搜尋 searchOperator 插入語法 完全符合 "" 聯集 OR 交集 AND 排除 - 群組 {} 您可能感興趣： 老礦黃兔毛…" at bounding box center [847, 150] width 1425 height 1332
click at [906, 436] on span "下一頁" at bounding box center [901, 430] width 26 height 15
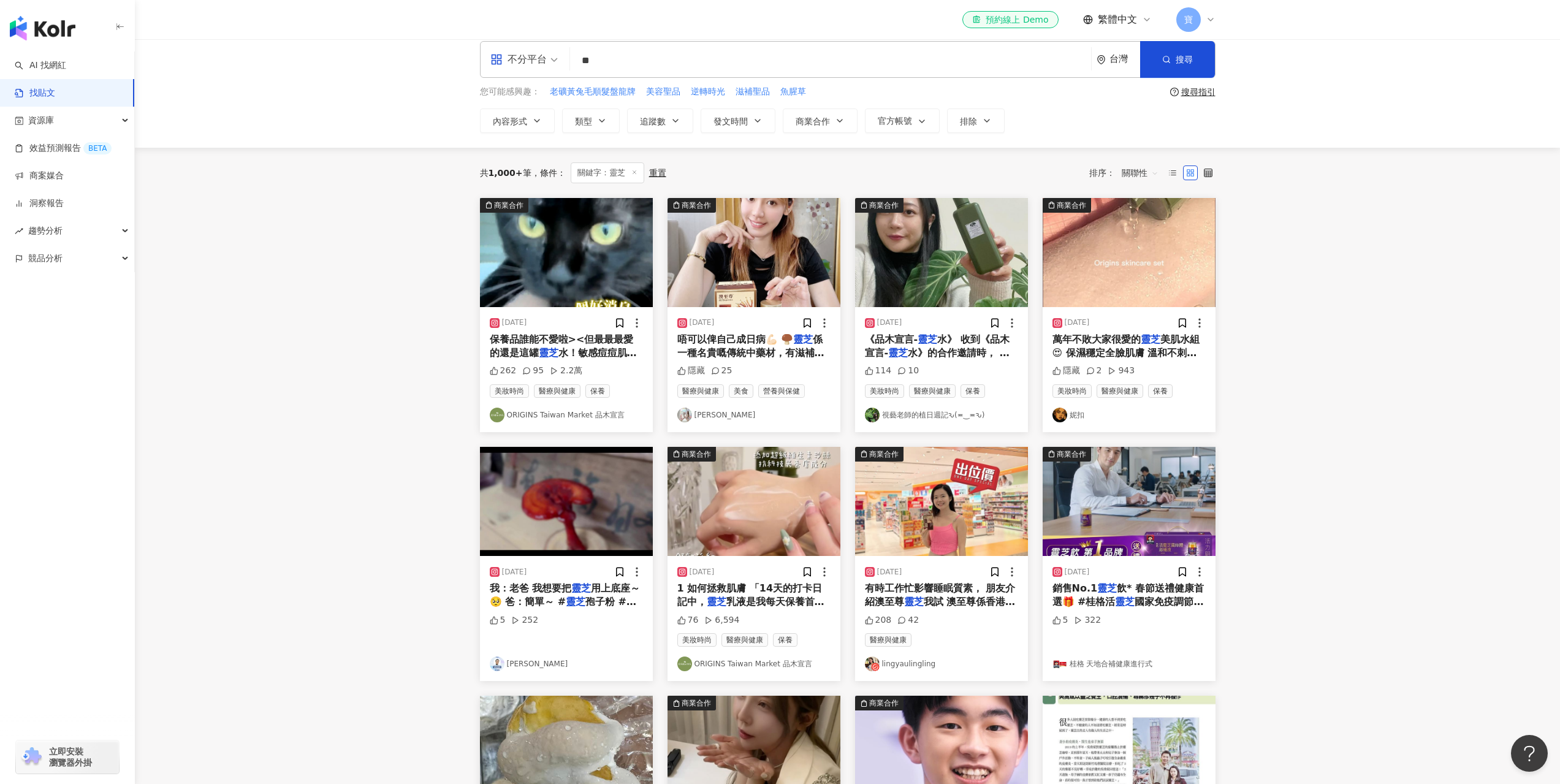
scroll to position [0, 0]
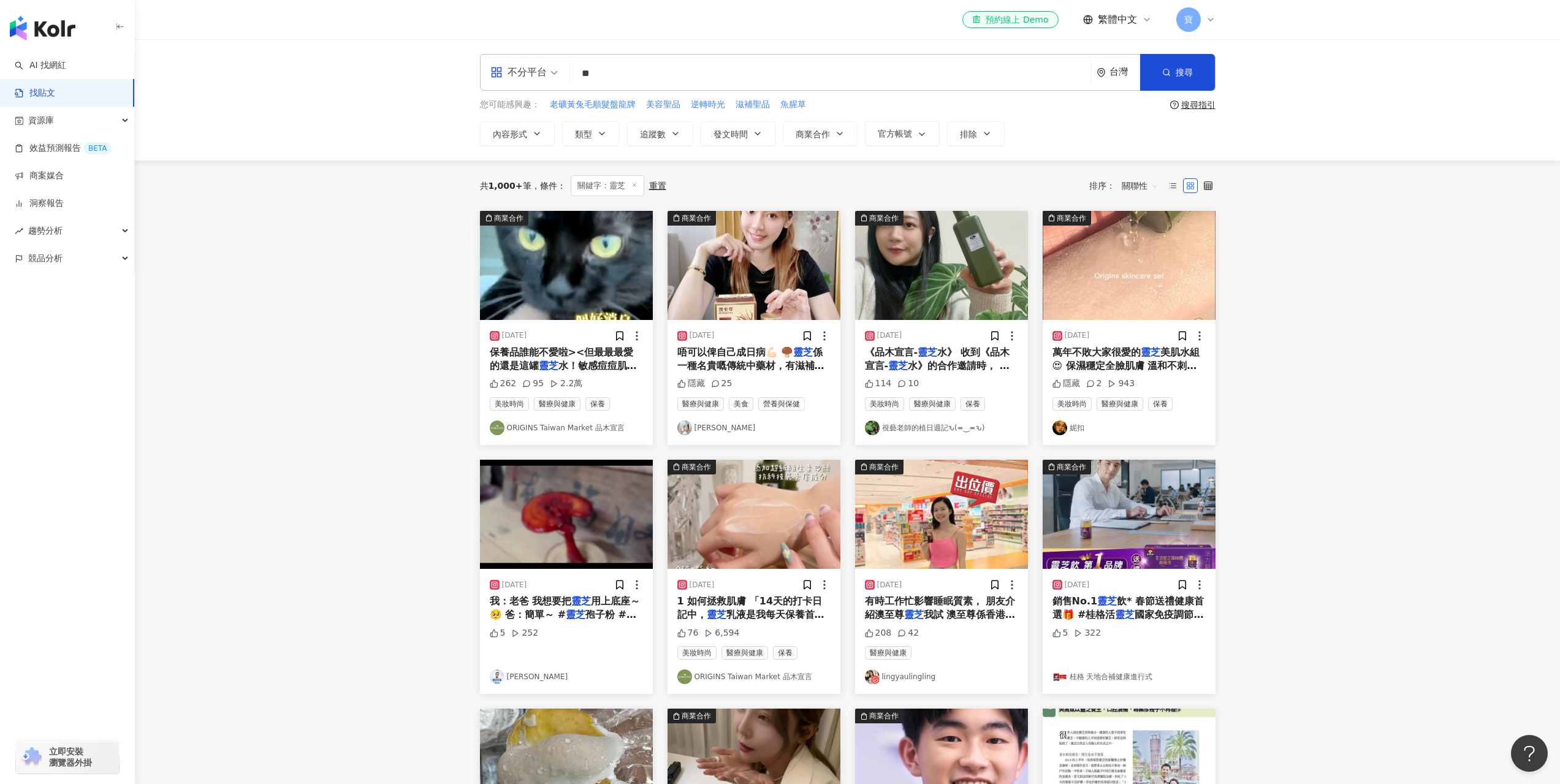
drag, startPoint x: 578, startPoint y: 604, endPoint x: 385, endPoint y: 634, distance: 195.3
click at [385, 634] on main "不分平台 ** 台灣 搜尋 searchOperator 插入語法 完全符合 "" 聯集 OR 交集 AND 排除 - 群組 {} 您可能感興趣： 老礦黃兔毛…" at bounding box center [847, 705] width 1425 height 1332
click at [621, 618] on span "孢子粉 #紐崔萊" at bounding box center [563, 620] width 147 height 25
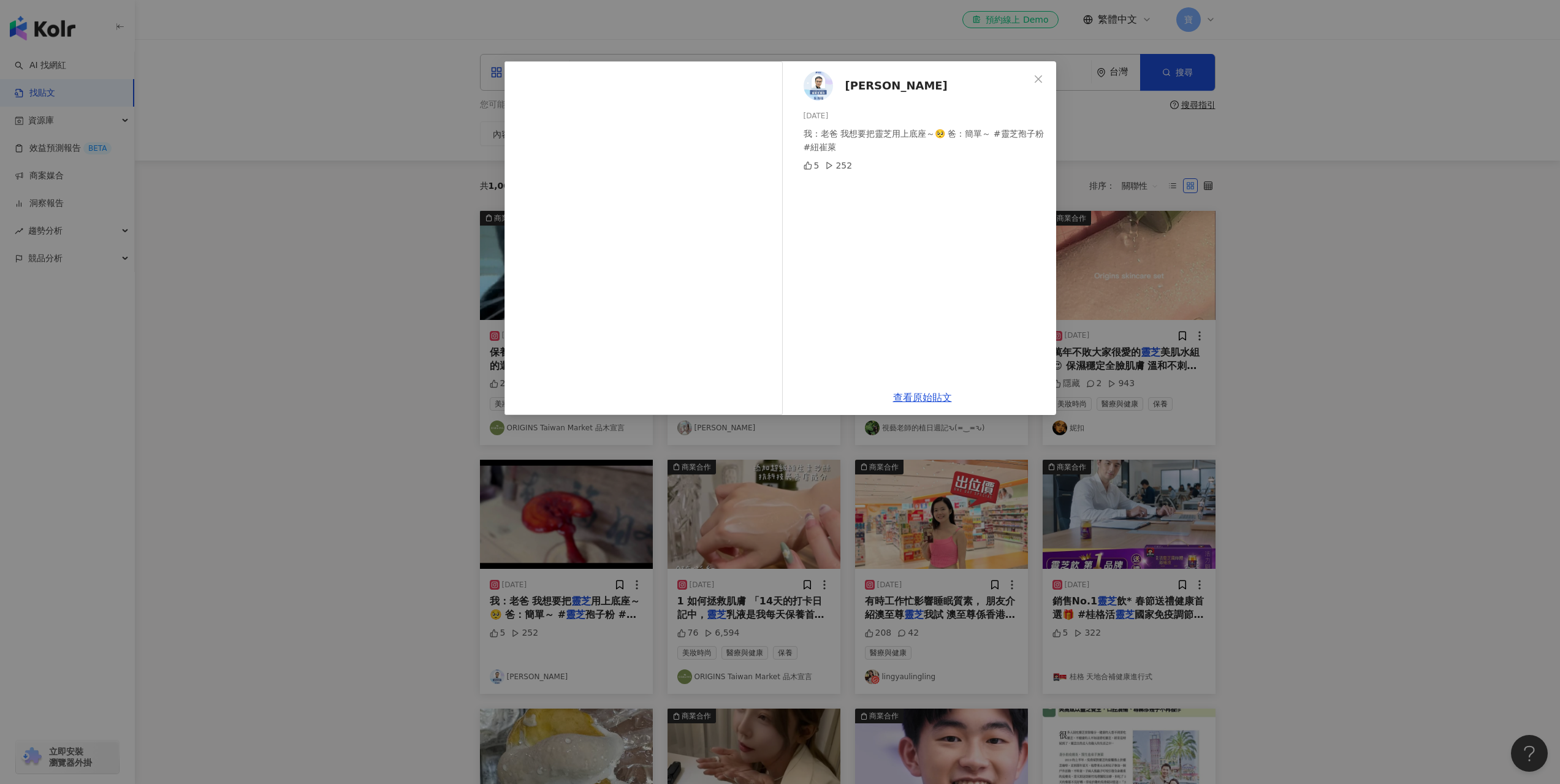
click at [392, 314] on div "吳海瑞 2023/11/30 我：老爸 我想要把靈芝用上底座～🥺 爸：簡單～ #靈芝孢子粉 #紐崔萊 5 252 查看原始貼文" at bounding box center [780, 392] width 1560 height 784
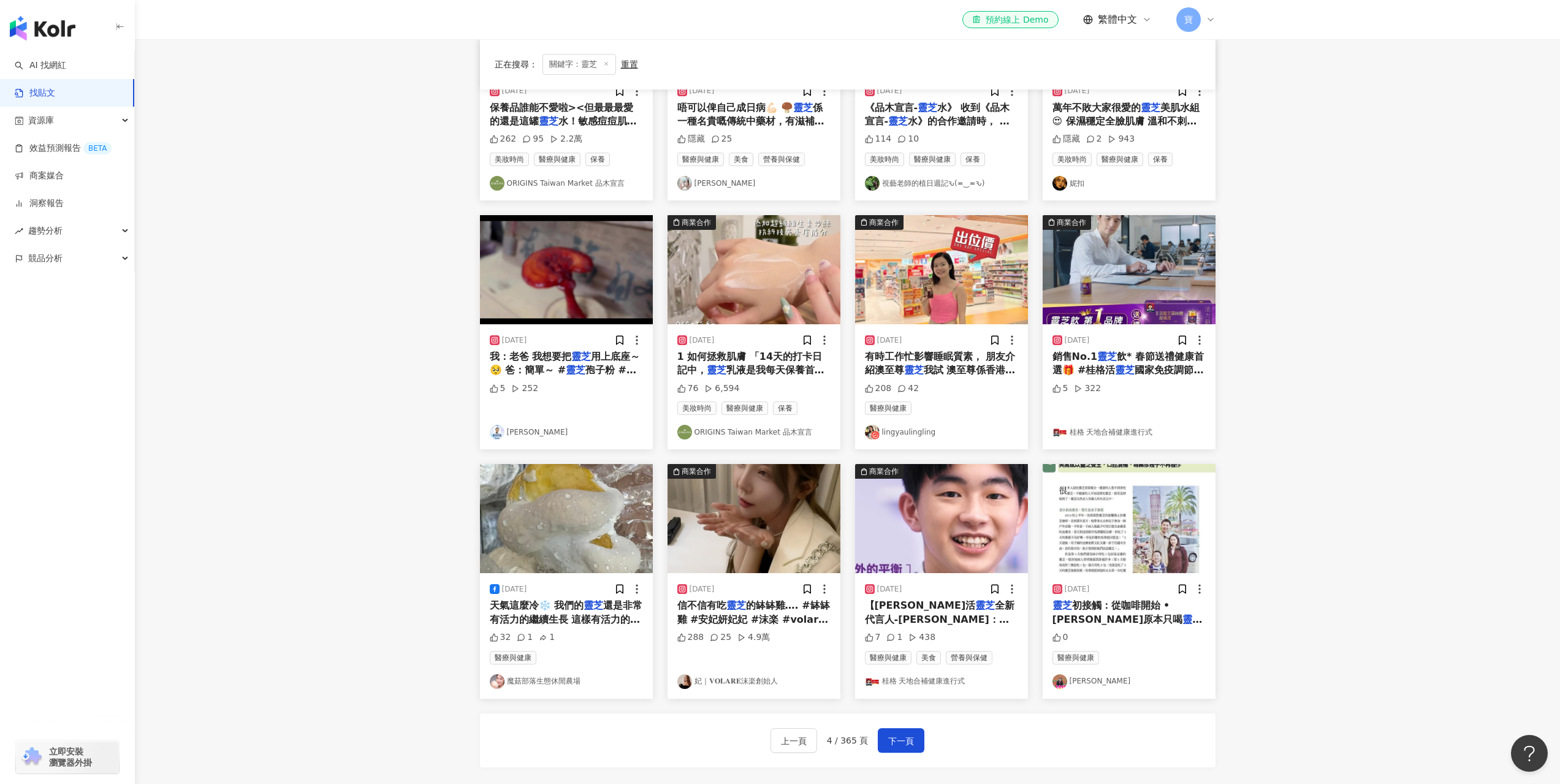
scroll to position [245, 0]
click at [905, 744] on span "下一頁" at bounding box center [901, 740] width 26 height 15
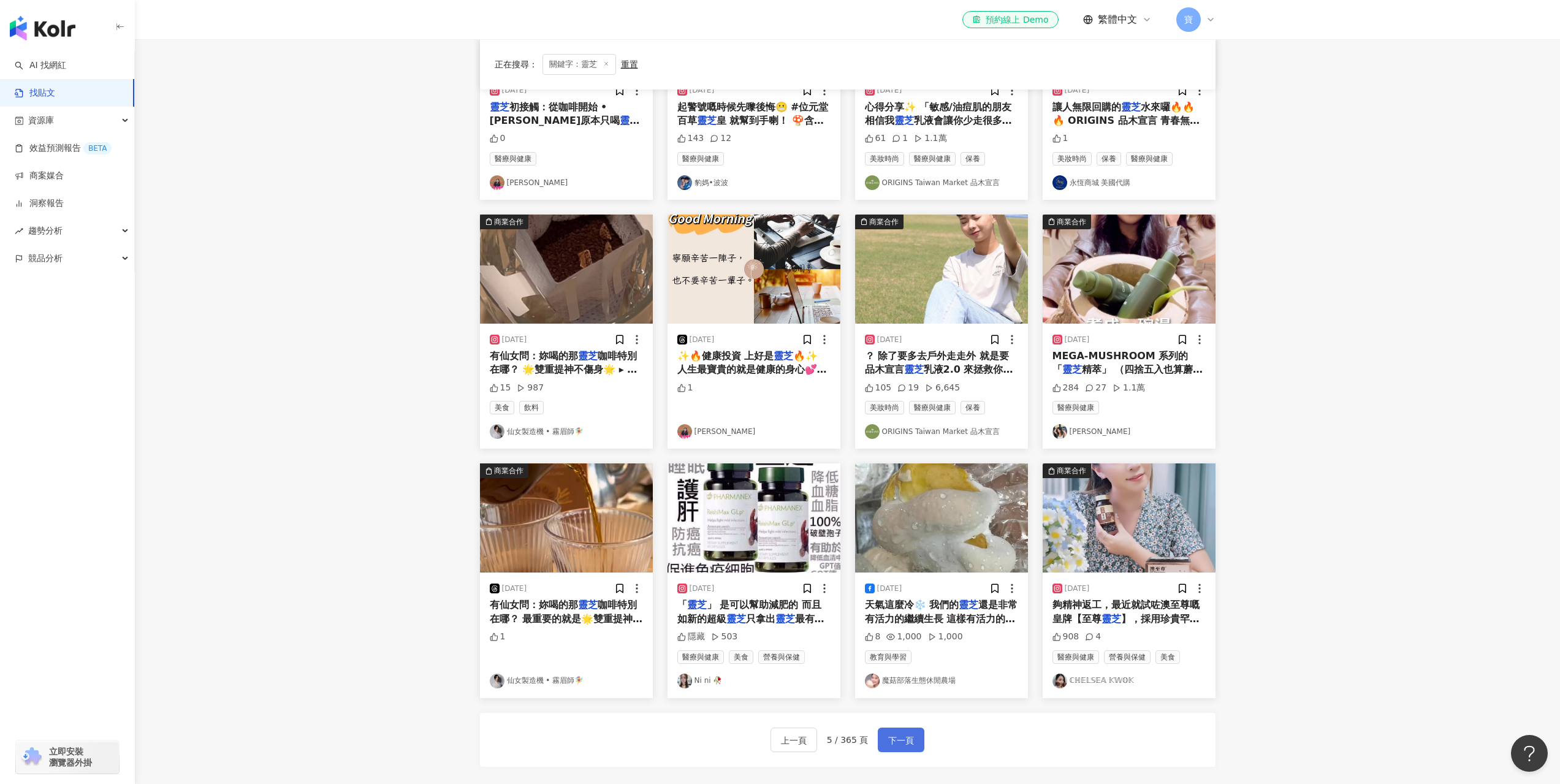
click at [911, 737] on span "下一頁" at bounding box center [901, 740] width 26 height 15
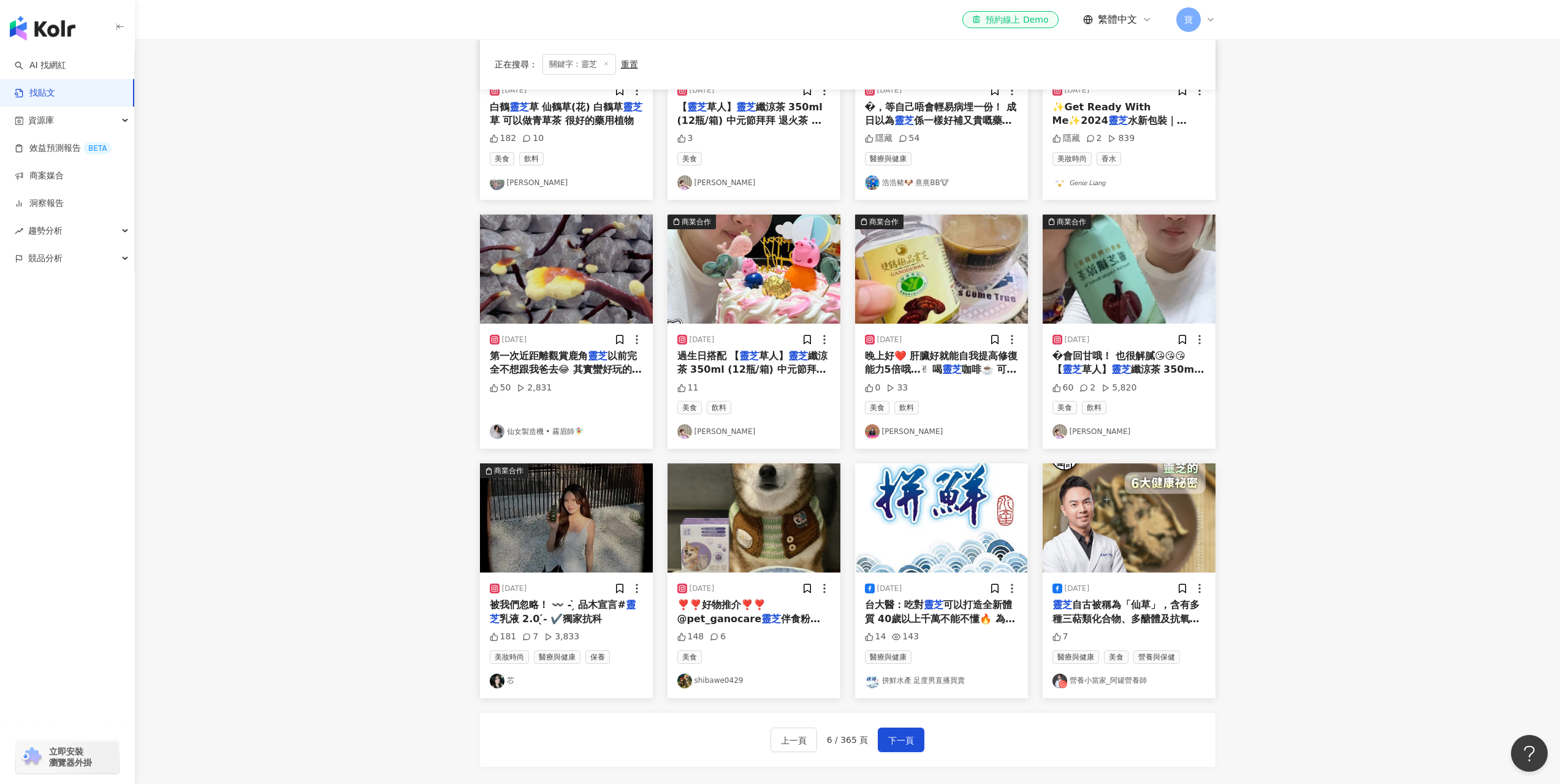
click at [1494, 451] on main "不分平台 ** 台灣 搜尋 searchOperator 插入語法 完全符合 "" 聯集 OR 交集 AND 排除 - 群組 {} 您可能感興趣： 老礦黃兔毛…" at bounding box center [847, 460] width 1425 height 1332
click at [1150, 505] on img "button" at bounding box center [1129, 518] width 173 height 109
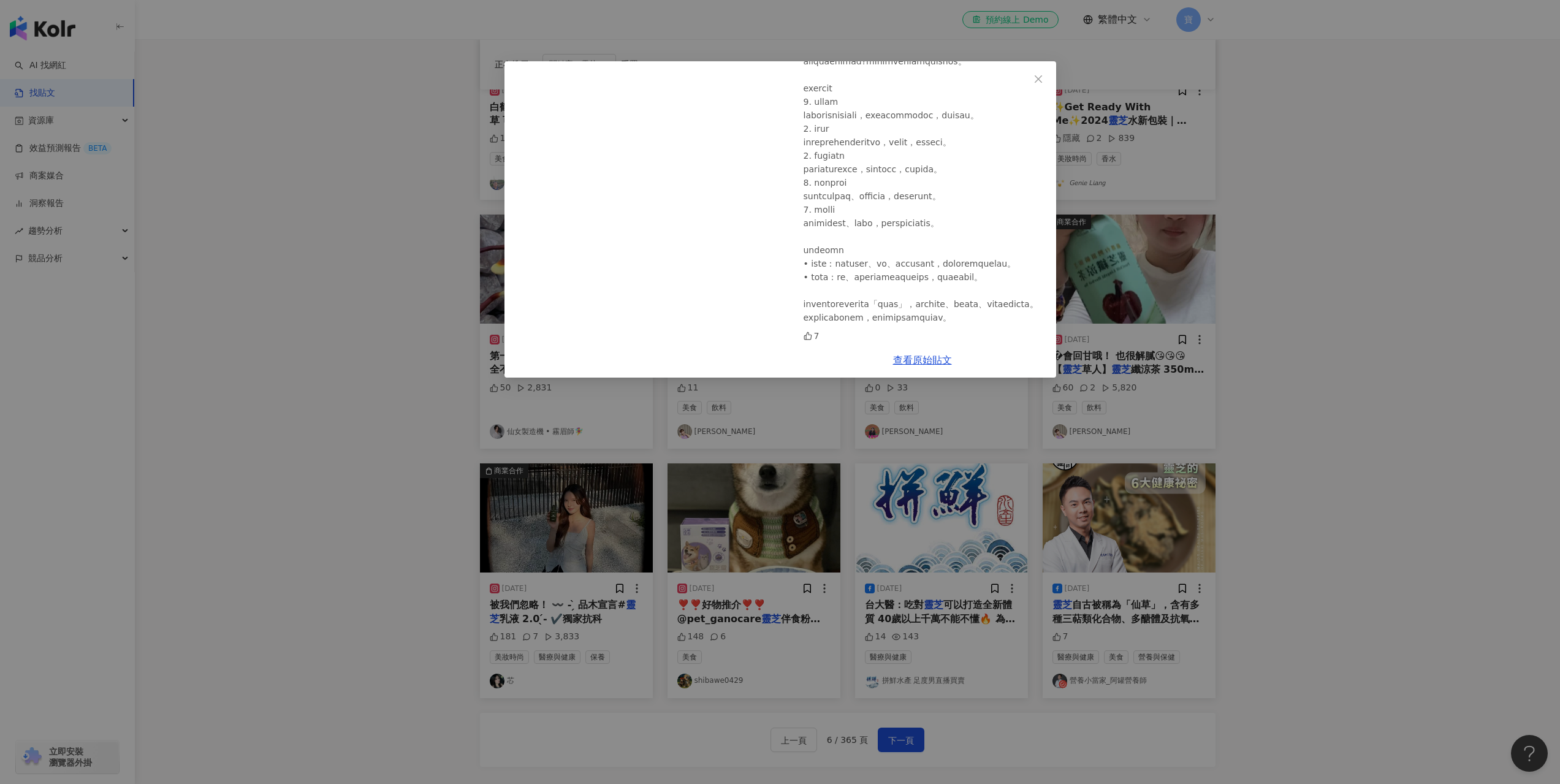
scroll to position [0, 0]
click at [1309, 351] on div "營養小當家_阿罐營養師 2025/9/15 7 查看原始貼文" at bounding box center [780, 392] width 1560 height 784
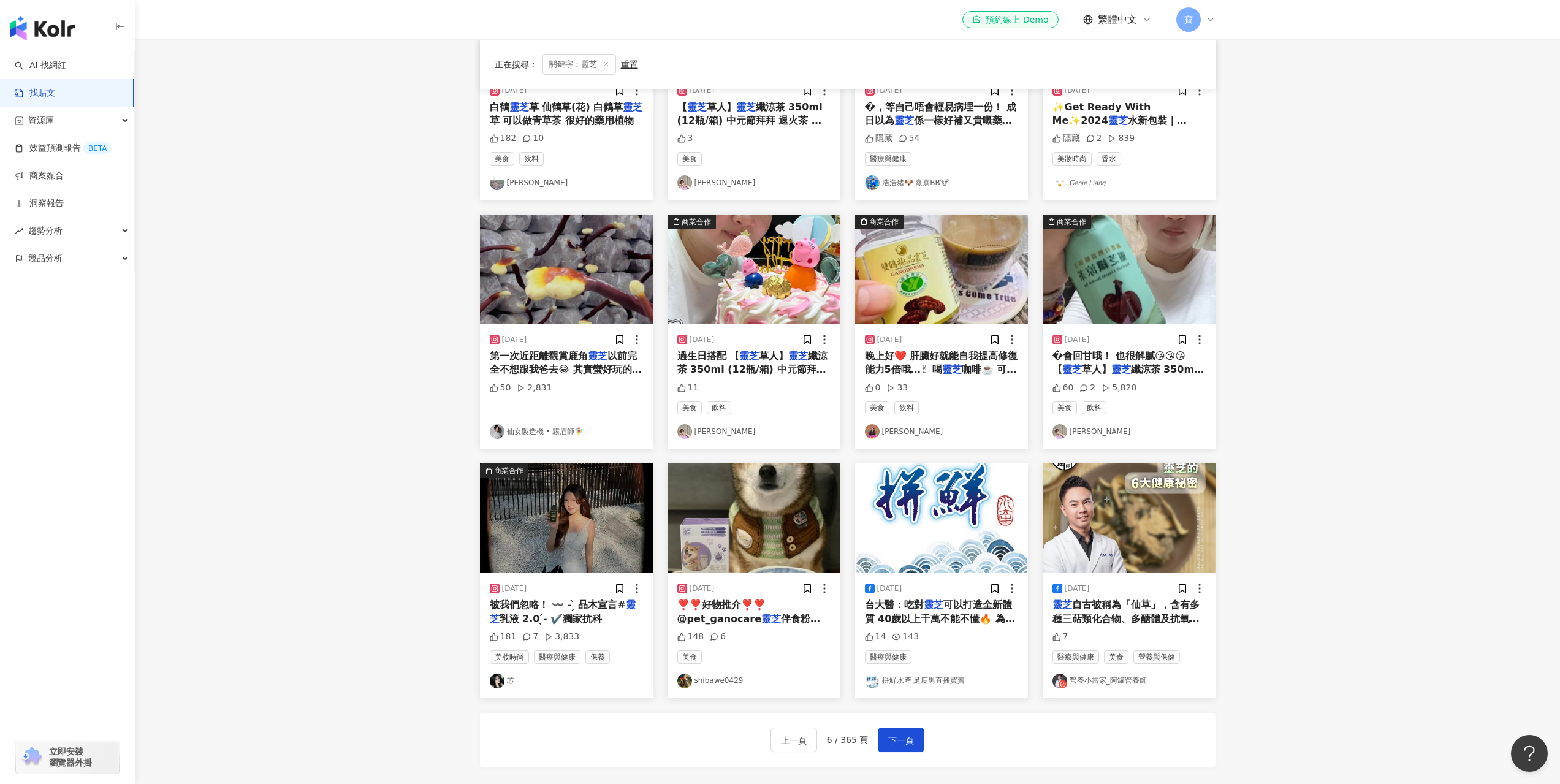
click at [965, 627] on div "2025/5/6 台大醫：吃對 靈芝 可以打造全新體質 40歲以上千萬不能不懂🔥 為什麼要選 靈芝 皇..... 三萜類被證實的是...赤 靈芝 已經人體證實…" at bounding box center [941, 635] width 173 height 125
click at [949, 518] on img "button" at bounding box center [941, 518] width 173 height 109
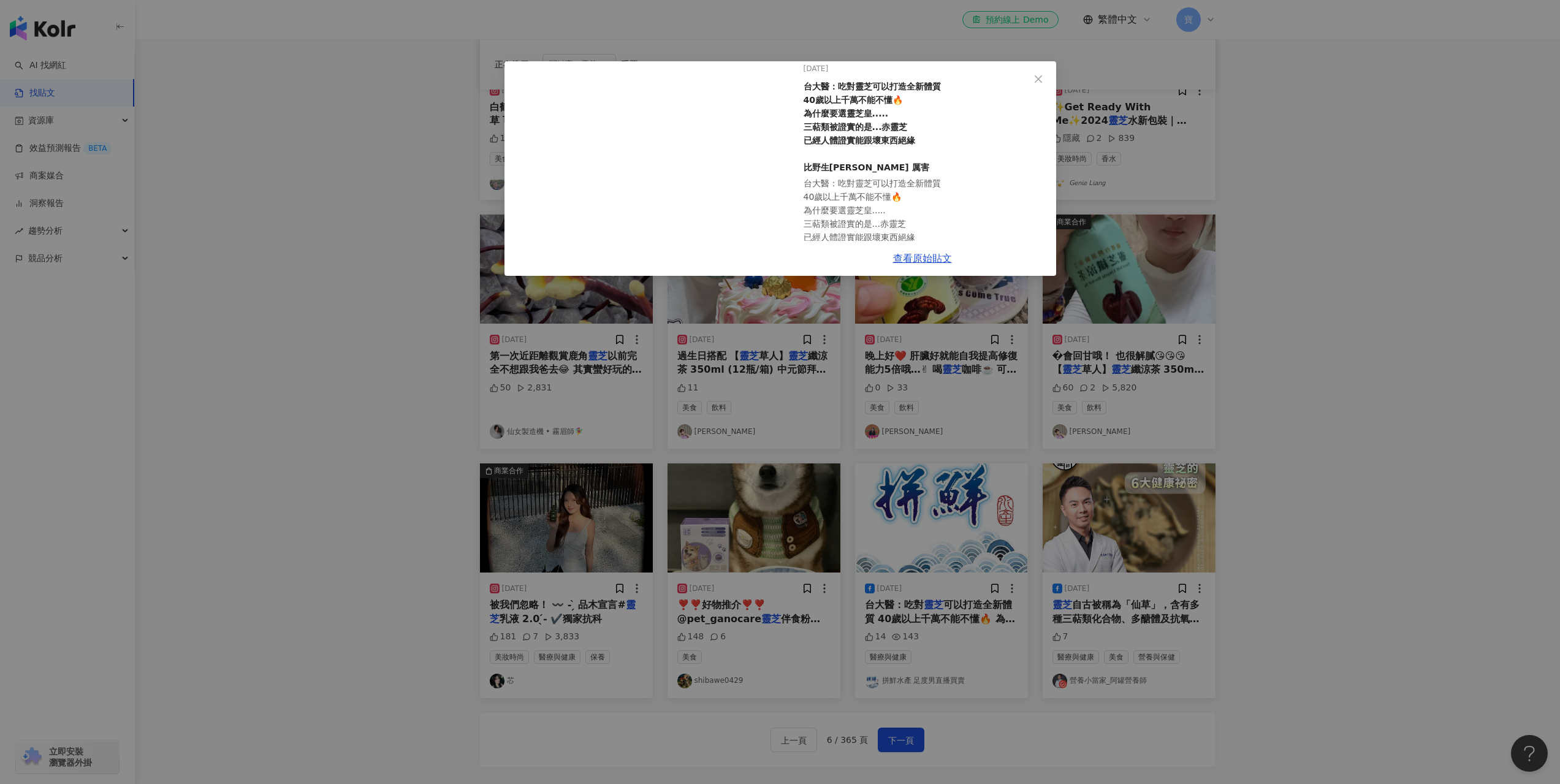
scroll to position [96, 0]
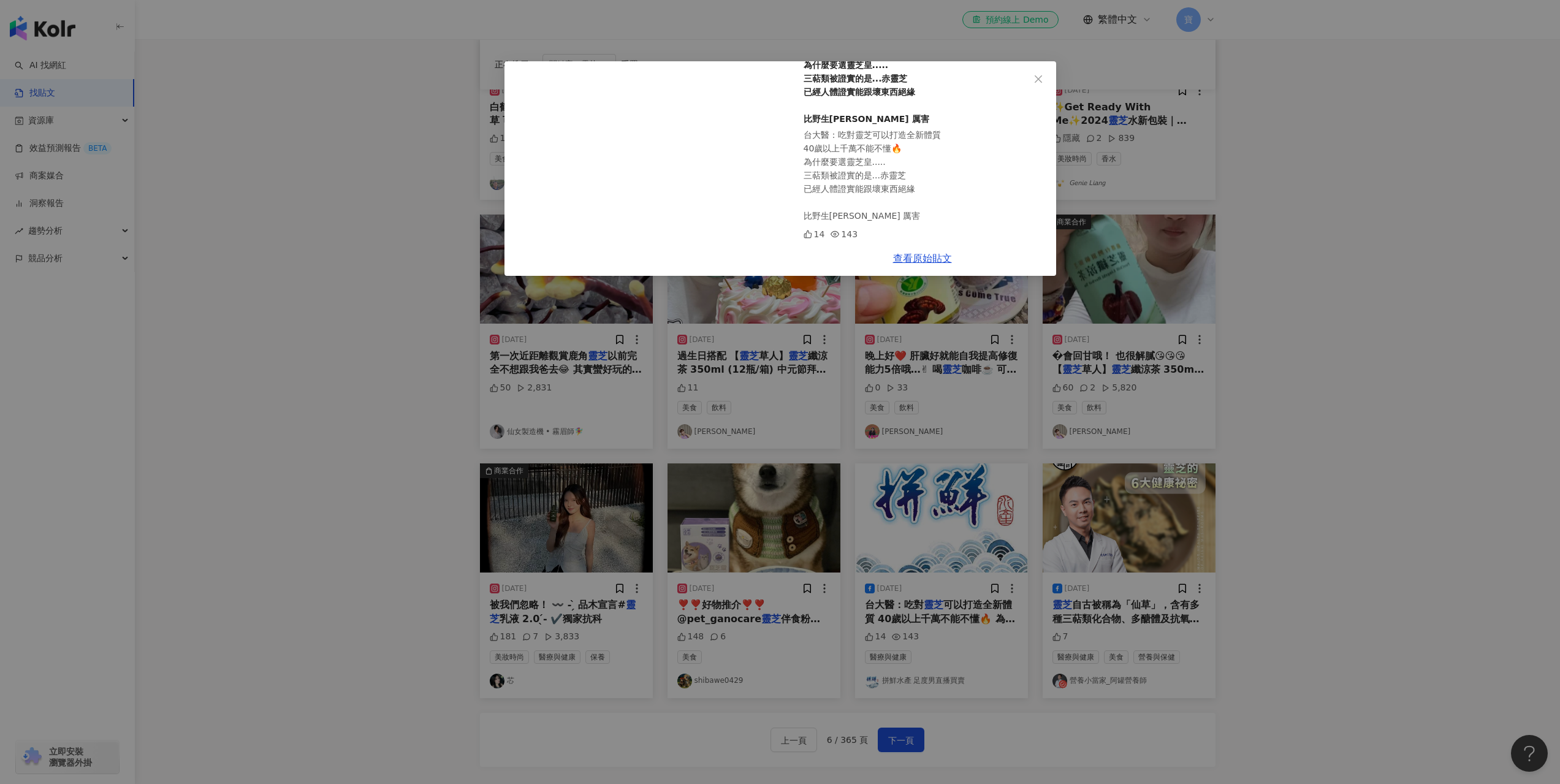
drag, startPoint x: 961, startPoint y: 636, endPoint x: 955, endPoint y: 642, distance: 8.5
click at [960, 637] on div "拼鮮水產 足度男直播買賣 2025/5/6 台大醫：吃對靈芝可以打造全新體質 40歲以上千萬不能不懂🔥 為什麼要選靈芝皇..... 三萜類被證實的是...赤靈…" at bounding box center [780, 392] width 1560 height 784
drag, startPoint x: 939, startPoint y: 681, endPoint x: 1446, endPoint y: 536, distance: 527.3
click at [1446, 536] on div "拼鮮水產 足度男直播買賣 2025/5/6 台大醫：吃對靈芝可以打造全新體質 40歲以上千萬不能不懂🔥 為什麼要選靈芝皇..... 三萜類被證實的是...赤靈…" at bounding box center [780, 392] width 1560 height 784
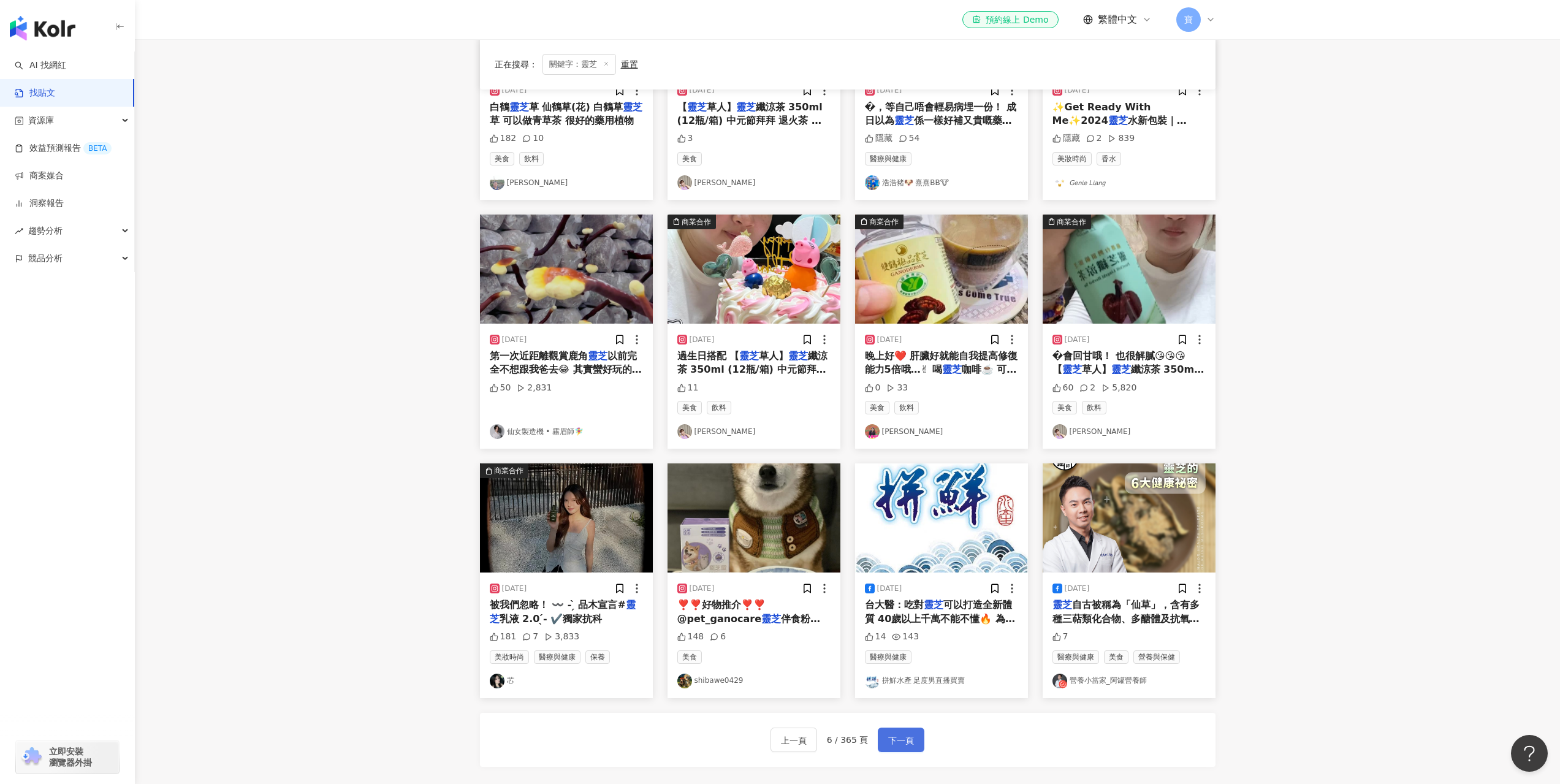
click at [902, 742] on span "下一頁" at bounding box center [901, 740] width 26 height 15
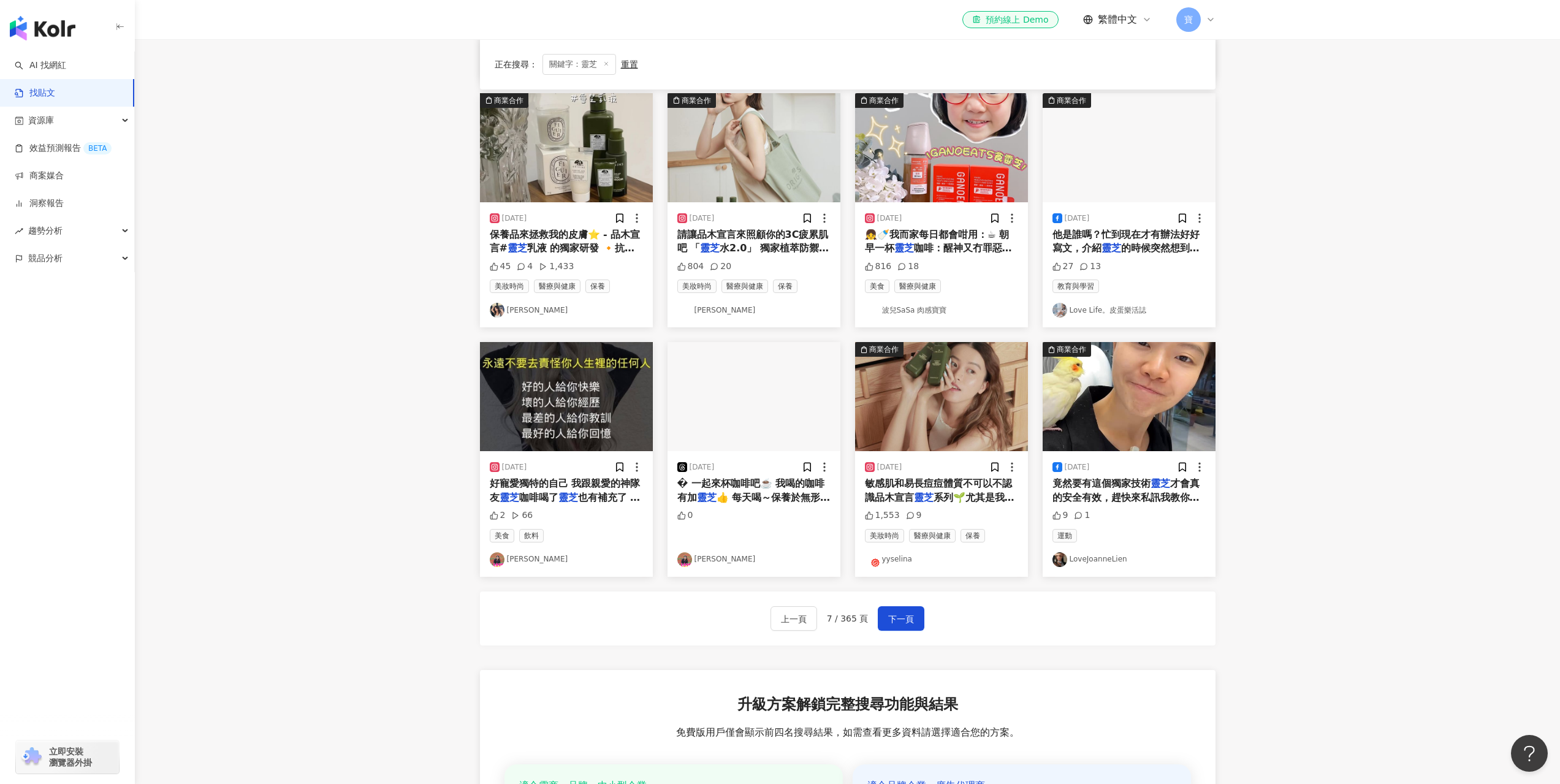
scroll to position [367, 0]
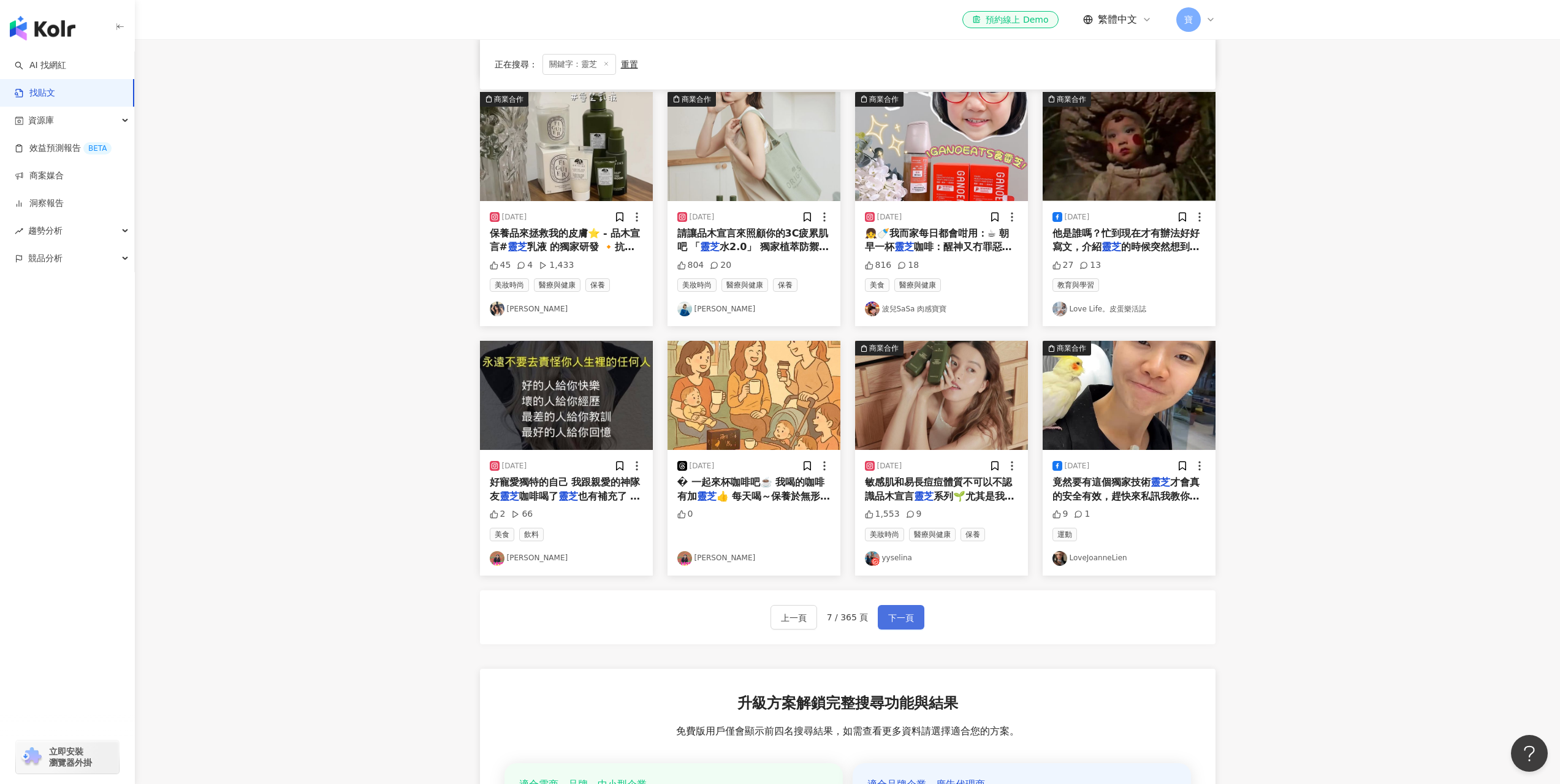
click at [907, 624] on span "下一頁" at bounding box center [901, 617] width 26 height 15
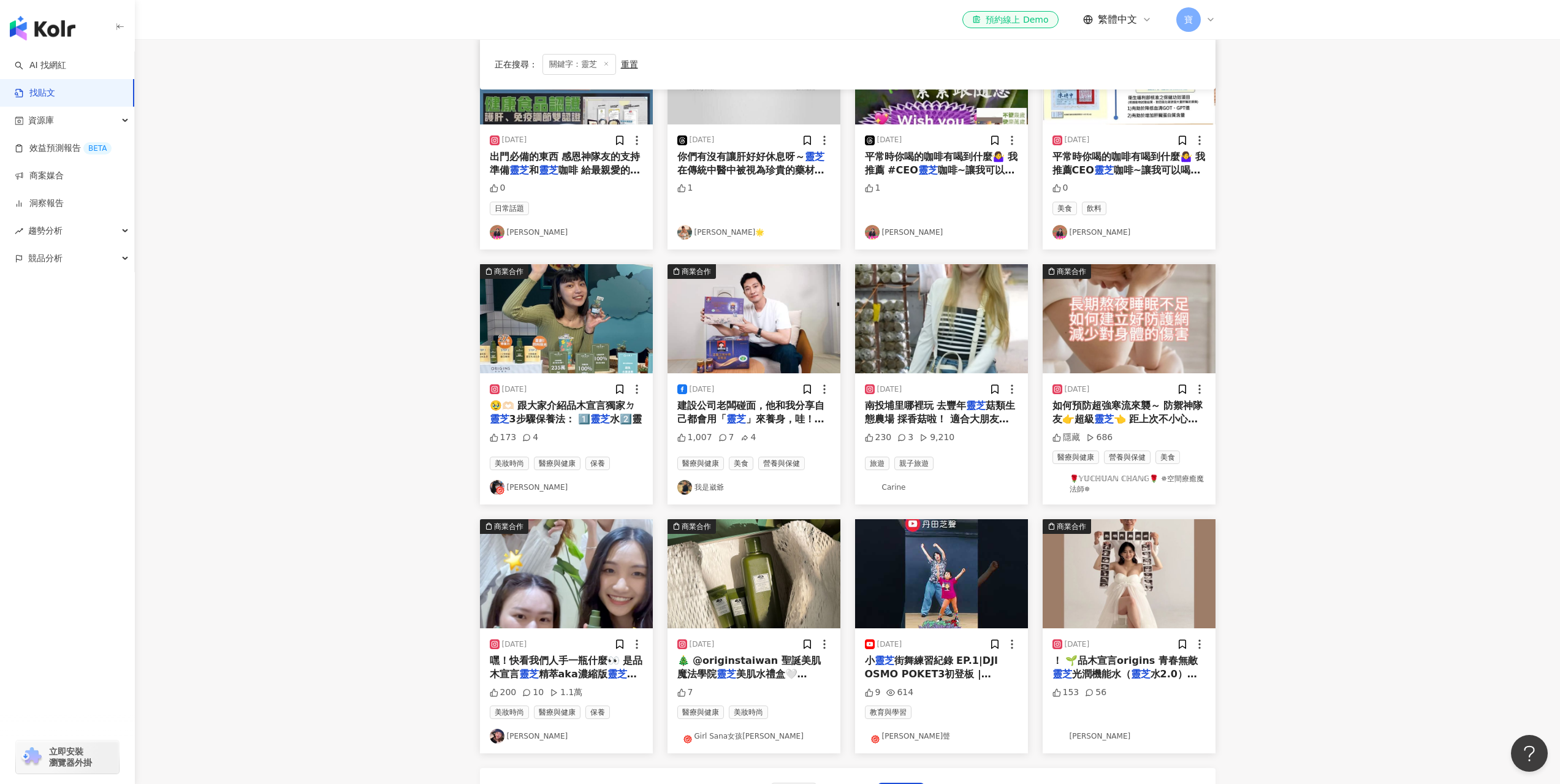
scroll to position [0, 0]
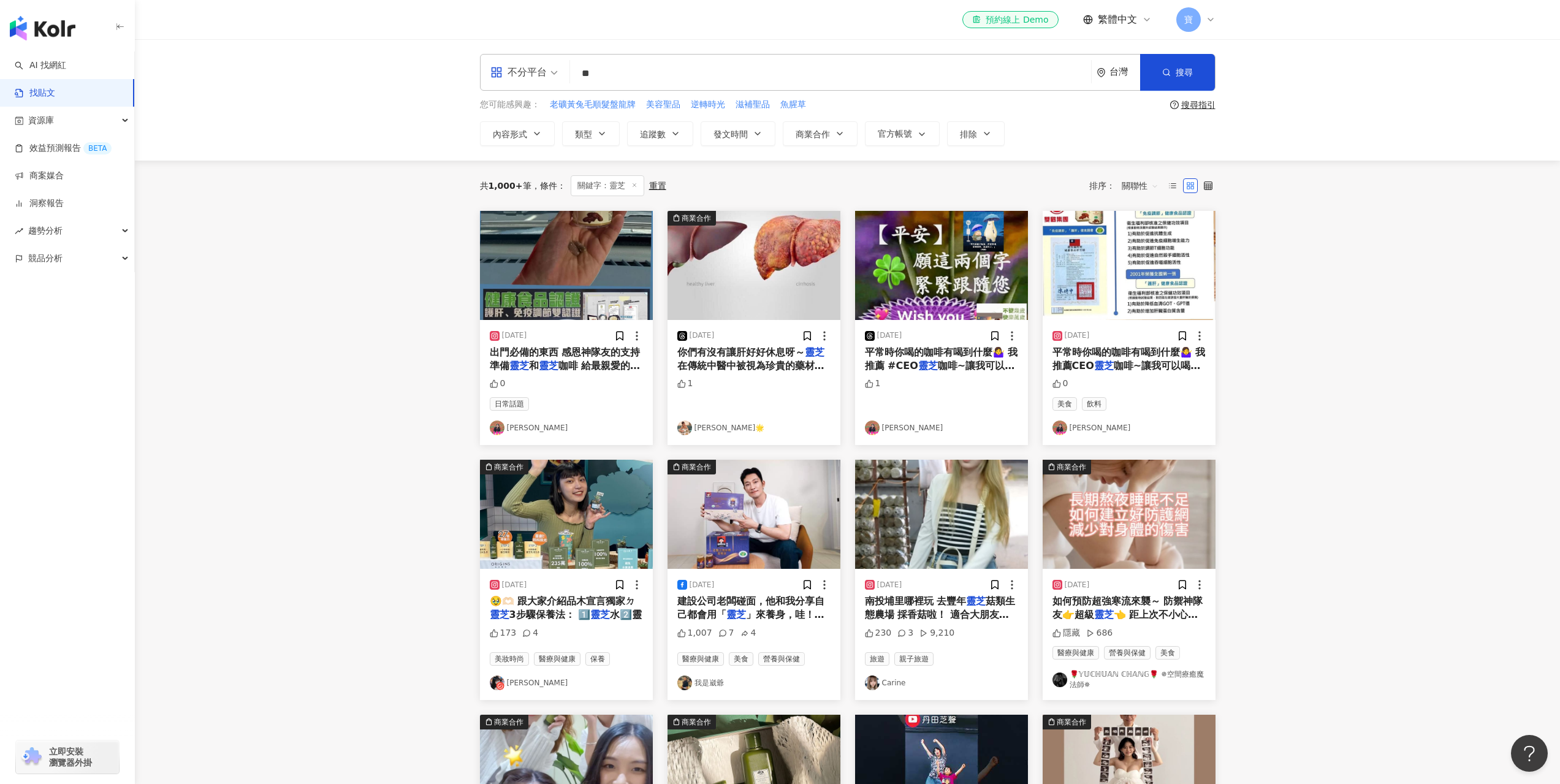
click at [784, 527] on img "button" at bounding box center [753, 514] width 173 height 109
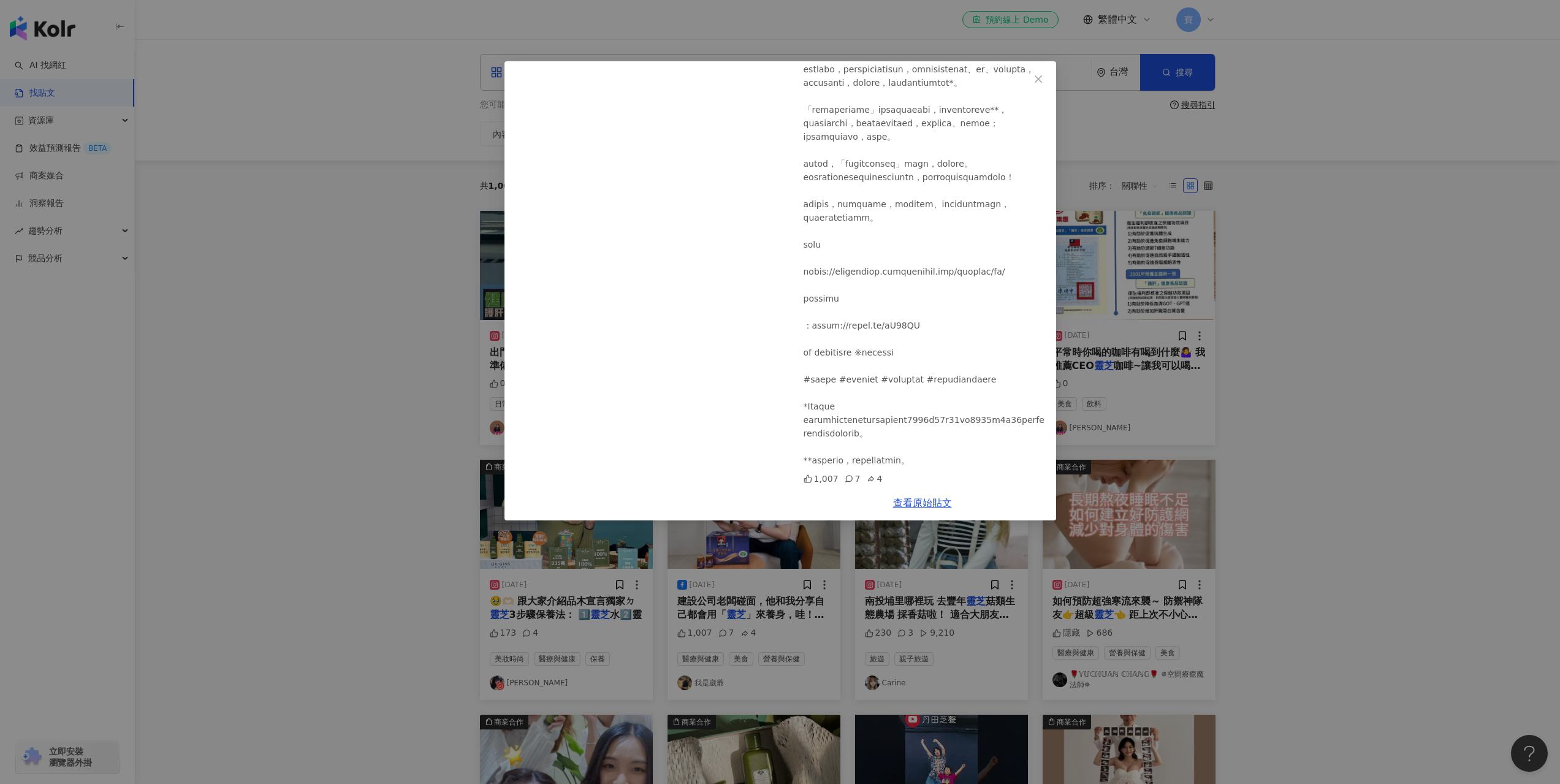
scroll to position [307, 0]
click at [1373, 417] on div "我是崴爺 2024/4/25 1,007 7 4 查看原始貼文" at bounding box center [780, 392] width 1560 height 784
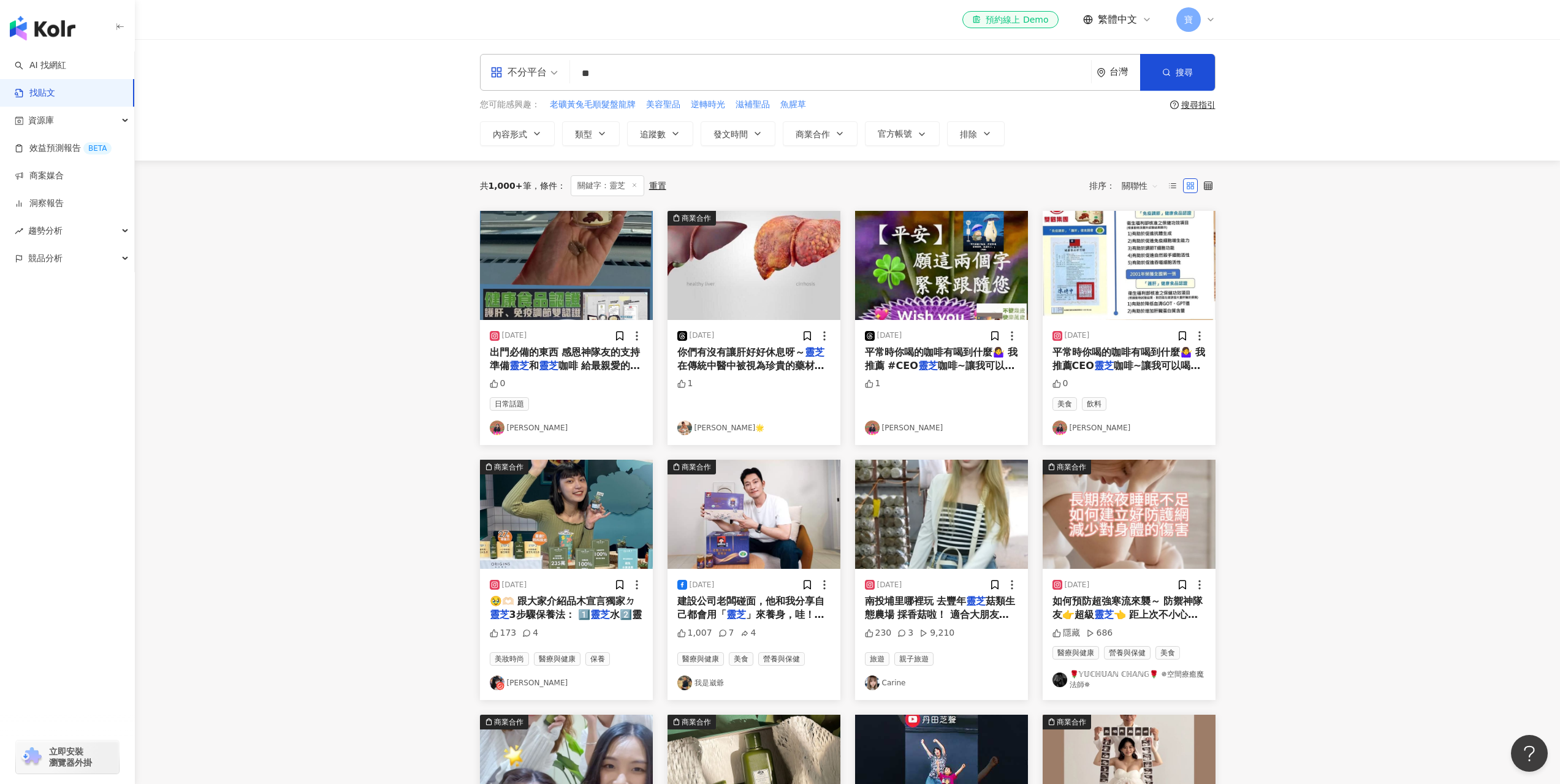
click at [671, 598] on div "2024/4/25 建設公司老闆碰面，他和我分享自己都會用「 靈芝 」來養身，哇！這已經是我第N次聽到「 1,007 7 4 醫療與健康 美食 營養與保健 我…" at bounding box center [753, 634] width 173 height 131
click at [734, 525] on img "button" at bounding box center [753, 514] width 173 height 109
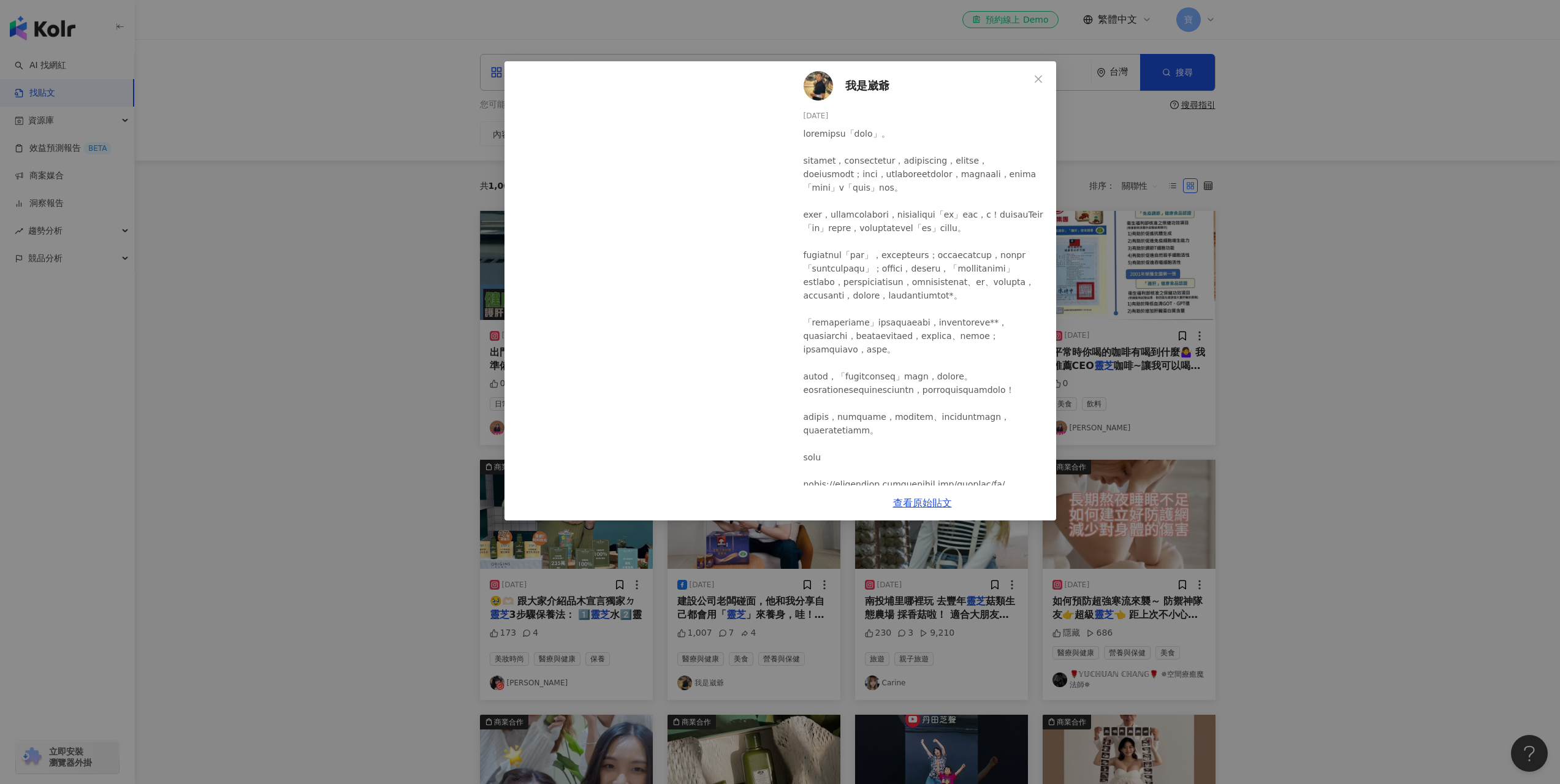
click at [380, 318] on div "我是崴爺 2024/4/25 1,007 7 4 查看原始貼文" at bounding box center [780, 392] width 1560 height 784
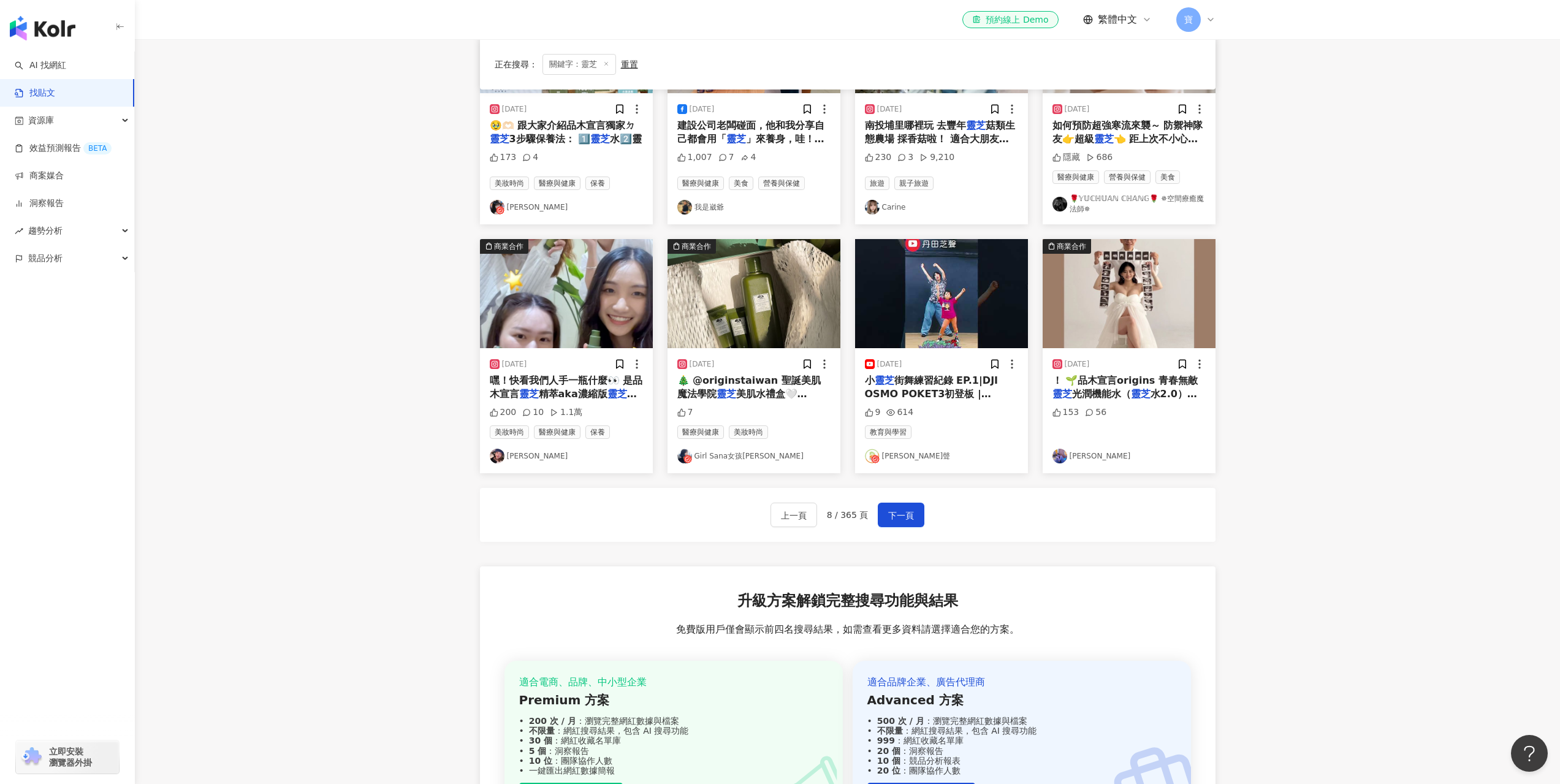
scroll to position [490, 0]
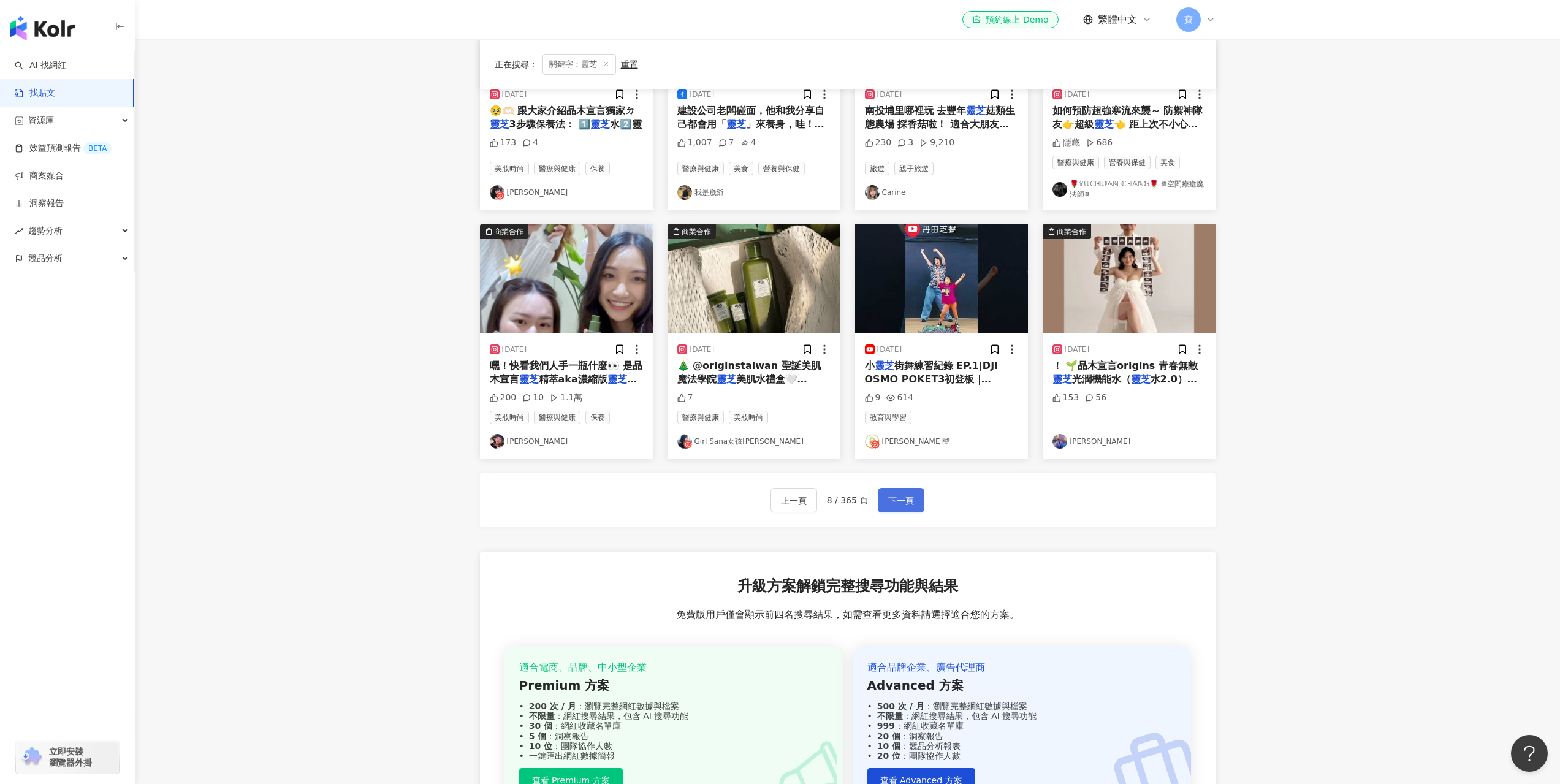
click at [907, 505] on span "下一頁" at bounding box center [901, 500] width 26 height 15
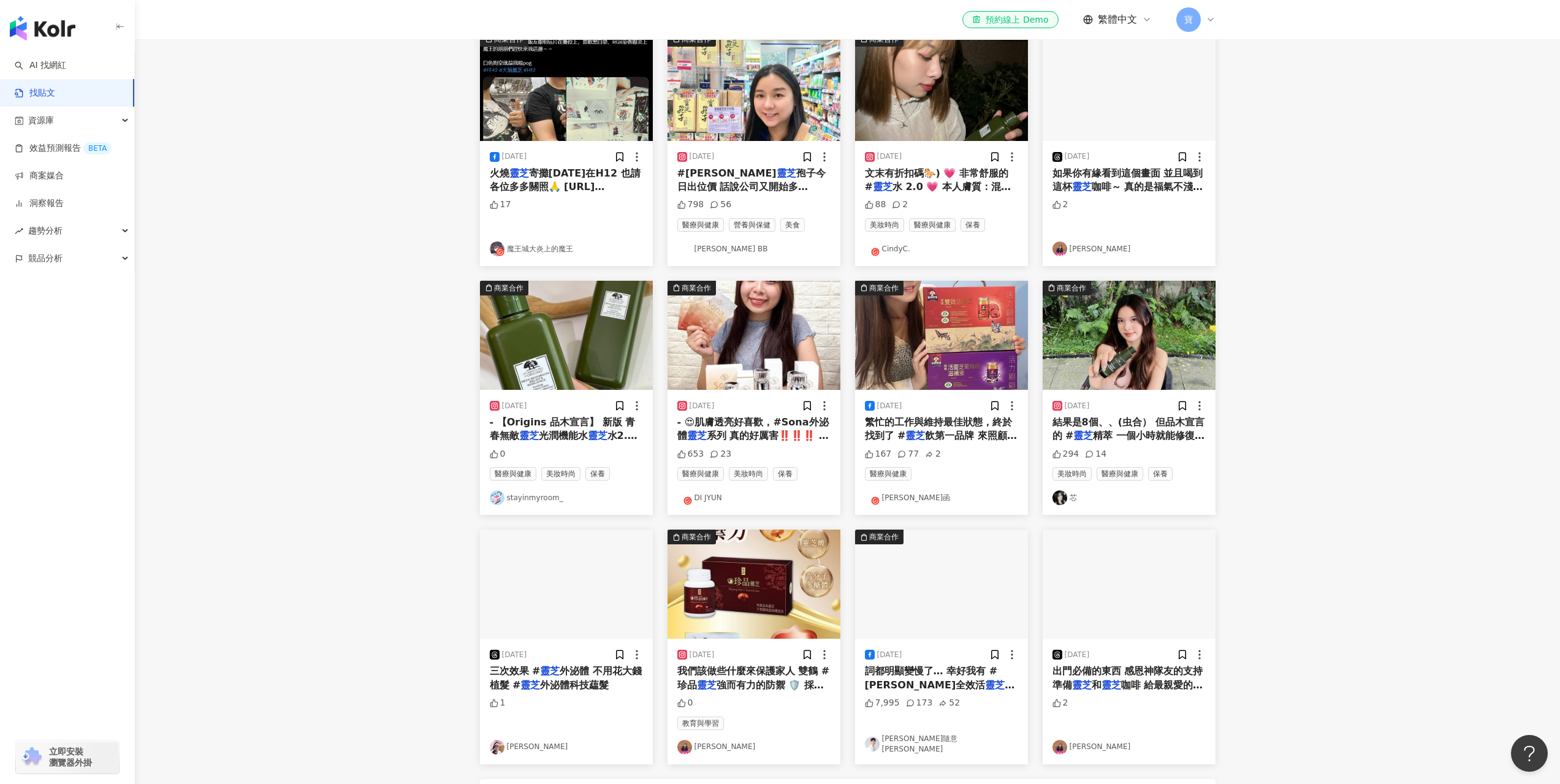
scroll to position [245, 0]
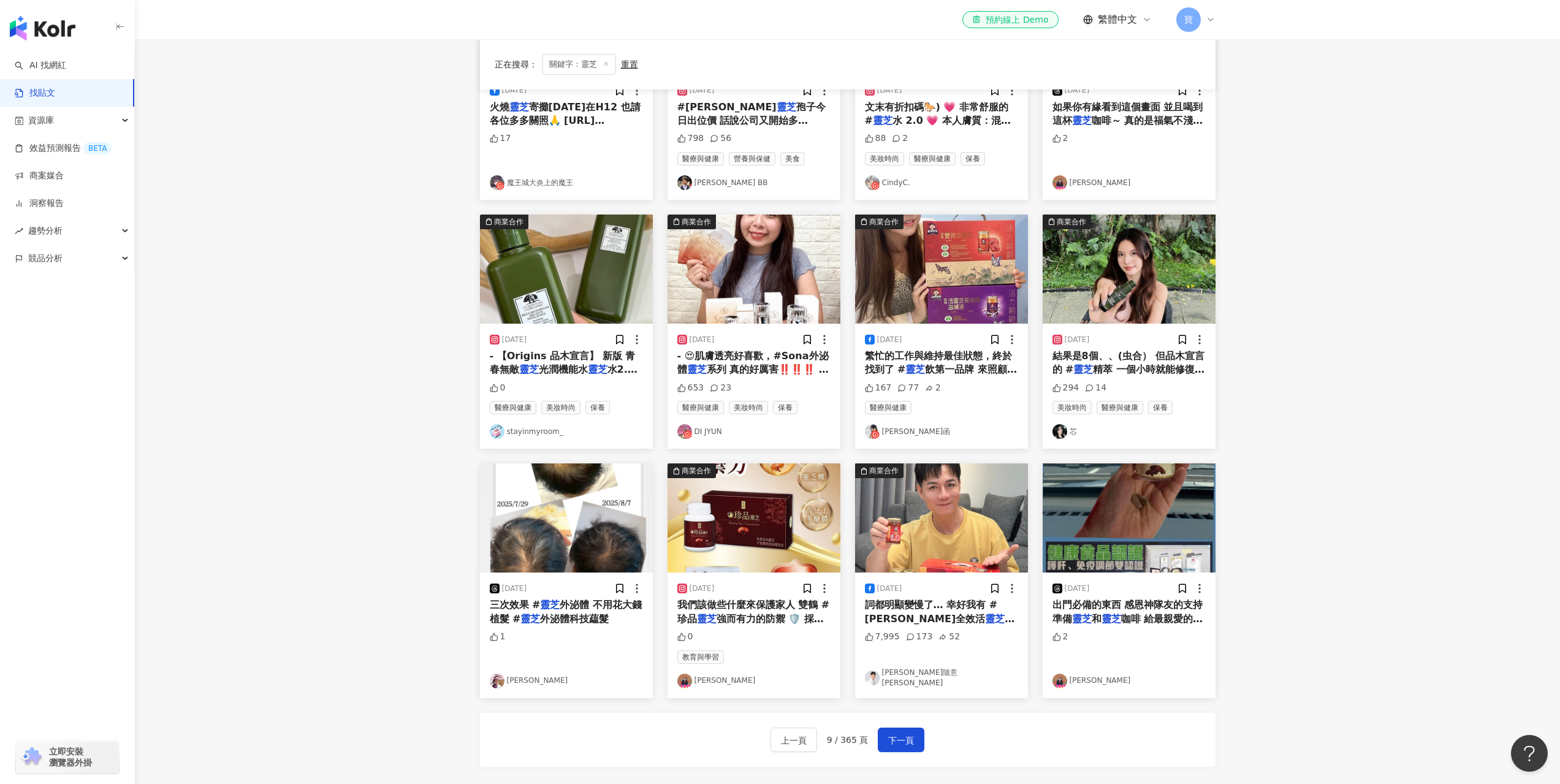
click at [959, 541] on img "button" at bounding box center [941, 518] width 173 height 109
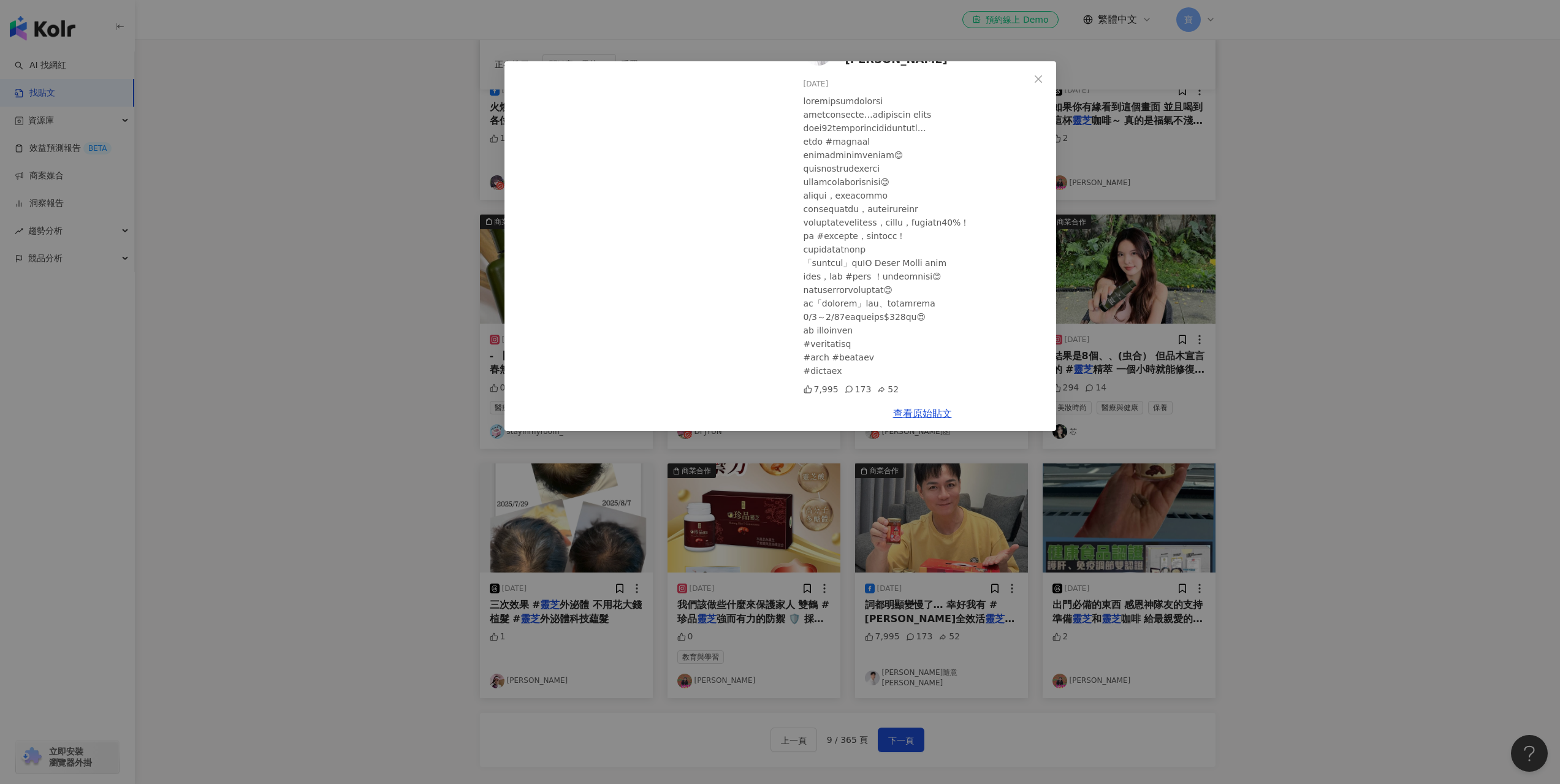
scroll to position [0, 0]
click at [1337, 376] on div "陳隨意 Tsui-Yi 2025/7/3 7,995 173 52 查看原始貼文" at bounding box center [780, 392] width 1560 height 784
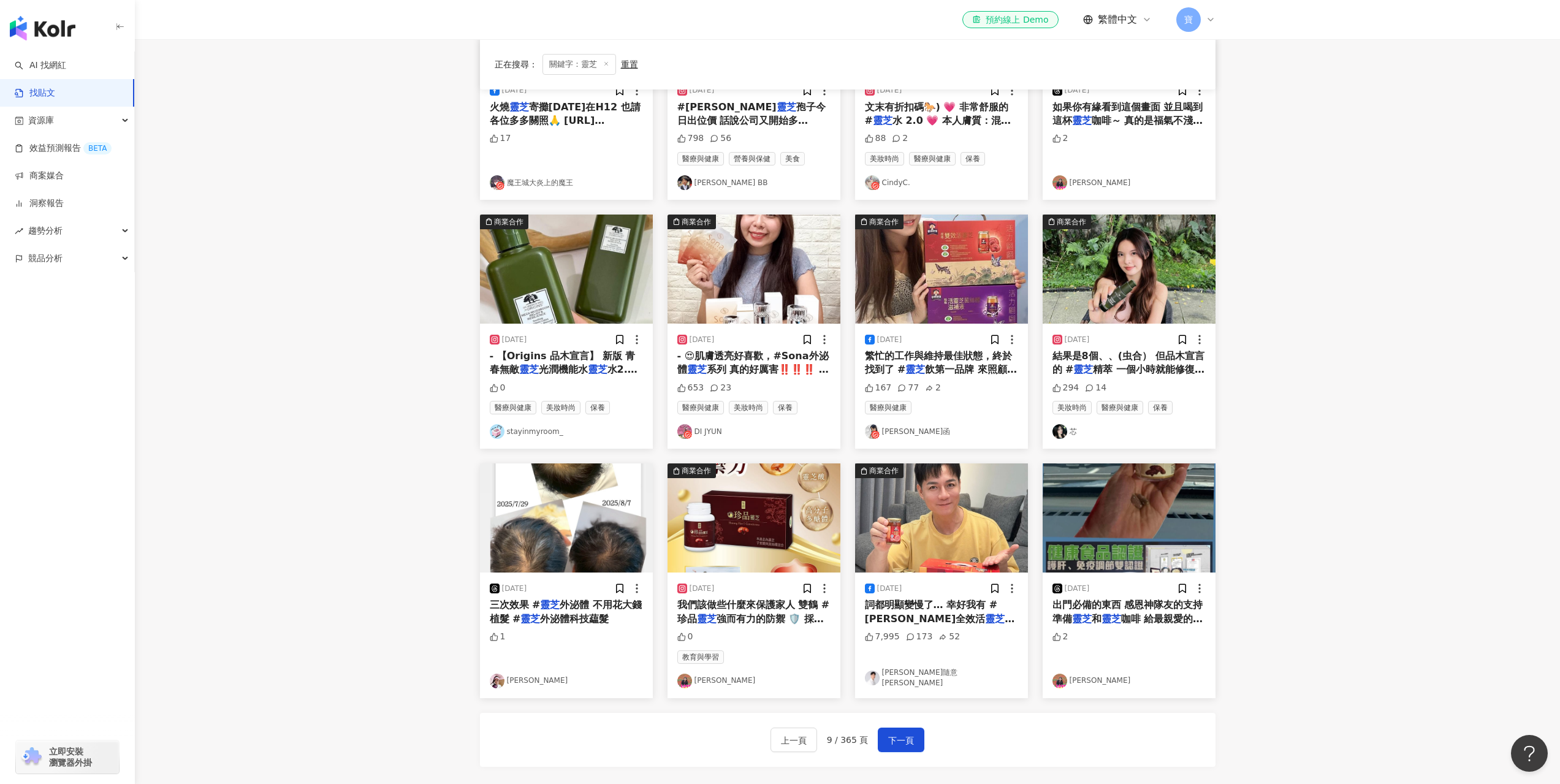
click at [945, 668] on div "2025/7/3 詞都明顯變慢了… 幸好我有 #桂格全效活 靈芝 每天一瓶一下子就把劇本記得又快又牢 7,995 173 52 陳隨意 Tsui-Yi" at bounding box center [941, 635] width 173 height 125
drag, startPoint x: 907, startPoint y: 682, endPoint x: 918, endPoint y: 683, distance: 11.0
click at [940, 549] on img "button" at bounding box center [941, 518] width 173 height 109
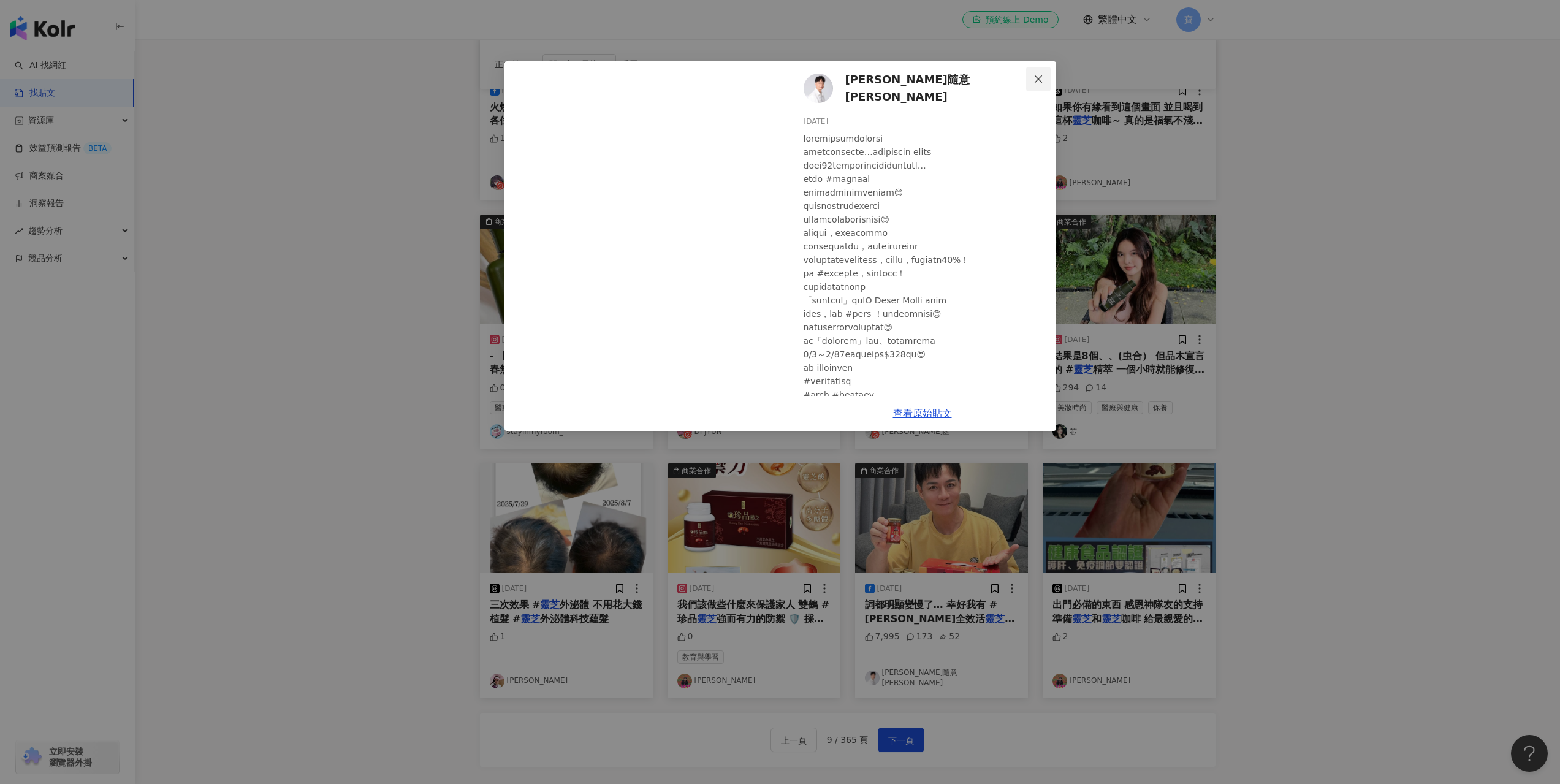
click at [1038, 73] on button "Close" at bounding box center [1039, 79] width 24 height 24
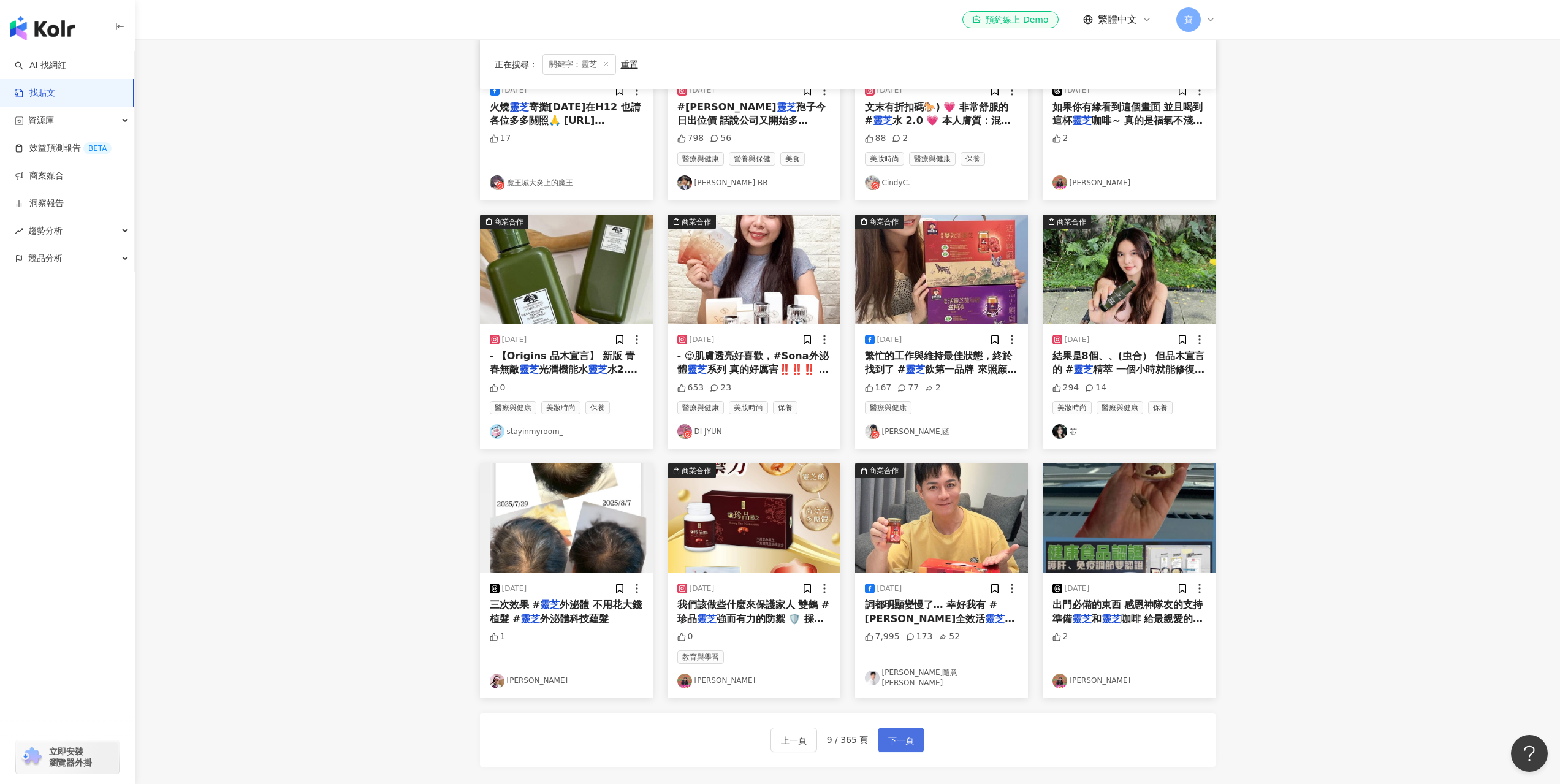
click at [912, 739] on button "下一頁" at bounding box center [900, 739] width 47 height 24
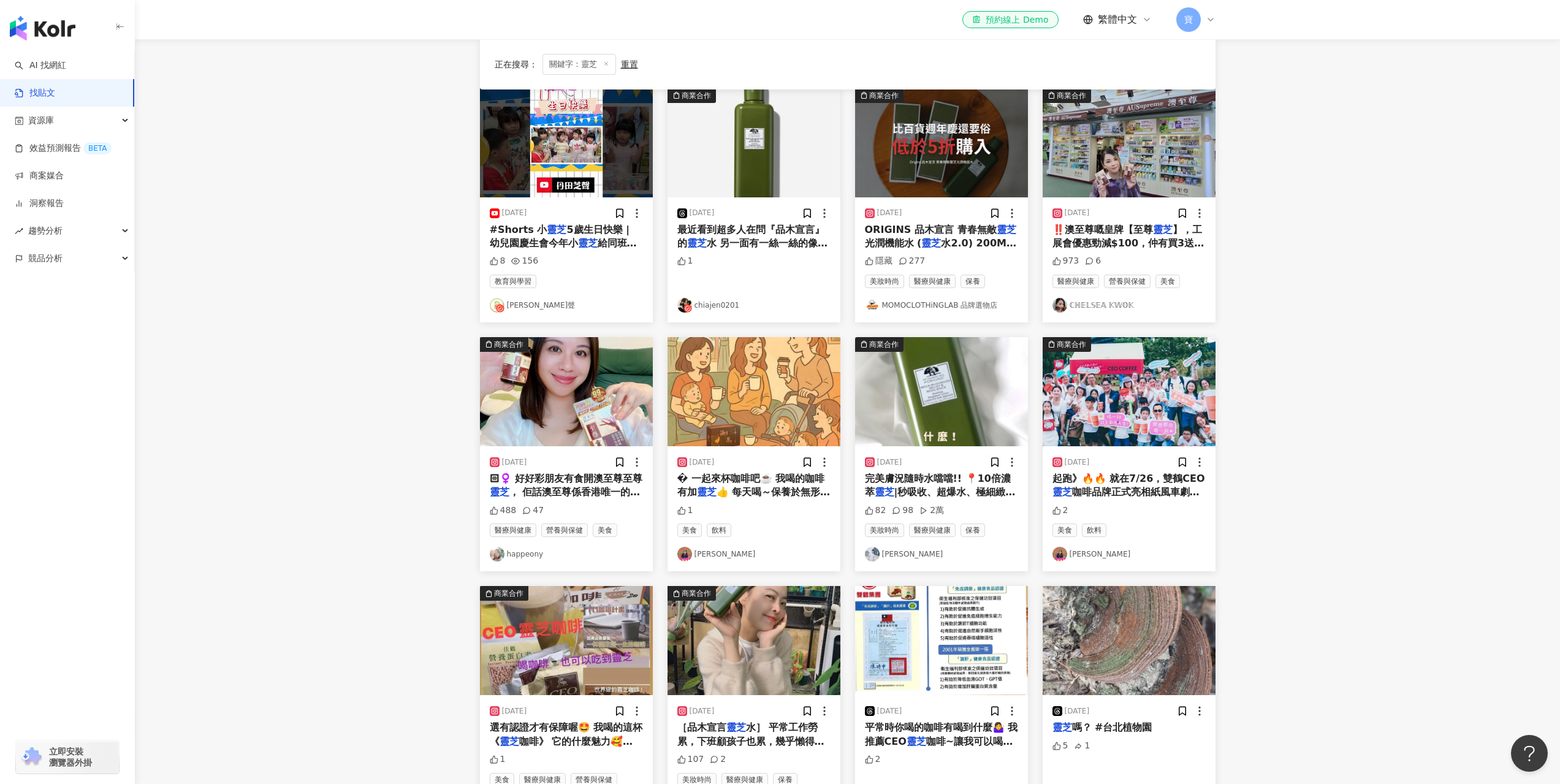
scroll to position [307, 0]
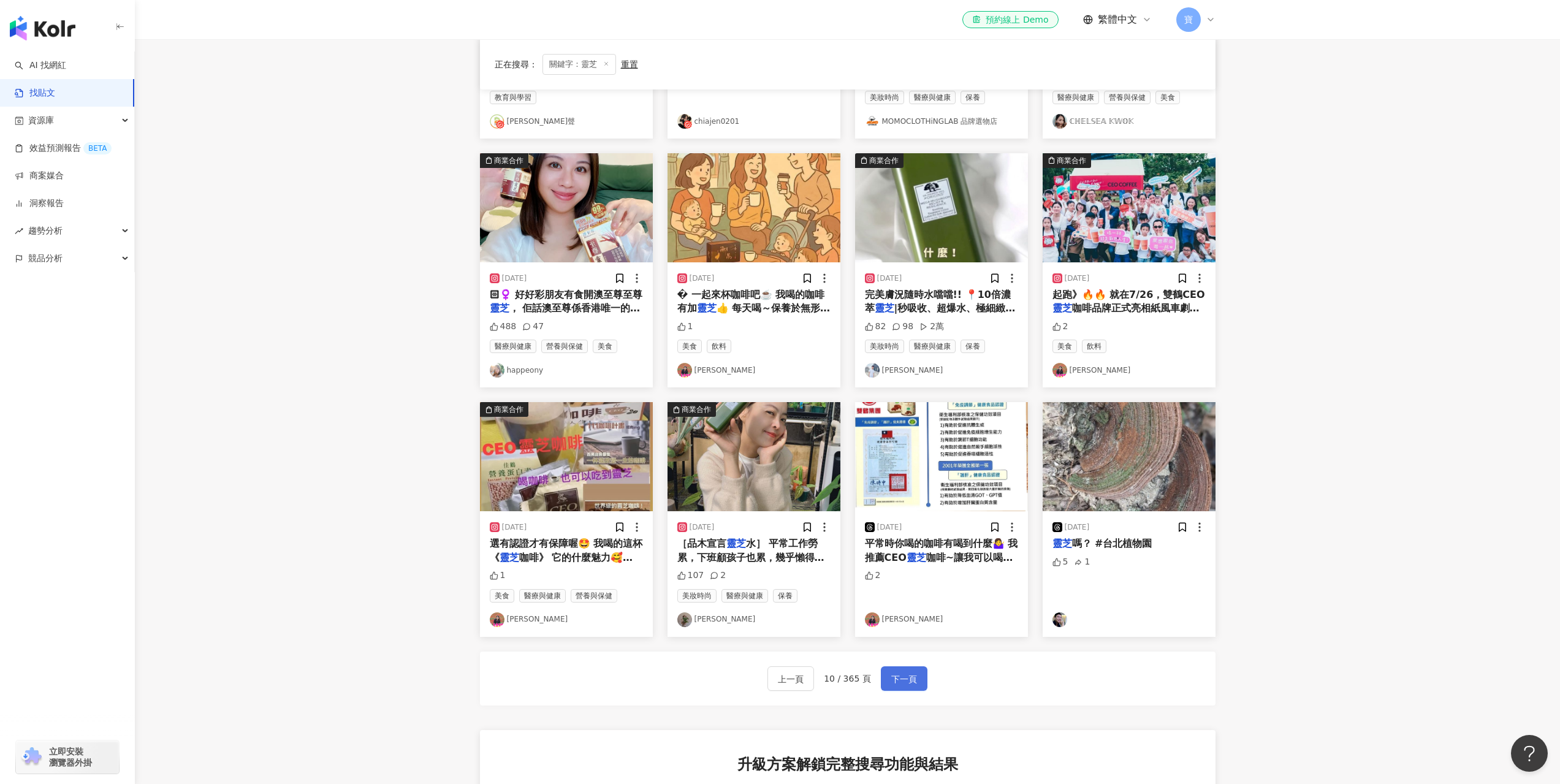
click at [911, 678] on span "下一頁" at bounding box center [904, 679] width 26 height 15
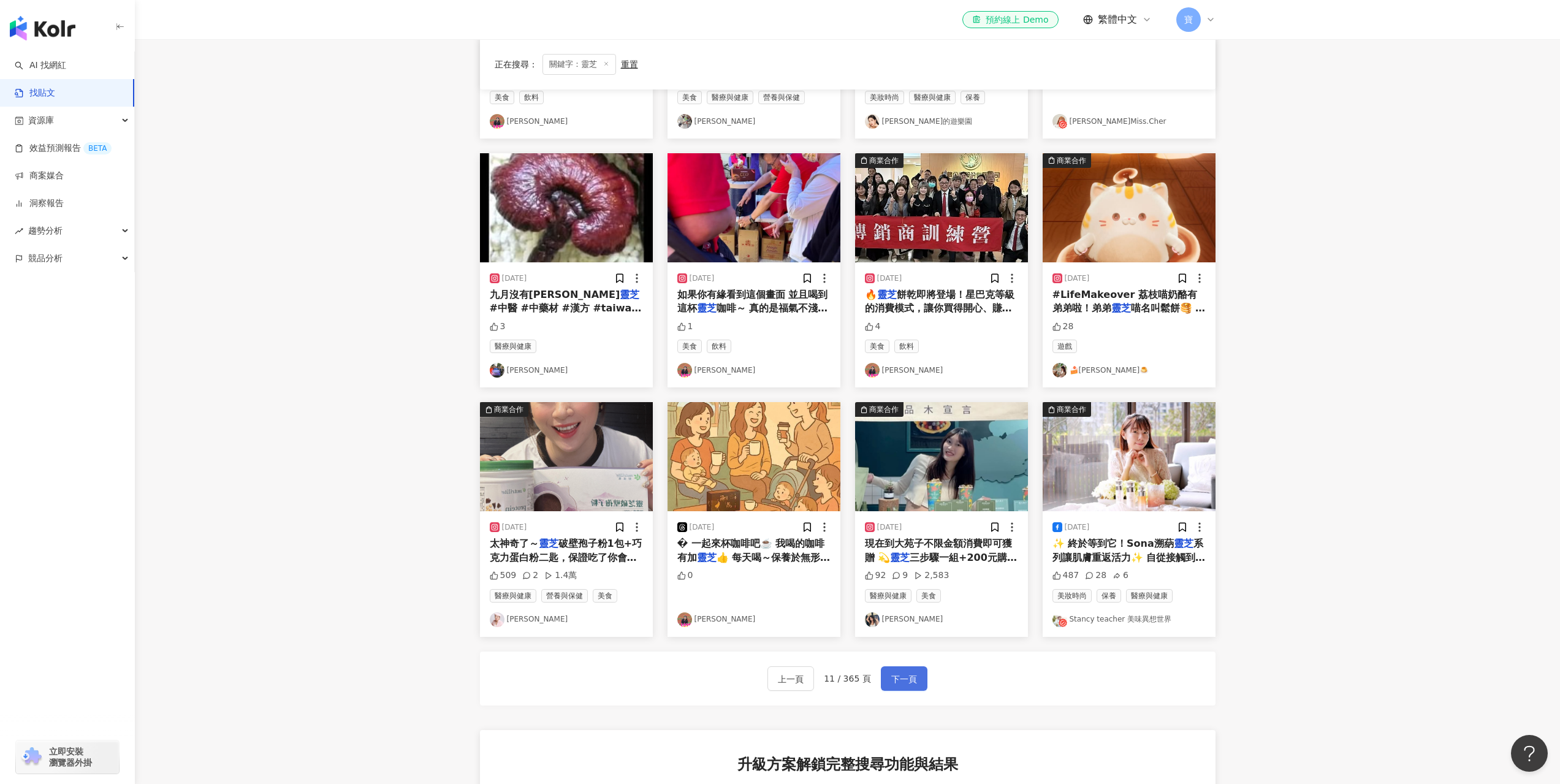
click at [911, 678] on span "下一頁" at bounding box center [904, 679] width 26 height 15
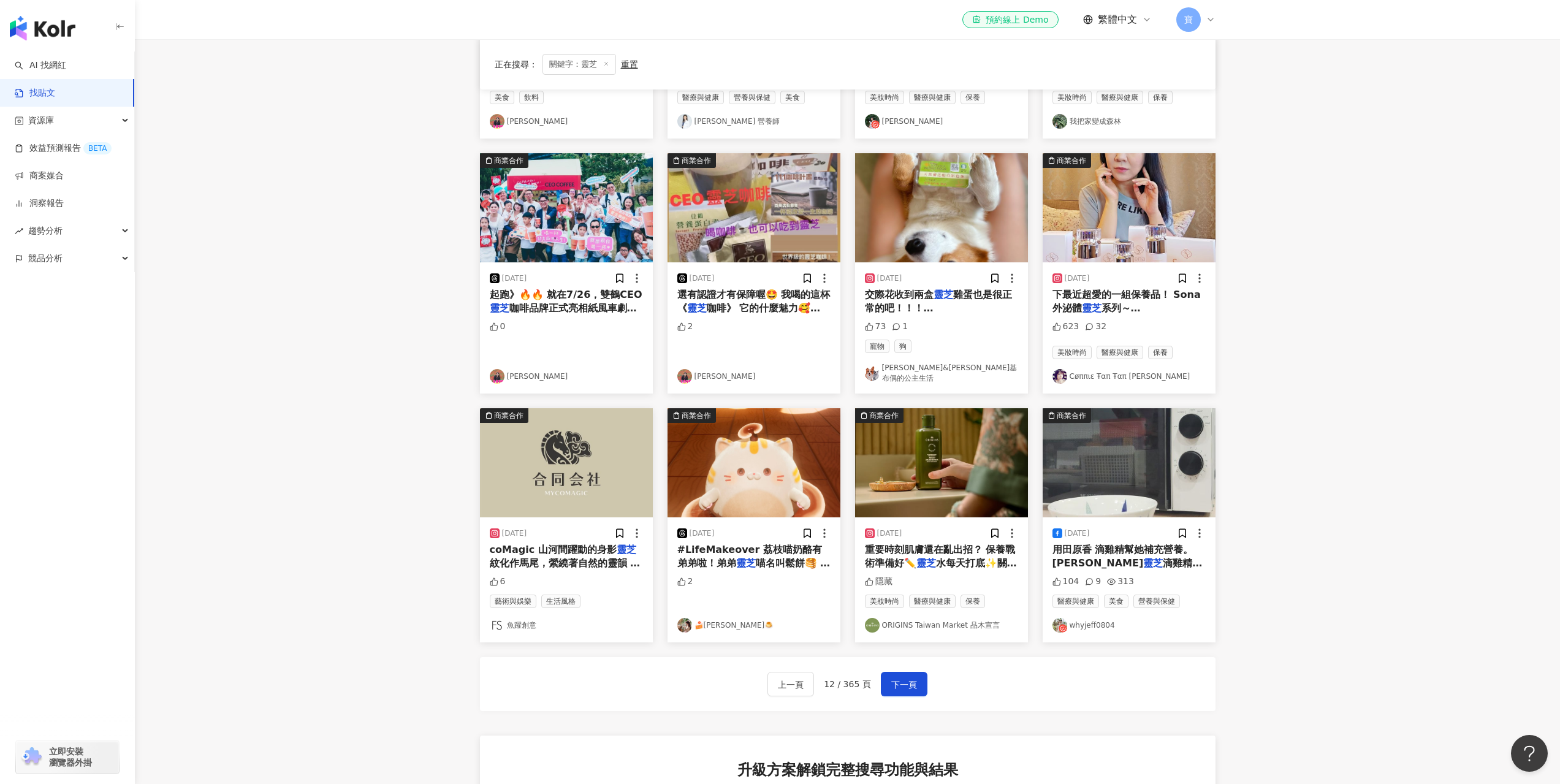
click at [1346, 780] on main "不分平台 ** 台灣 搜尋 searchOperator 插入語法 完全符合 "" 聯集 OR 交集 AND 排除 - 群組 {} 您可能感興趣： 老礦黃兔毛…" at bounding box center [847, 402] width 1425 height 1338
click at [327, 498] on main "不分平台 ** 台灣 搜尋 searchOperator 插入語法 完全符合 "" 聯集 OR 交集 AND 排除 - 群組 {} 您可能感興趣： 老礦黃兔毛…" at bounding box center [847, 402] width 1425 height 1338
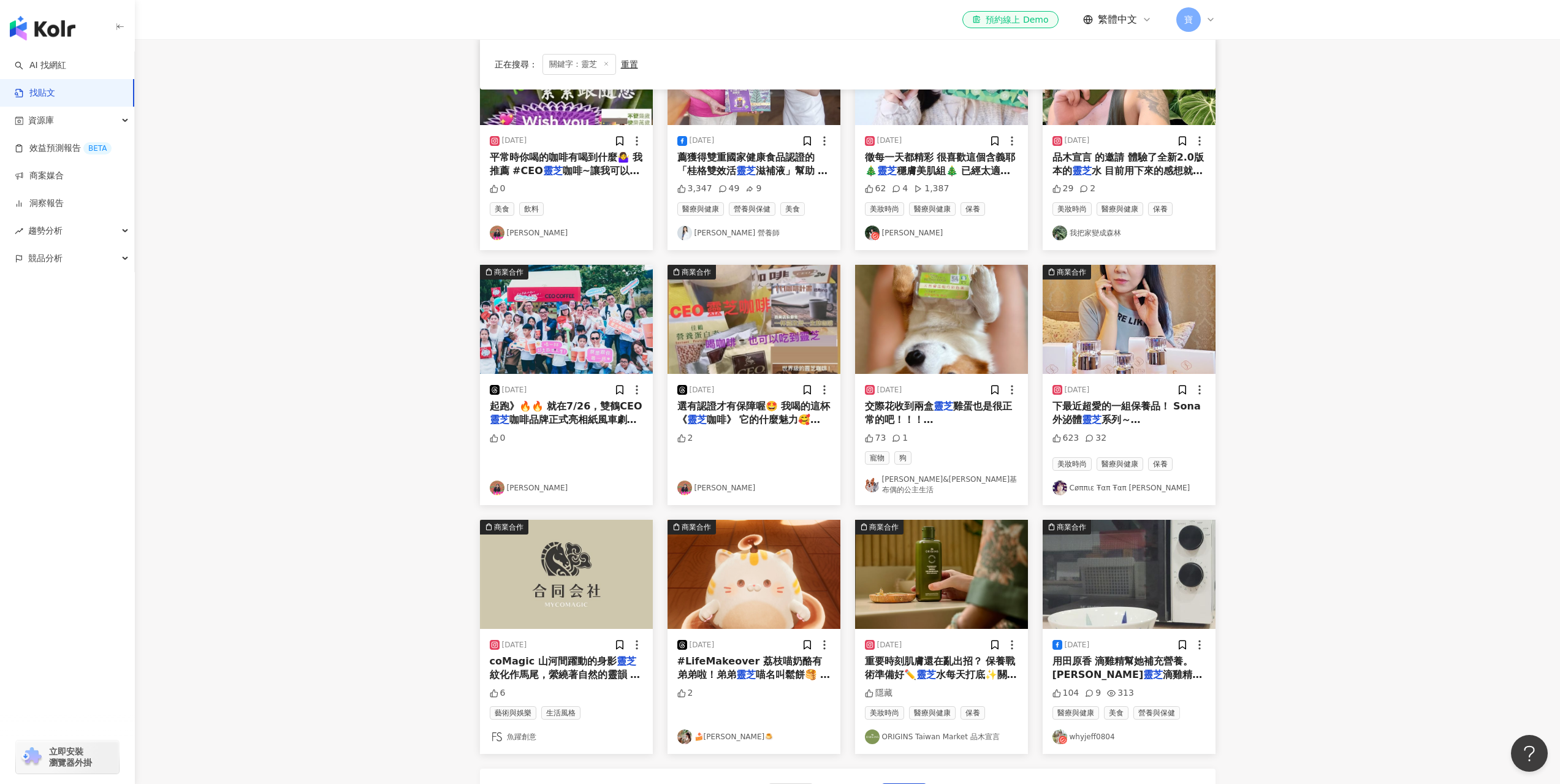
scroll to position [0, 0]
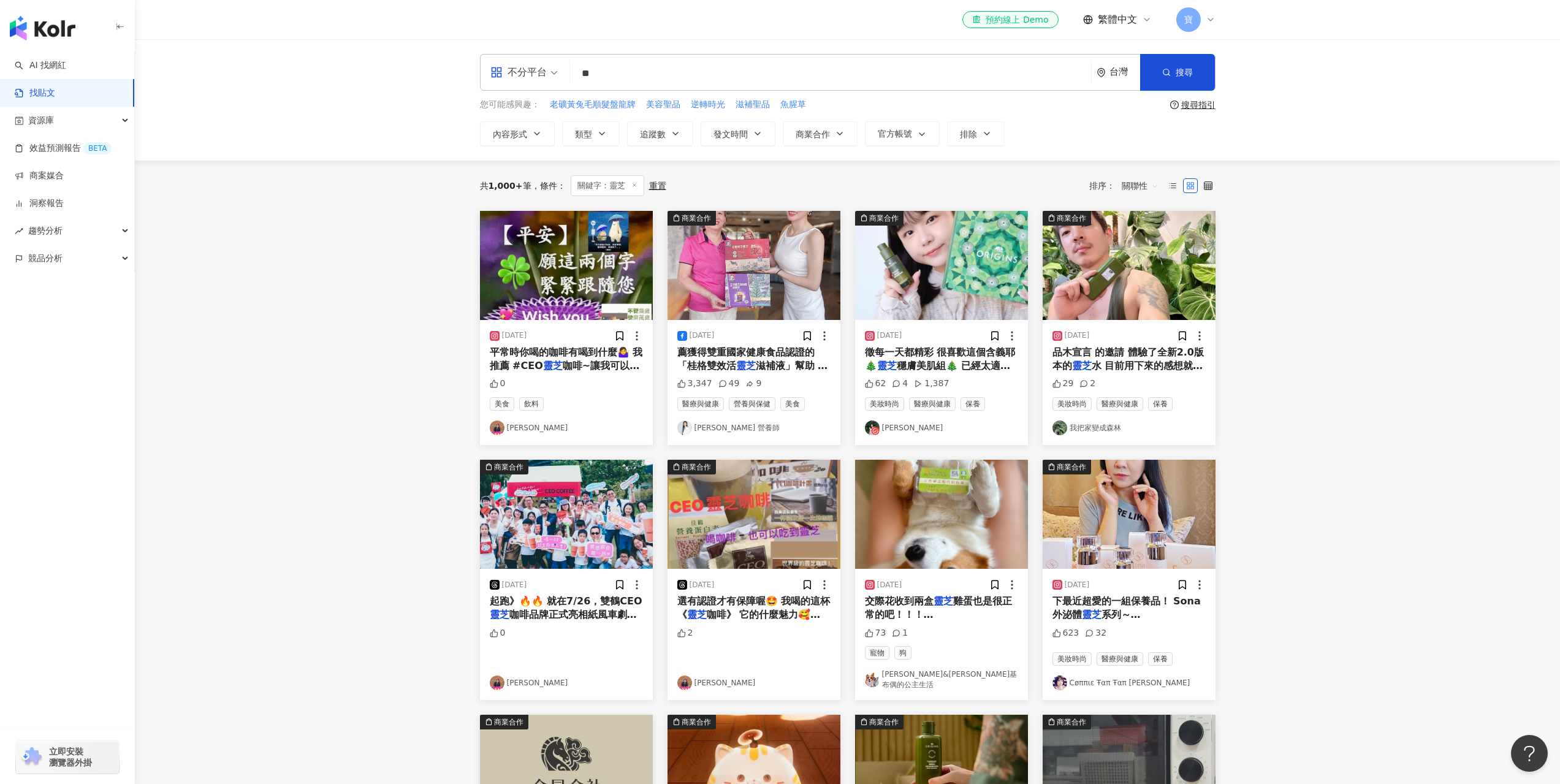
click at [1258, 455] on main "不分平台 ** 台灣 搜尋 searchOperator 插入語法 完全符合 "" 聯集 OR 交集 AND 排除 - 群組 {} 您可能感興趣： 老礦黃兔毛…" at bounding box center [847, 708] width 1425 height 1338
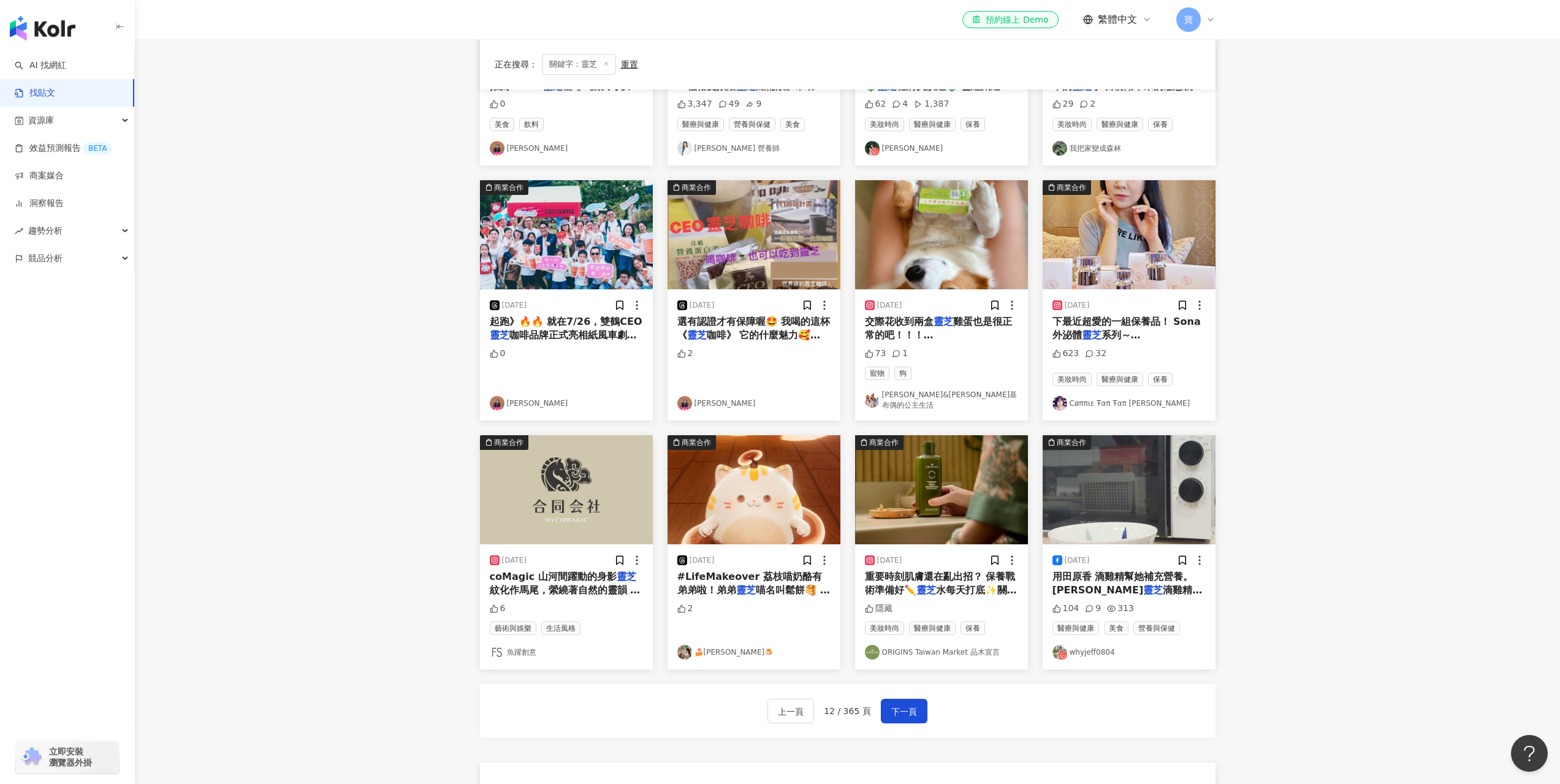
scroll to position [490, 0]
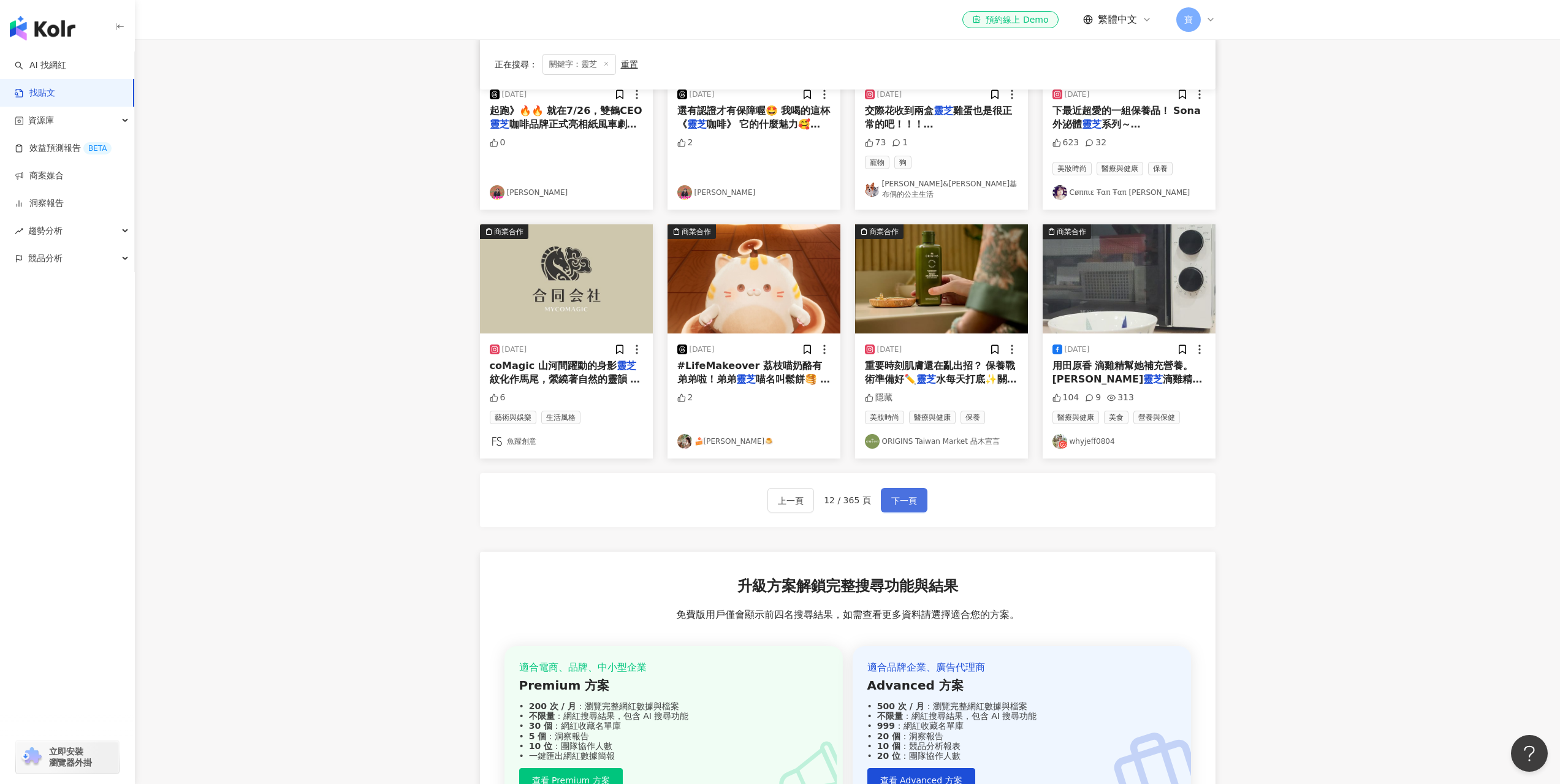
click at [911, 493] on span "下一頁" at bounding box center [904, 500] width 26 height 15
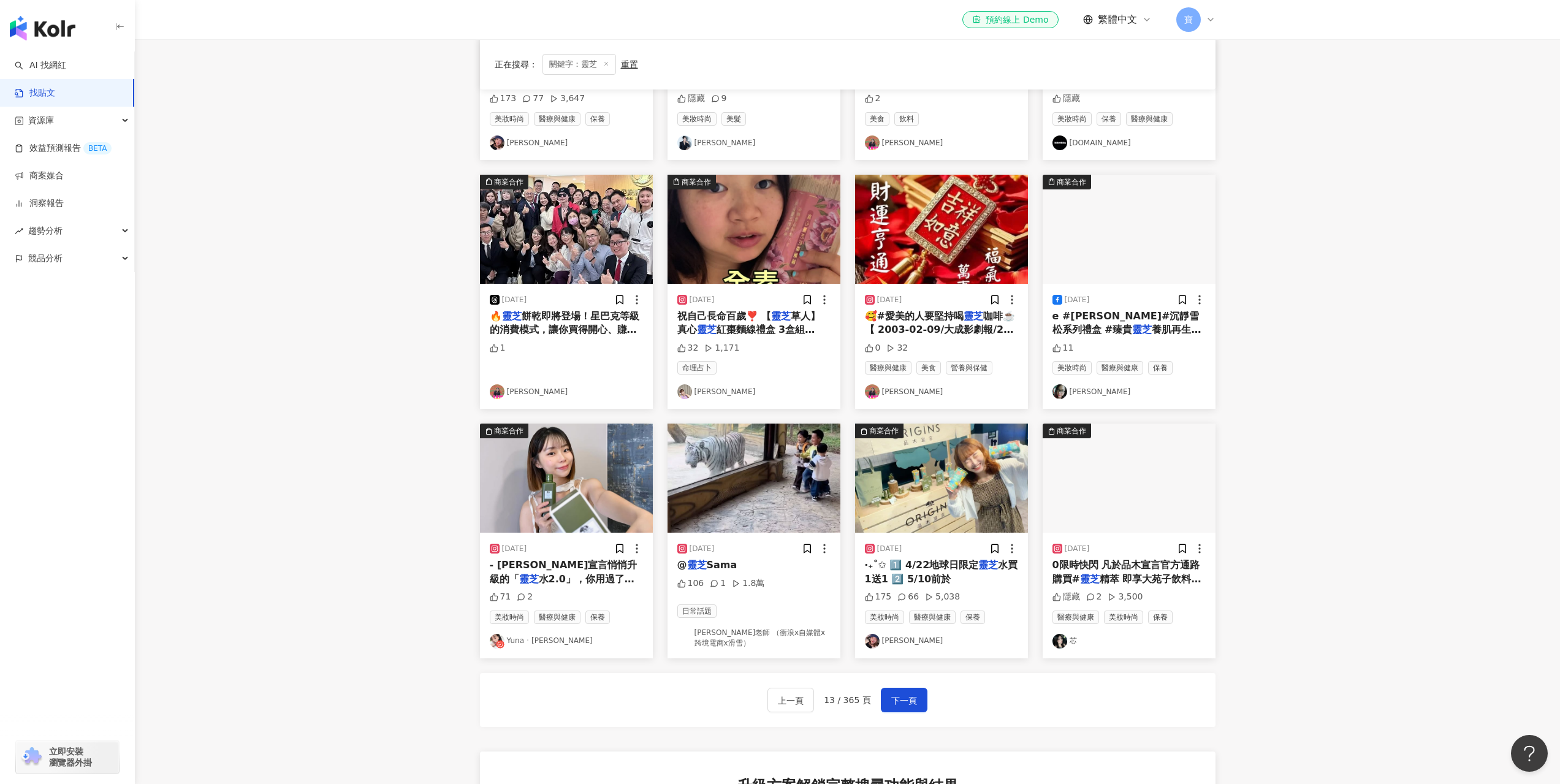
scroll to position [307, 0]
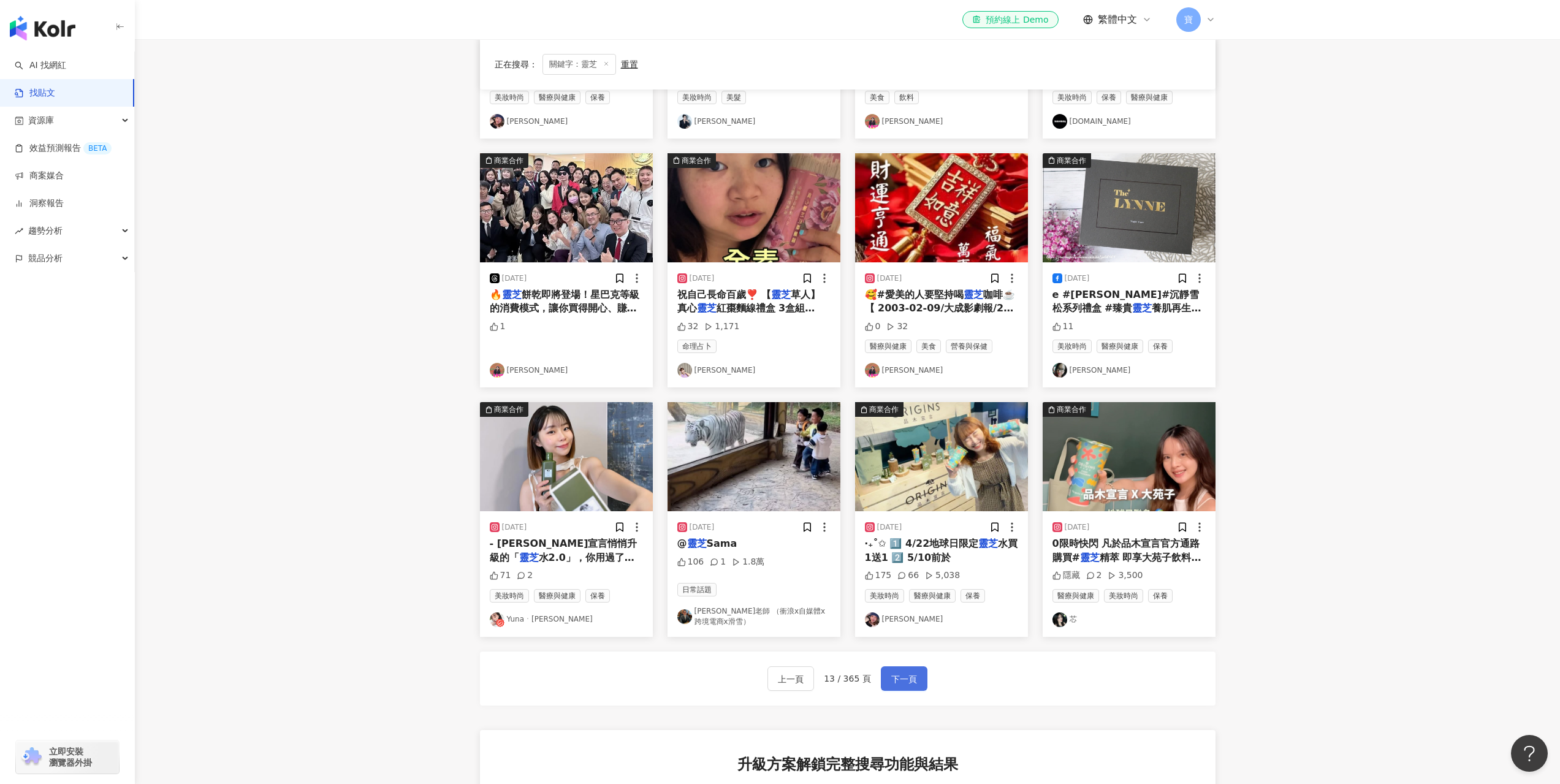
click at [907, 684] on span "下一頁" at bounding box center [904, 679] width 26 height 15
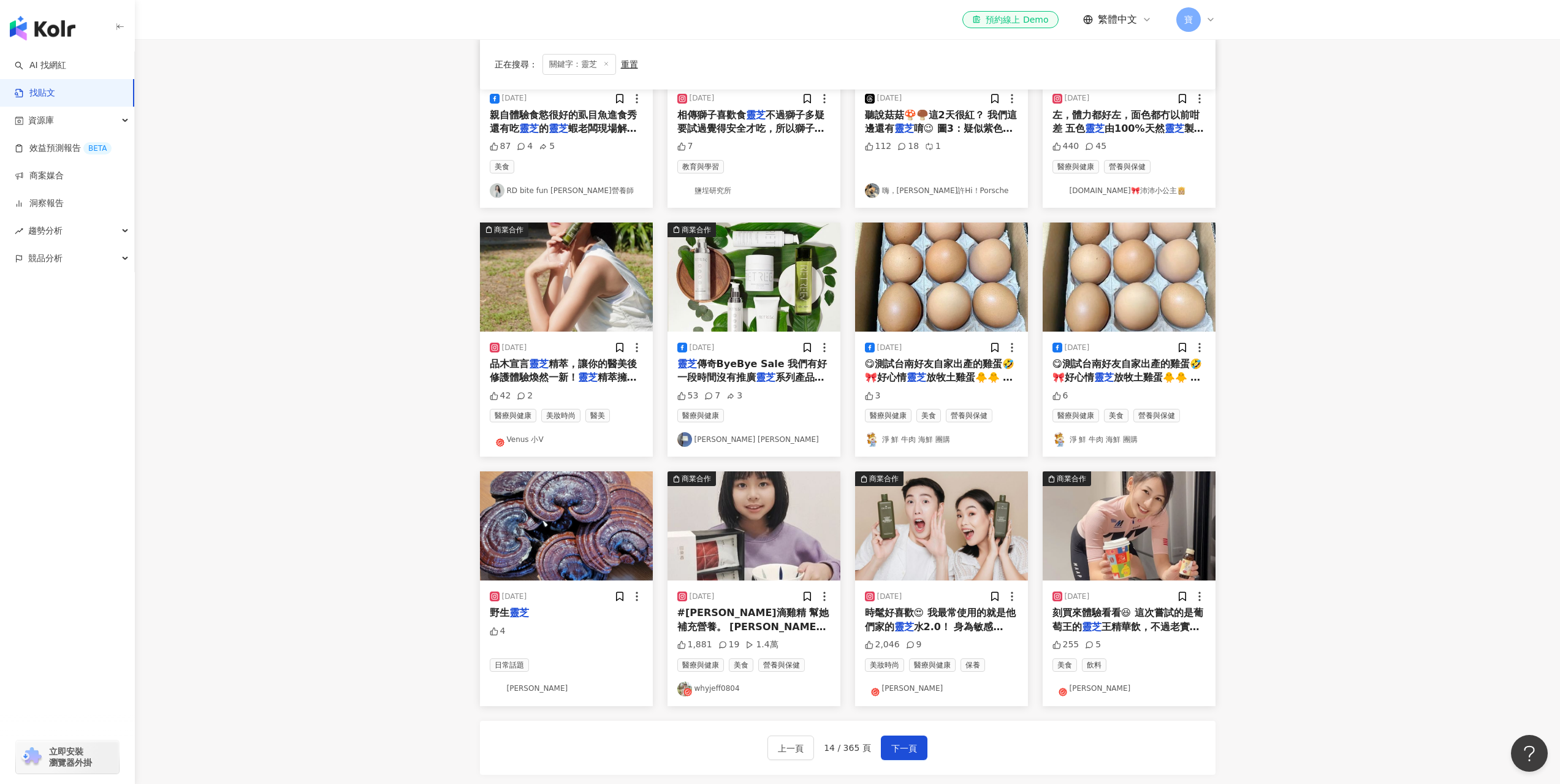
scroll to position [61, 0]
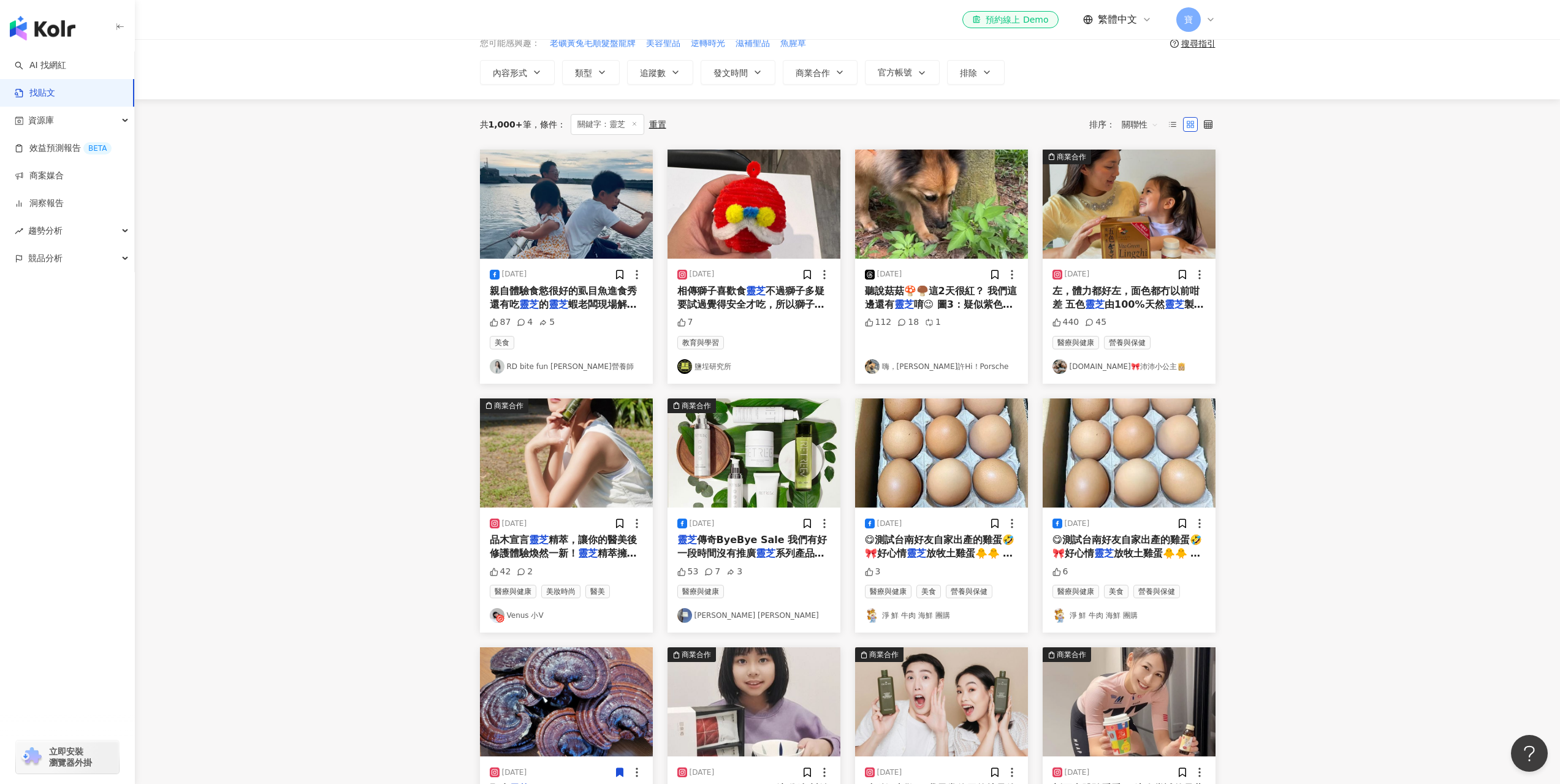
click at [1341, 418] on main "不分平台 ** 台灣 搜尋 searchOperator 插入語法 完全符合 "" 聯集 OR 交集 AND 排除 - 群組 {} 您可能感興趣： 老礦黃兔毛…" at bounding box center [847, 643] width 1425 height 1332
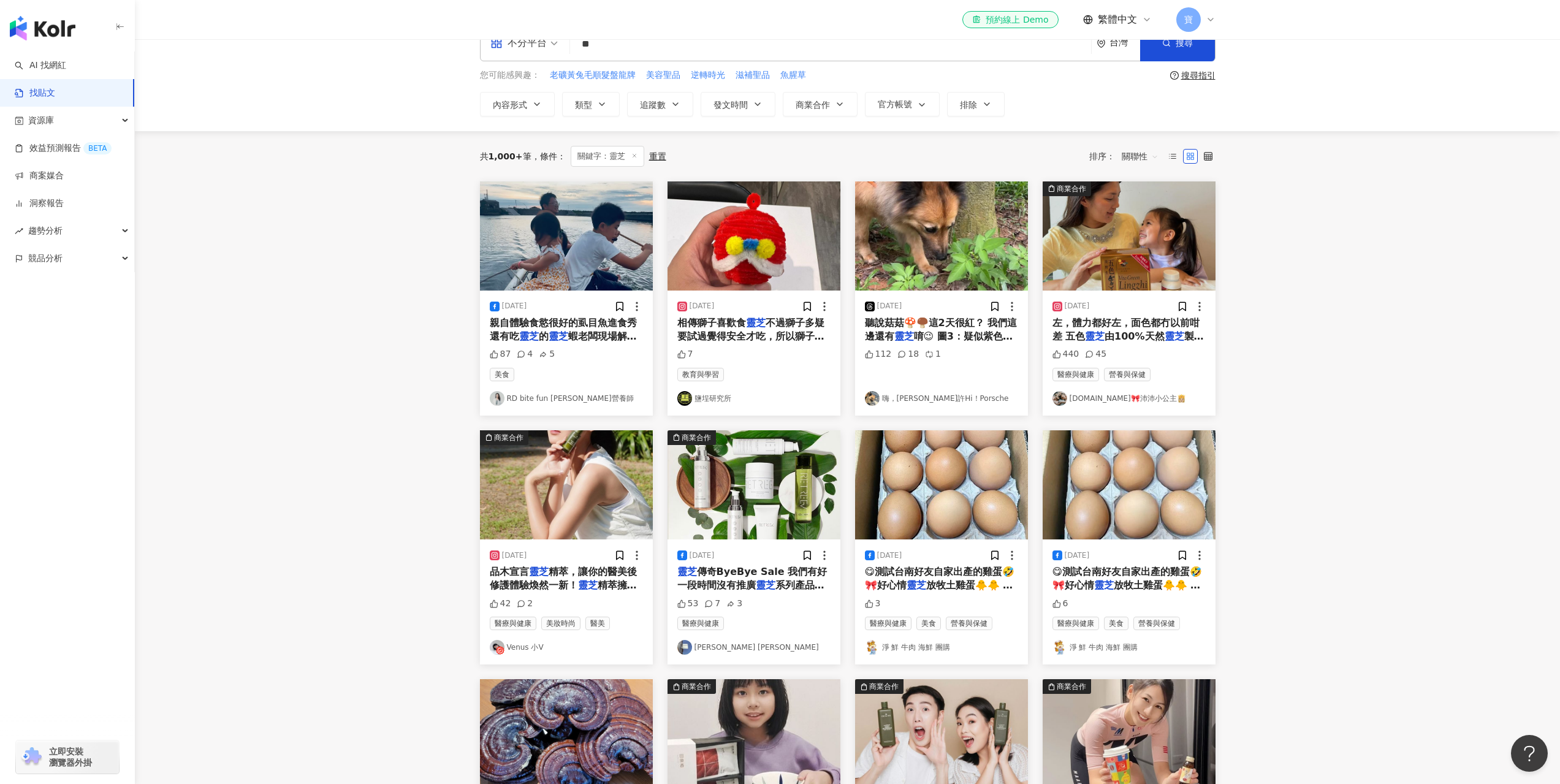
scroll to position [0, 0]
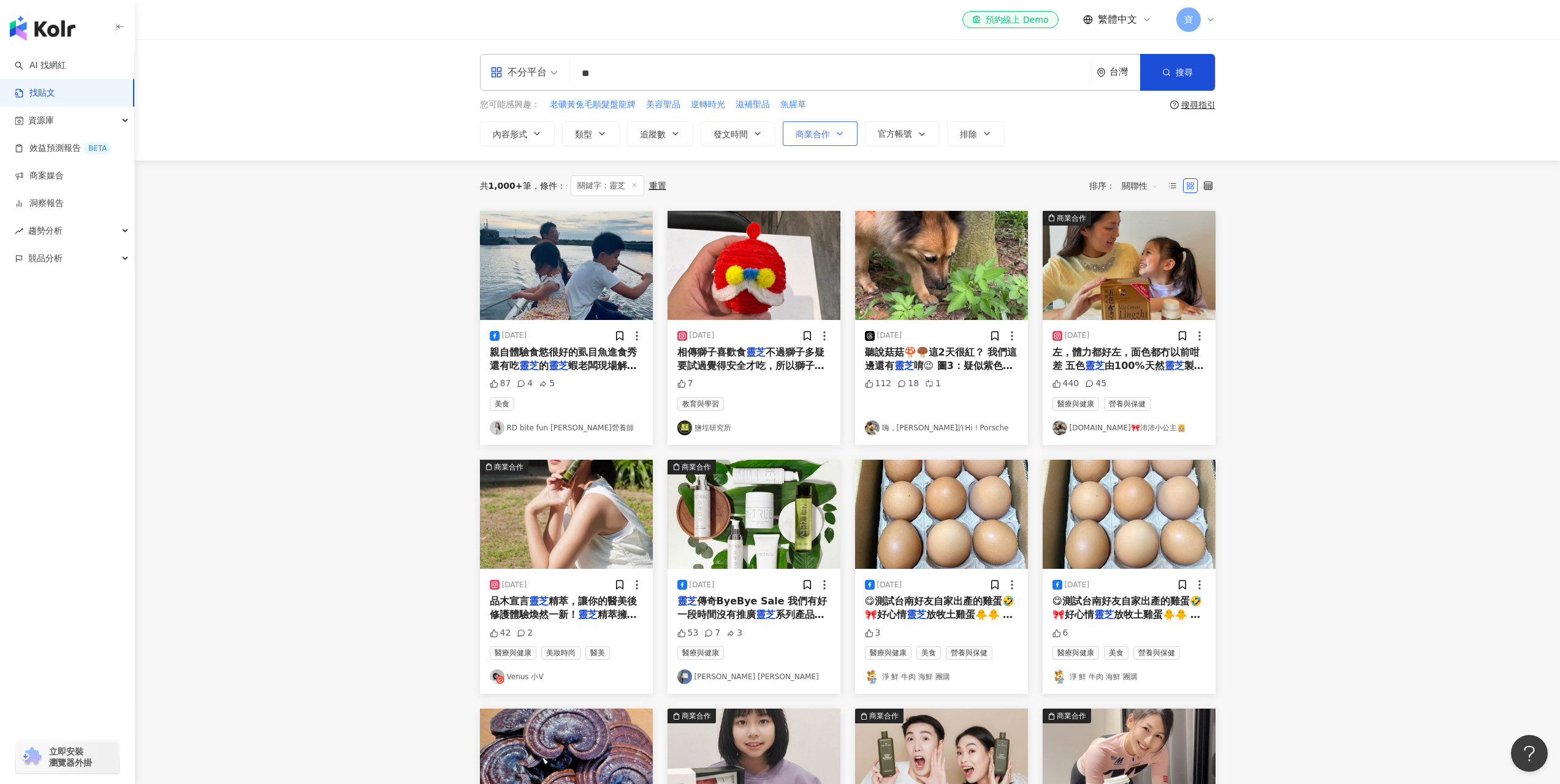
click at [816, 140] on button "商業合作" at bounding box center [820, 134] width 75 height 24
click at [840, 209] on span "商業合作內容" at bounding box center [835, 206] width 61 height 13
click at [1166, 81] on button "搜尋" at bounding box center [1177, 72] width 75 height 37
click at [1203, 69] on button "搜尋" at bounding box center [1177, 72] width 75 height 37
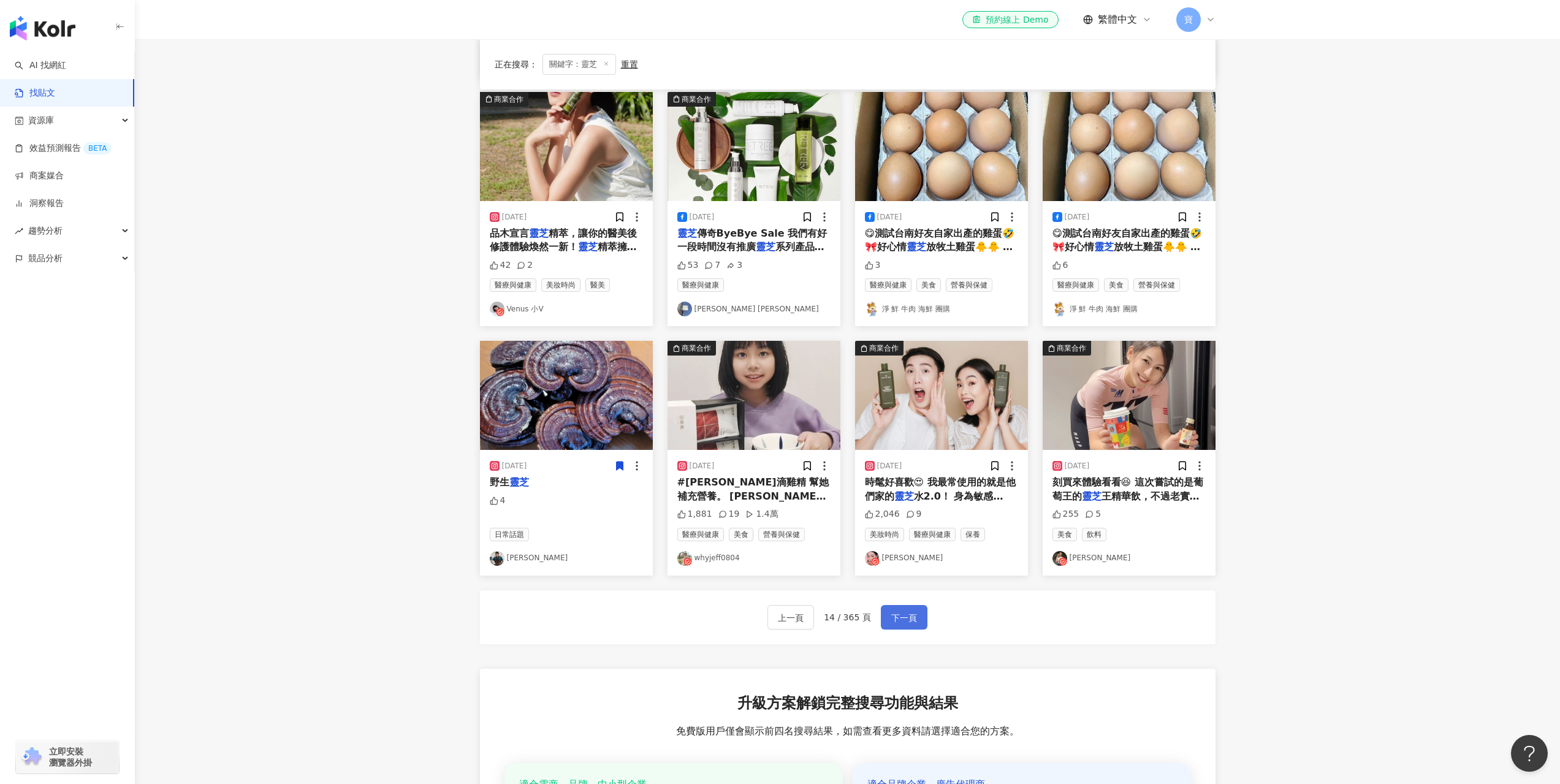
click at [899, 619] on span "下一頁" at bounding box center [904, 617] width 26 height 15
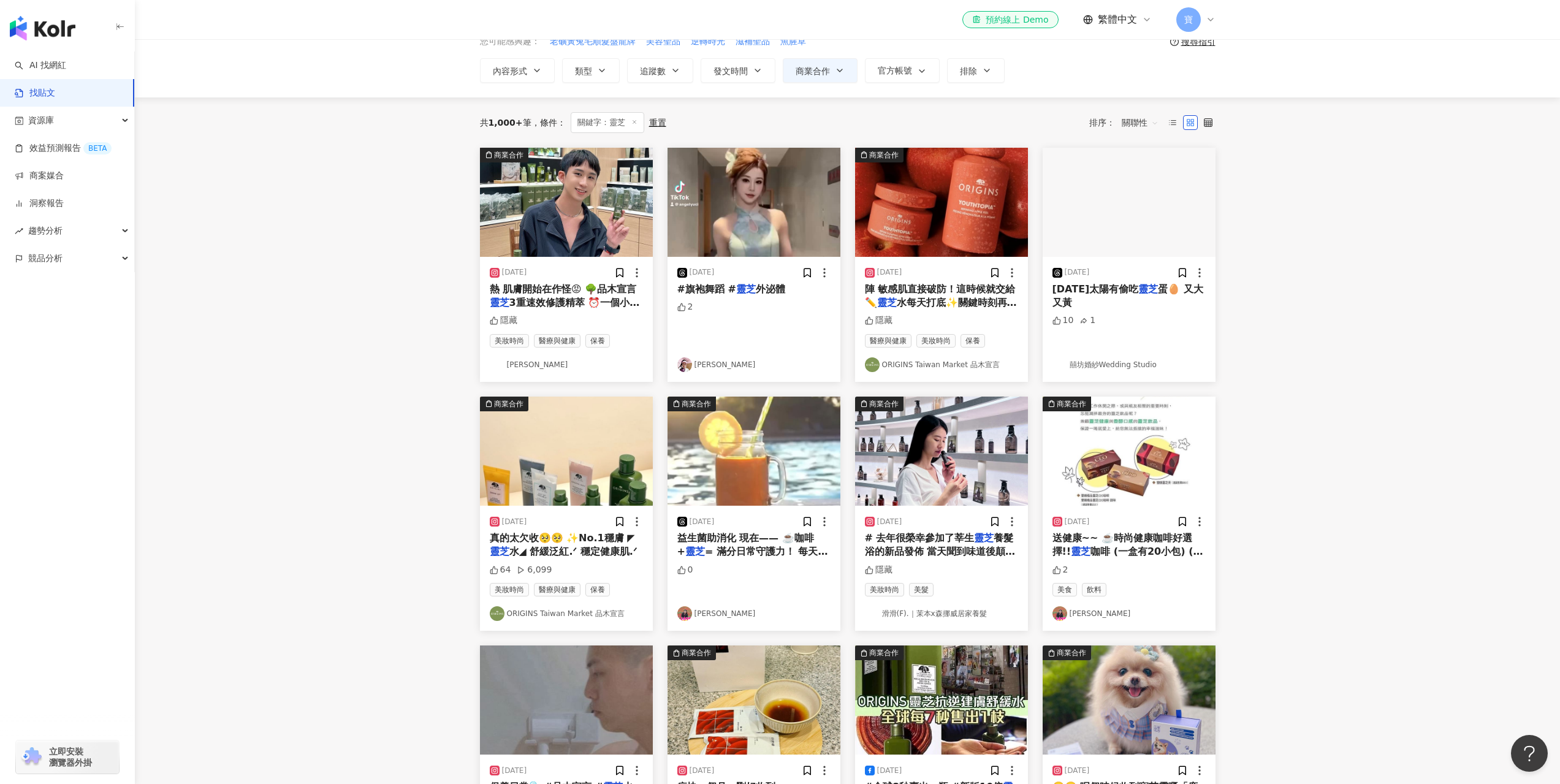
scroll to position [0, 0]
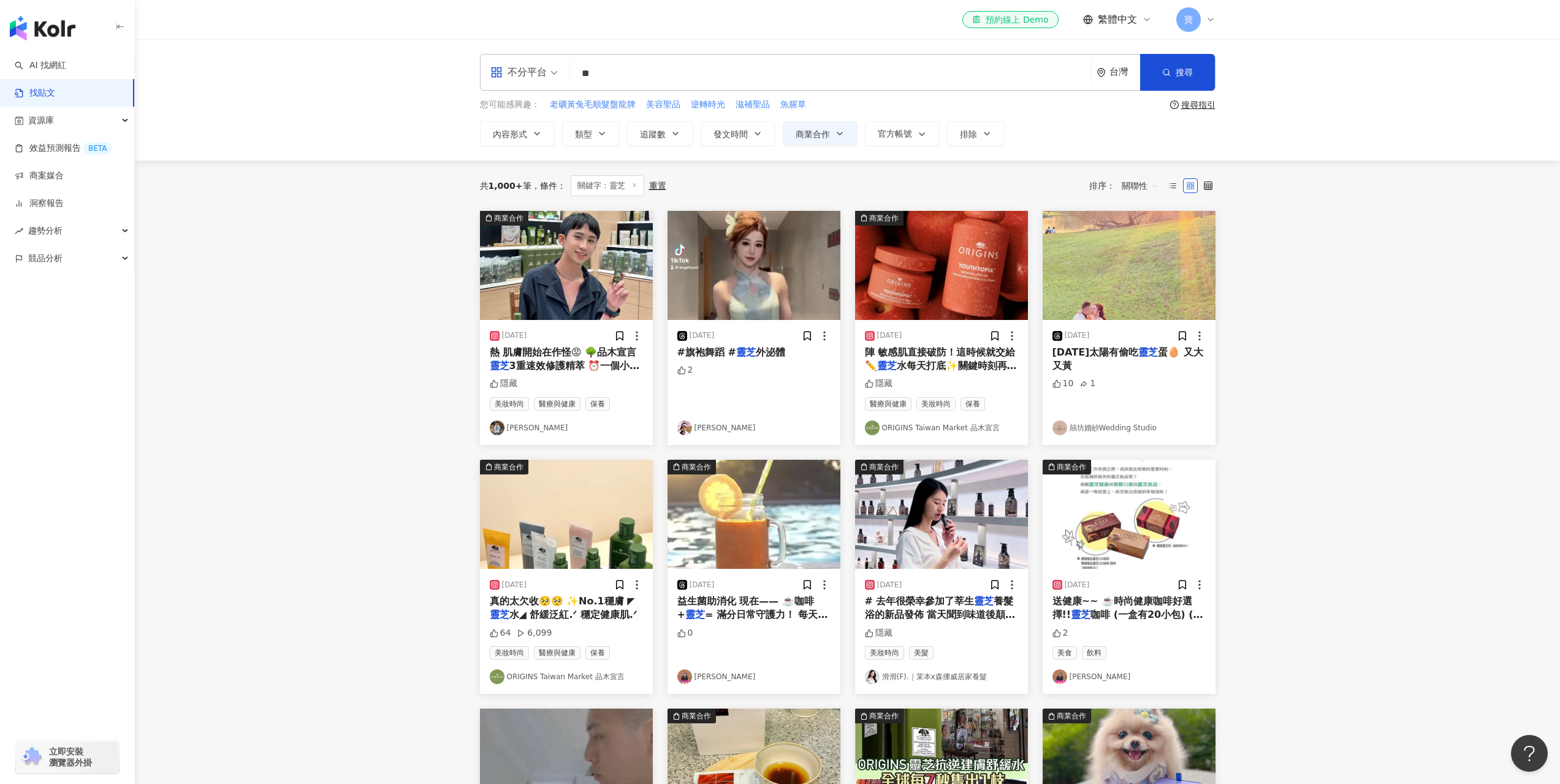
click at [552, 348] on span "熱 肌膚開始在作怪😡 🌳品木宣言" at bounding box center [563, 352] width 147 height 12
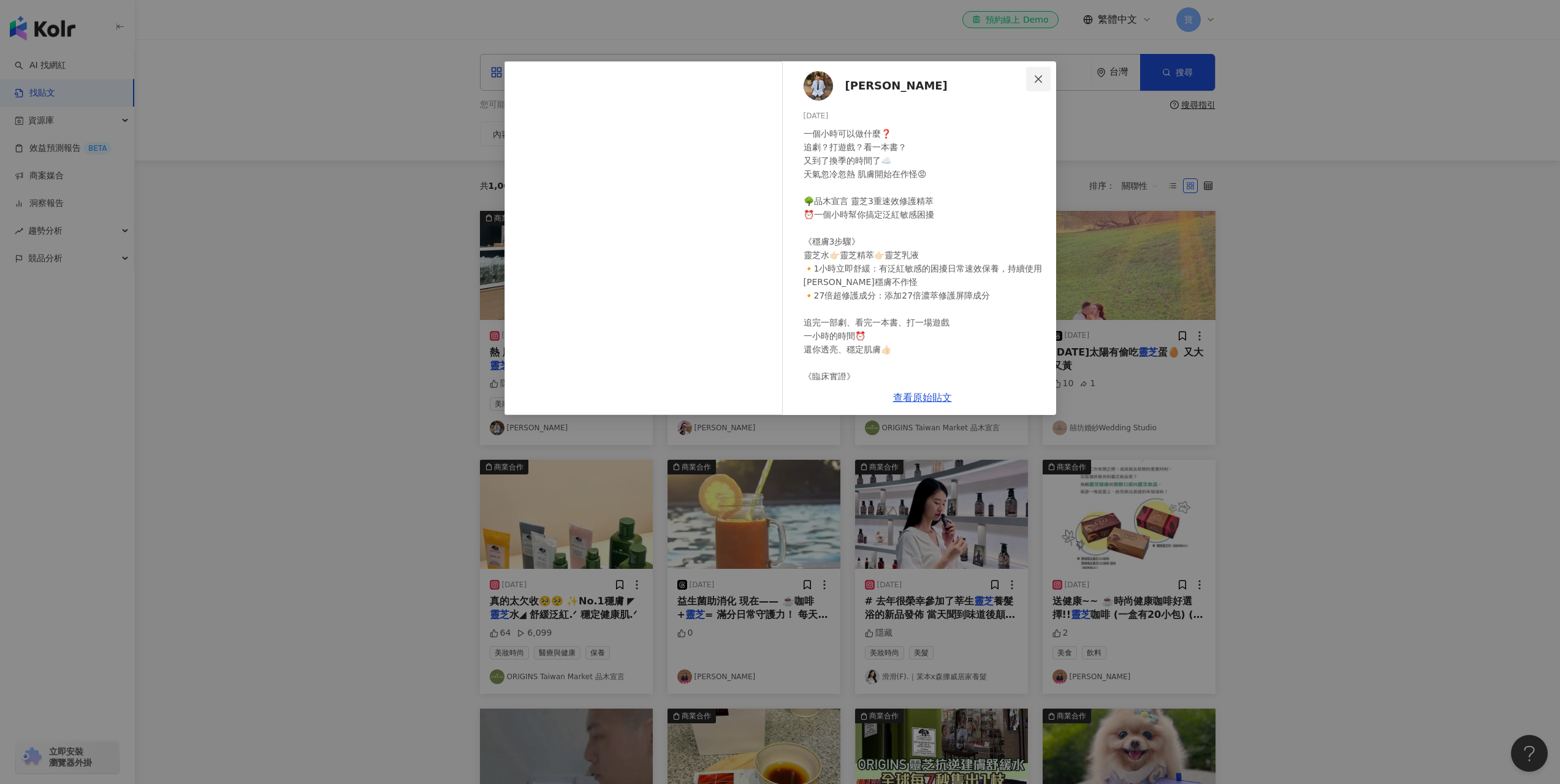
click at [1038, 74] on icon "close" at bounding box center [1038, 79] width 10 height 10
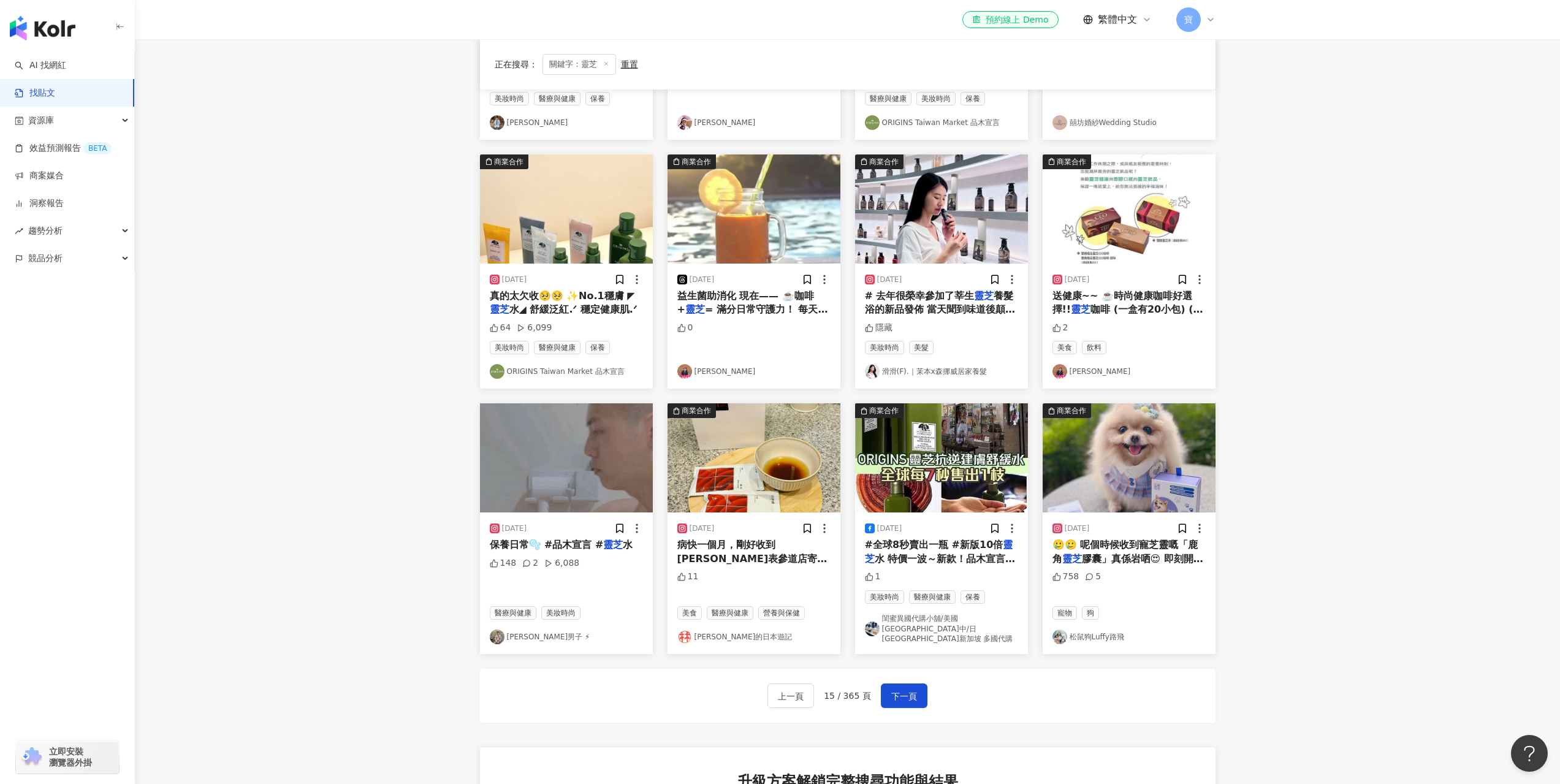
scroll to position [490, 0]
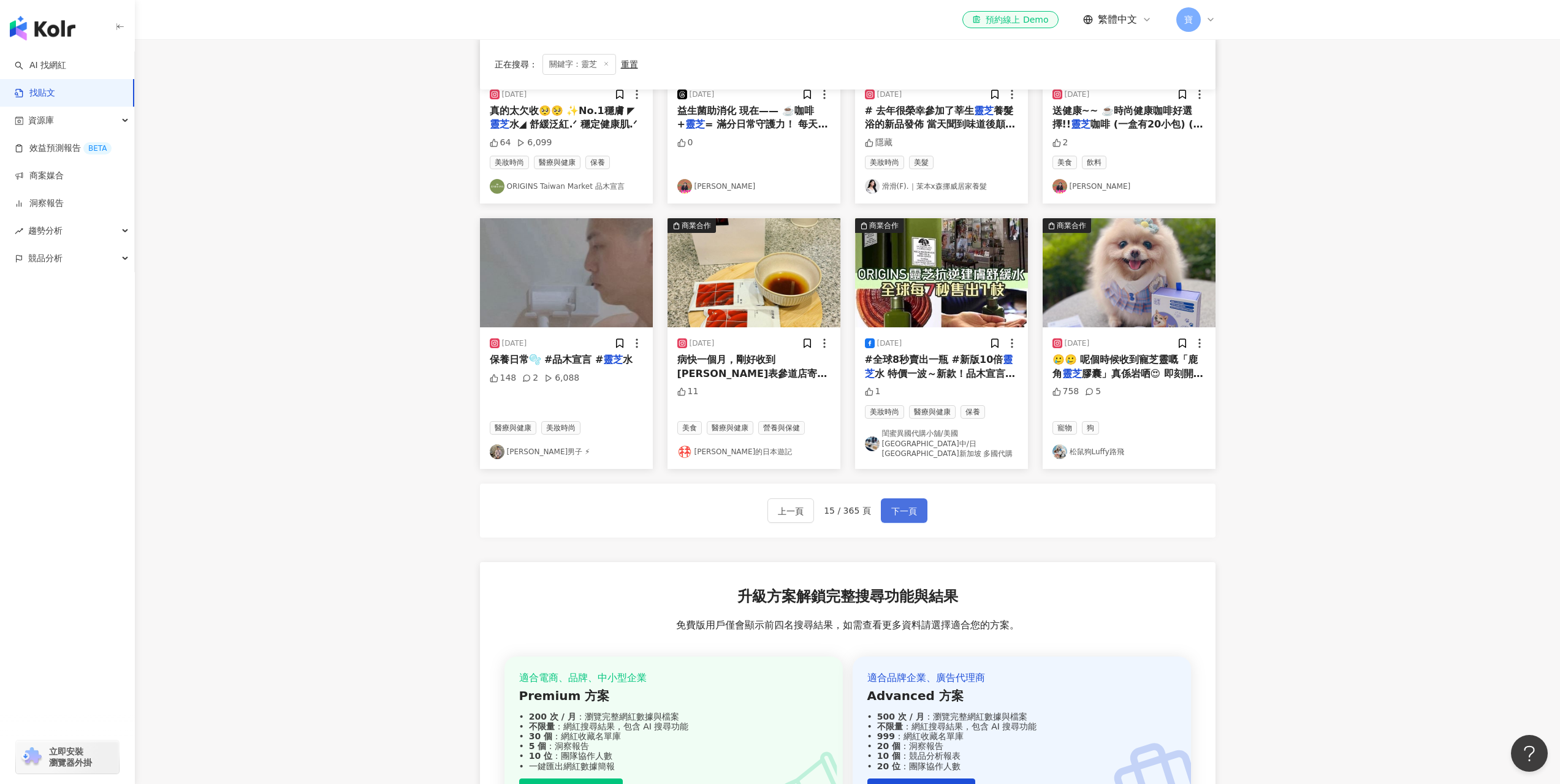
click at [910, 503] on span "下一頁" at bounding box center [904, 511] width 26 height 15
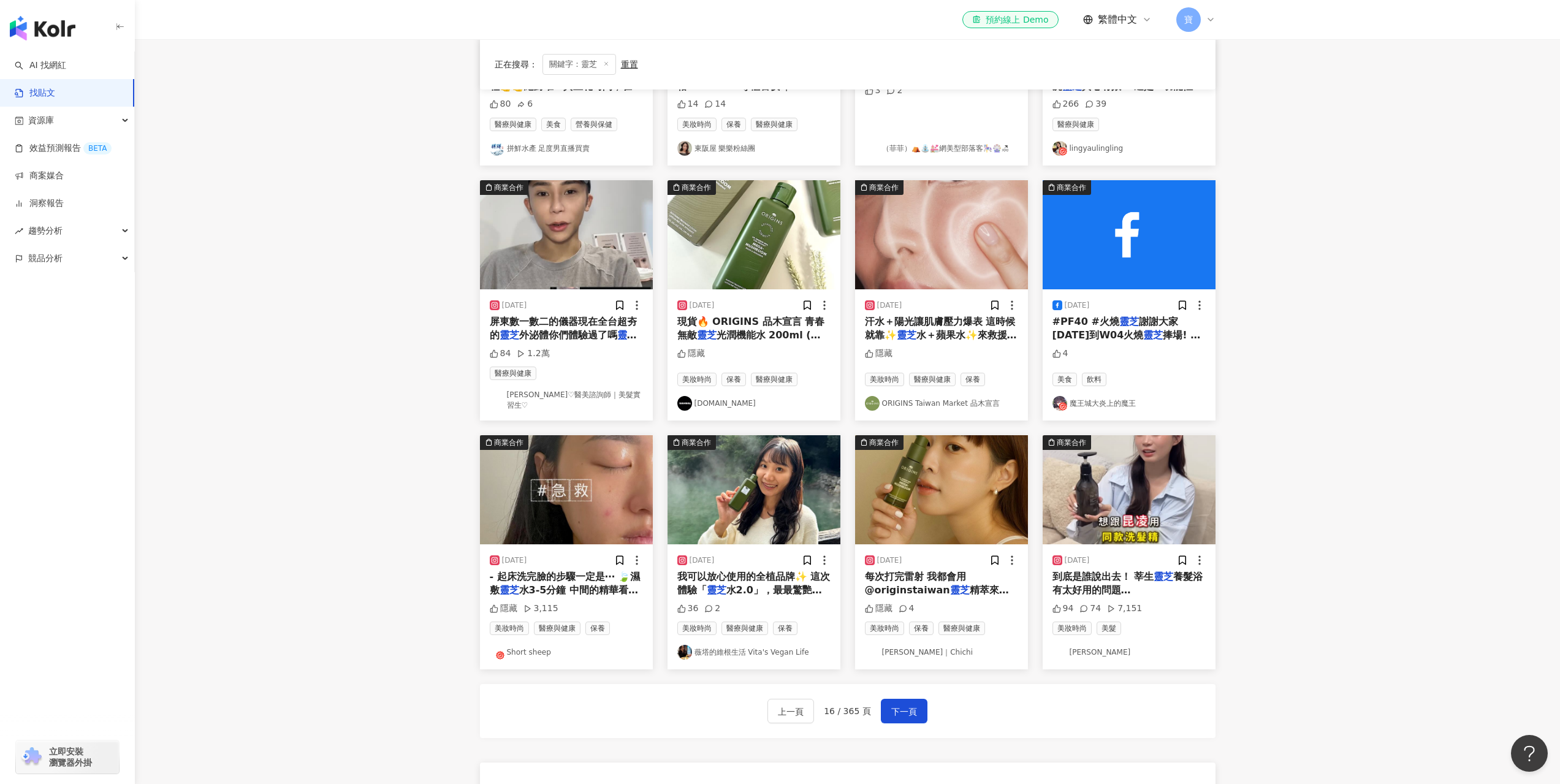
scroll to position [301, 0]
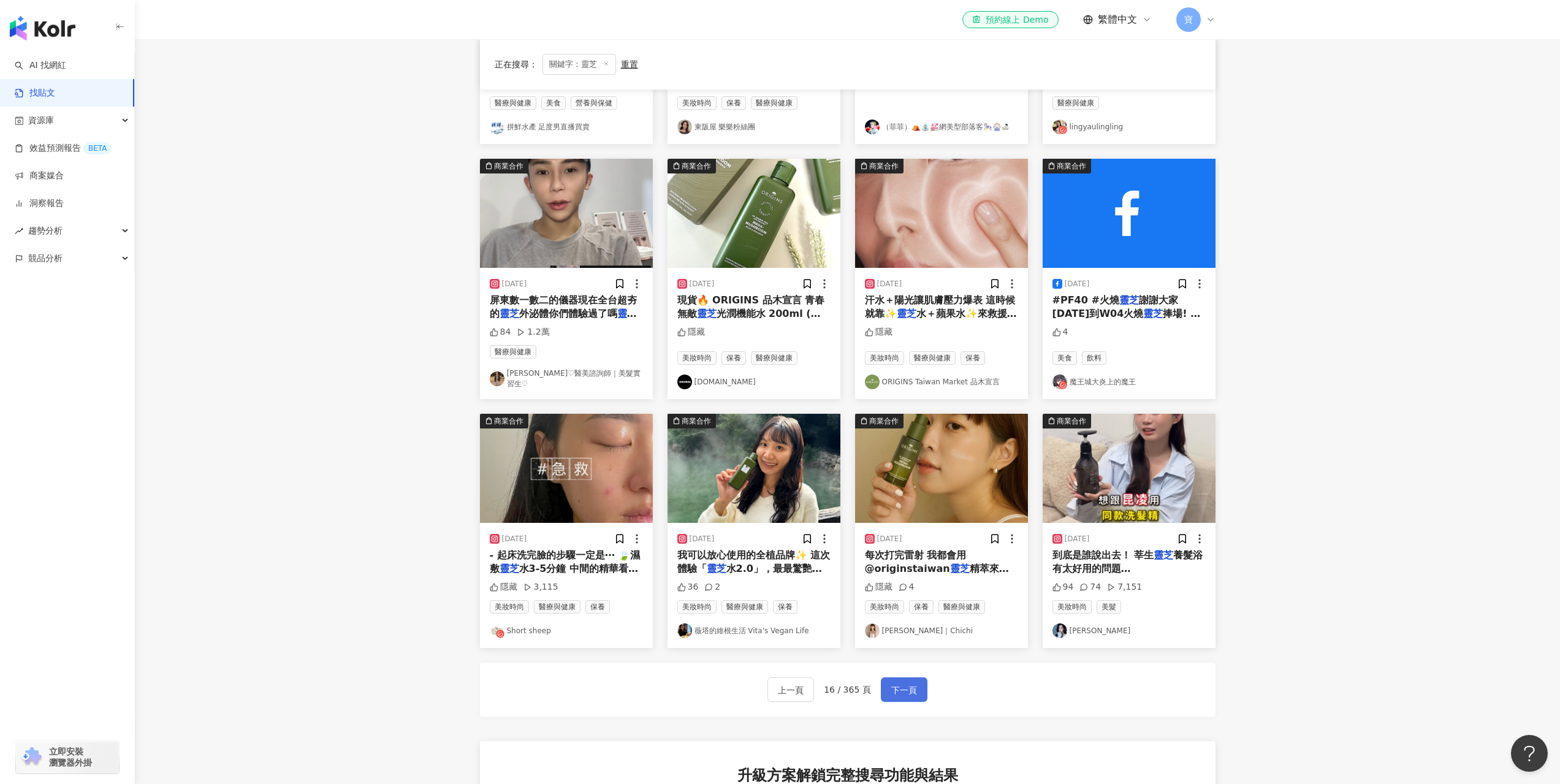
click at [918, 687] on button "下一頁" at bounding box center [904, 689] width 47 height 24
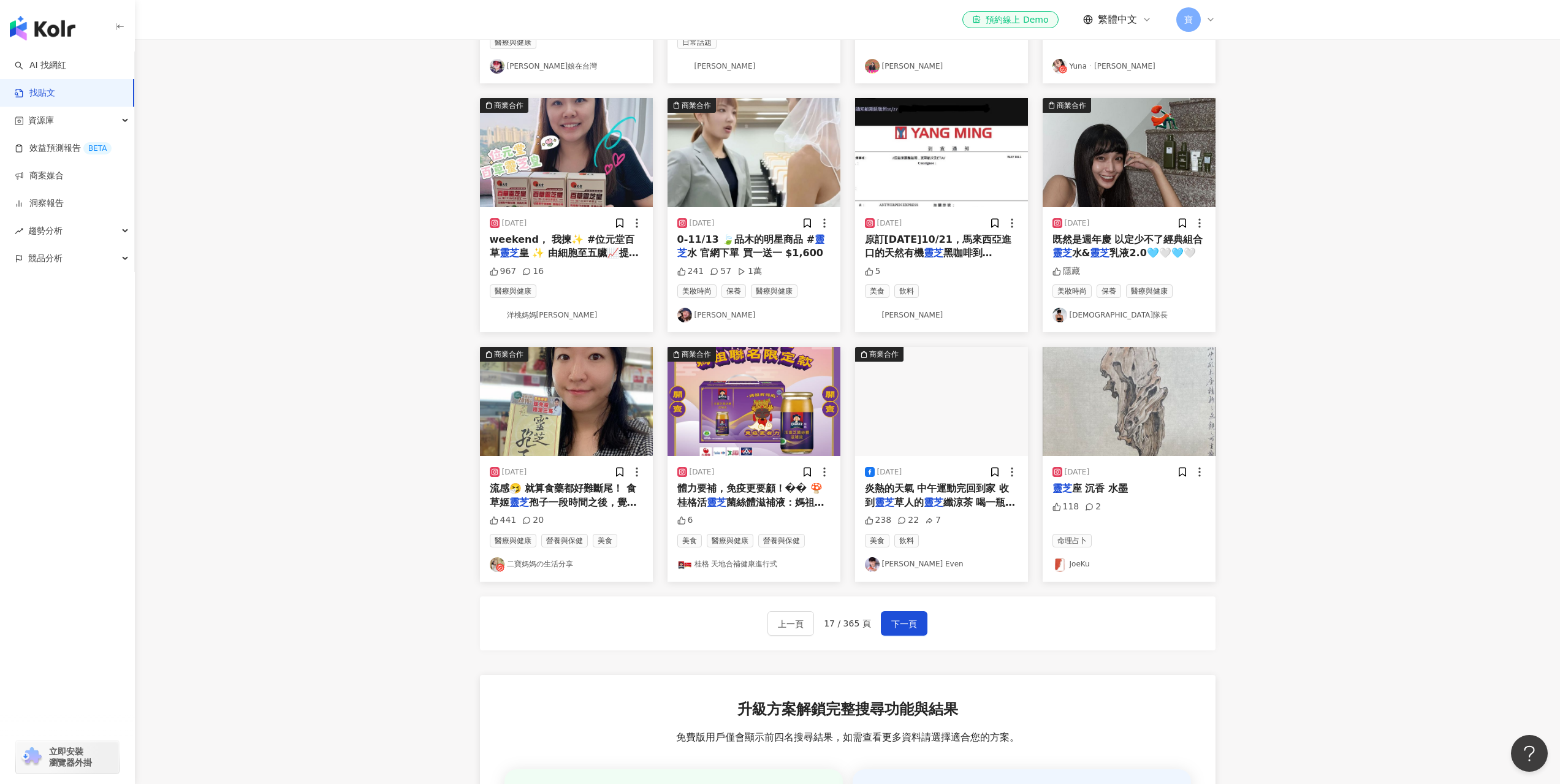
scroll to position [362, 0]
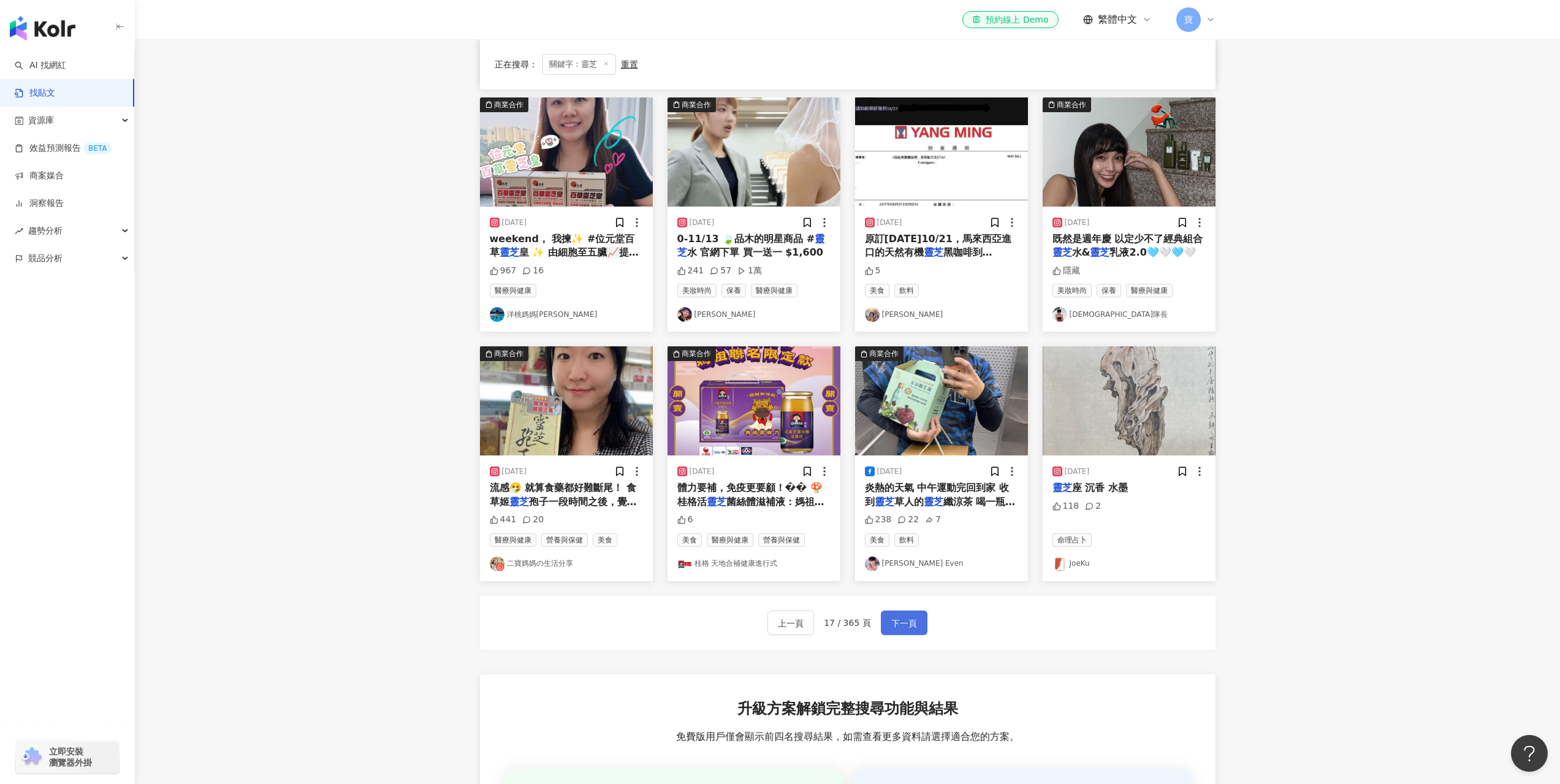
click at [904, 624] on span "下一頁" at bounding box center [904, 623] width 26 height 15
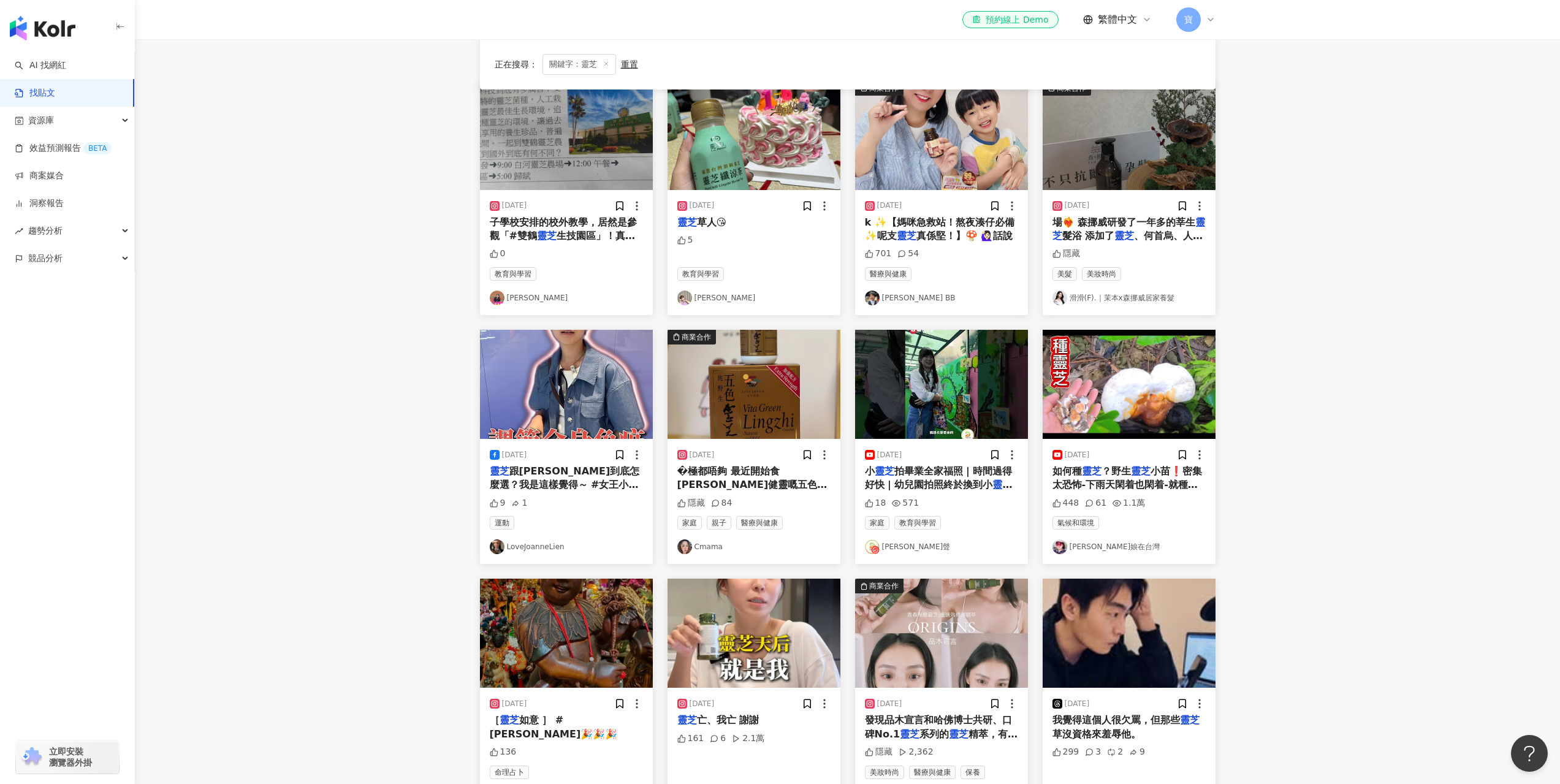
scroll to position [240, 0]
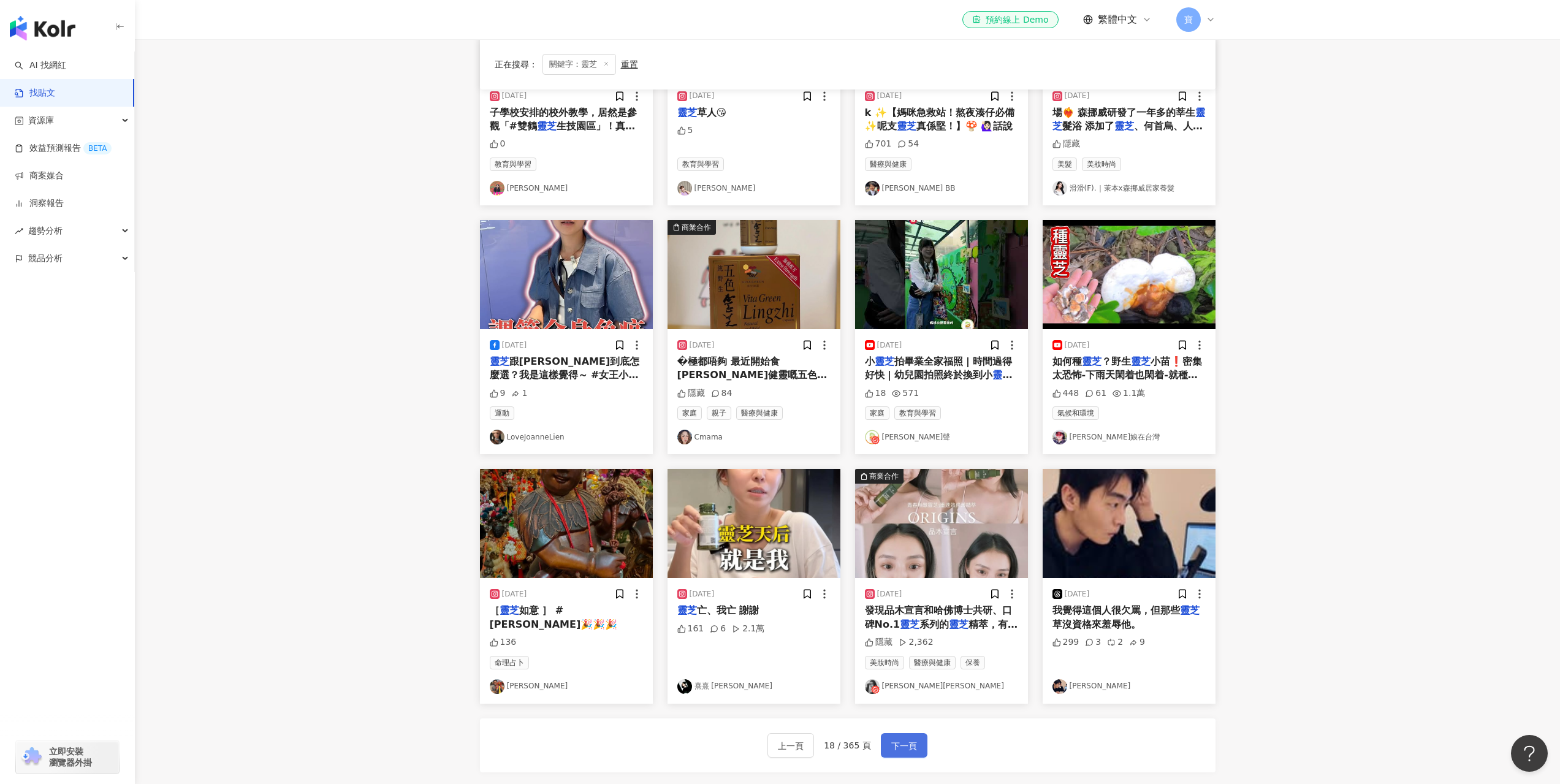
click at [913, 747] on span "下一頁" at bounding box center [904, 746] width 26 height 15
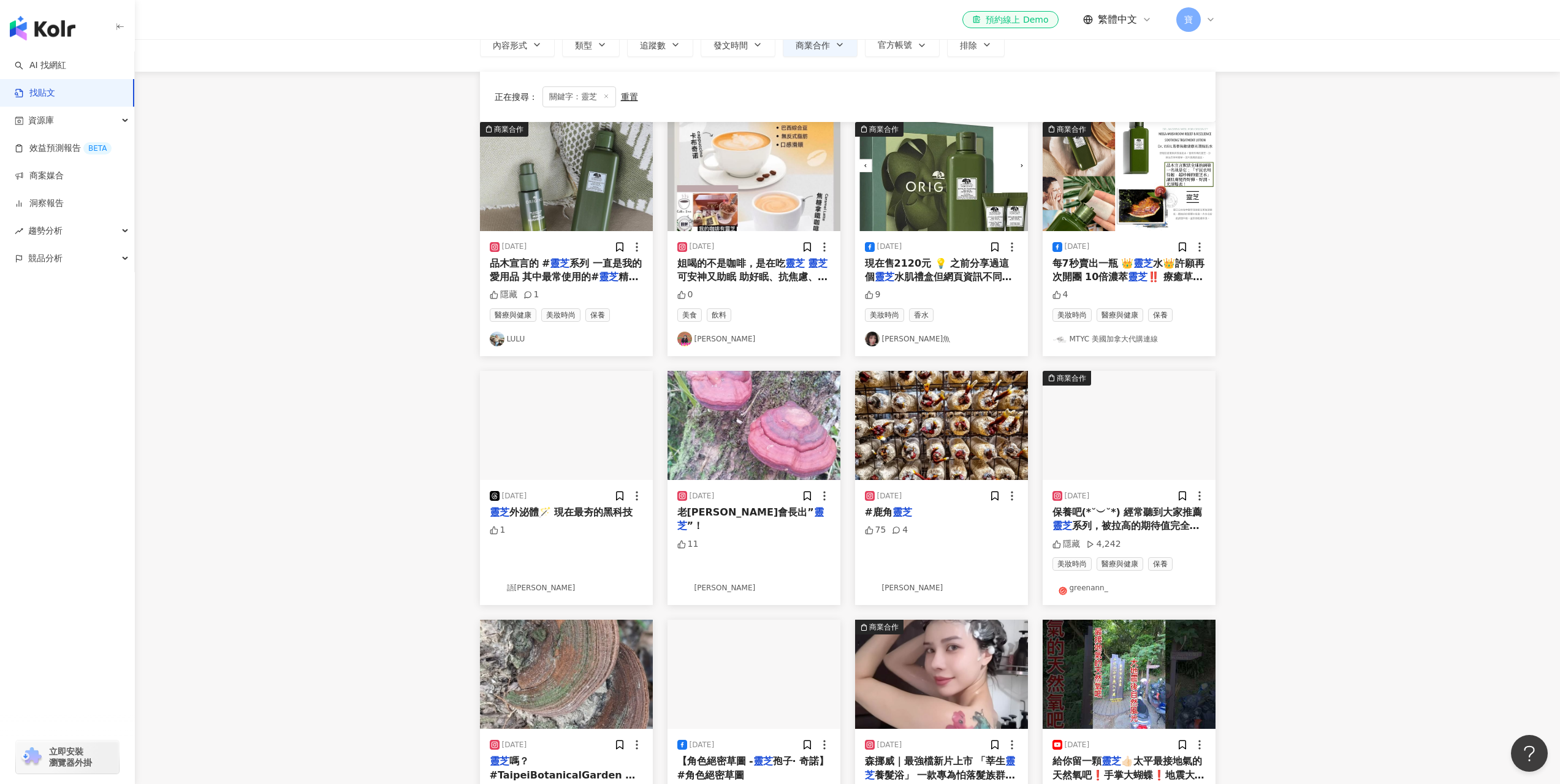
scroll to position [0, 0]
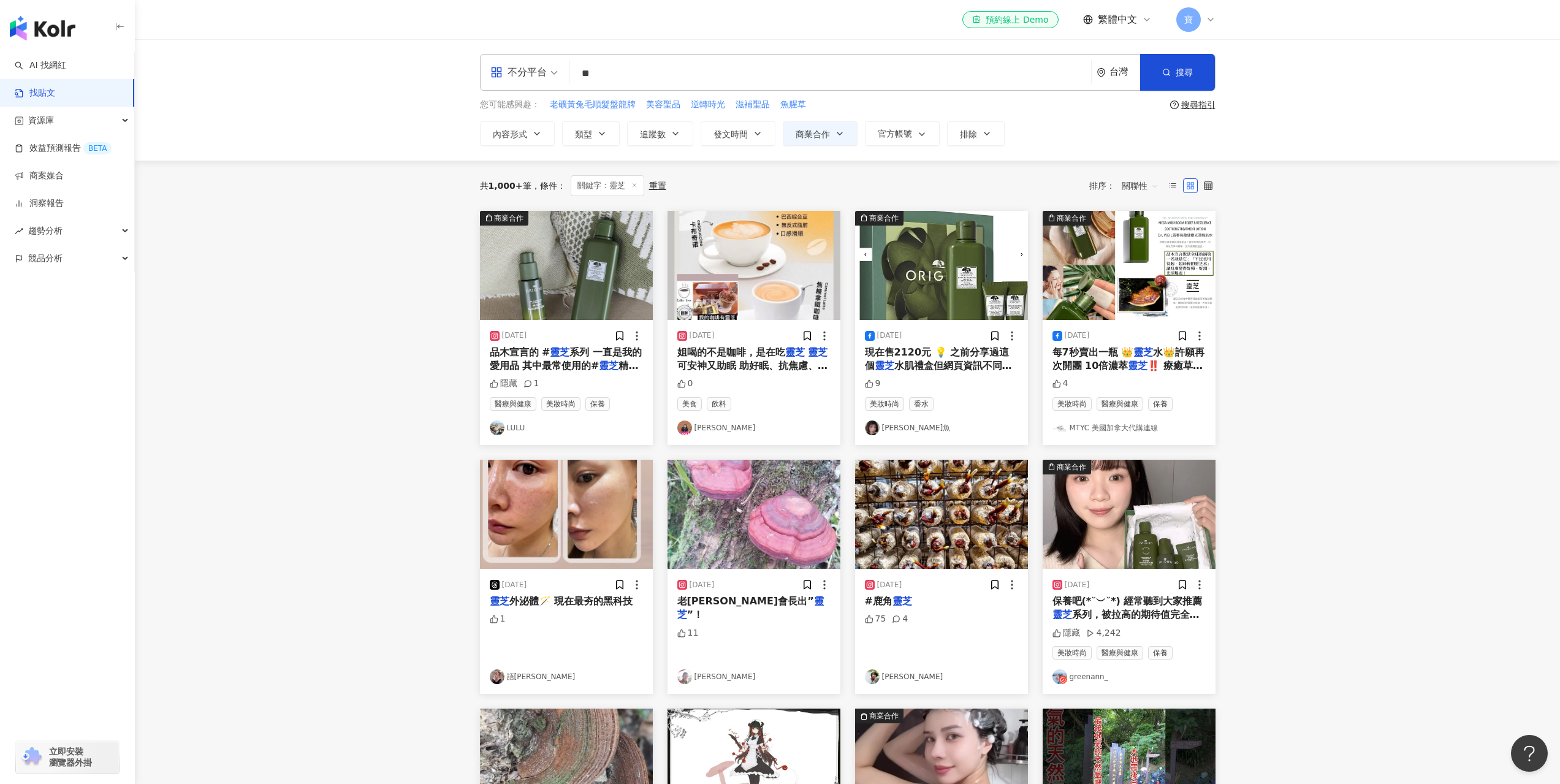
click at [1545, 300] on main "不分平台 ** 台灣 搜尋 searchOperator 插入語法 完全符合 "" 聯集 OR 交集 AND 排除 - 群組 {} 您可能感興趣： 老礦黃兔毛…" at bounding box center [847, 705] width 1425 height 1332
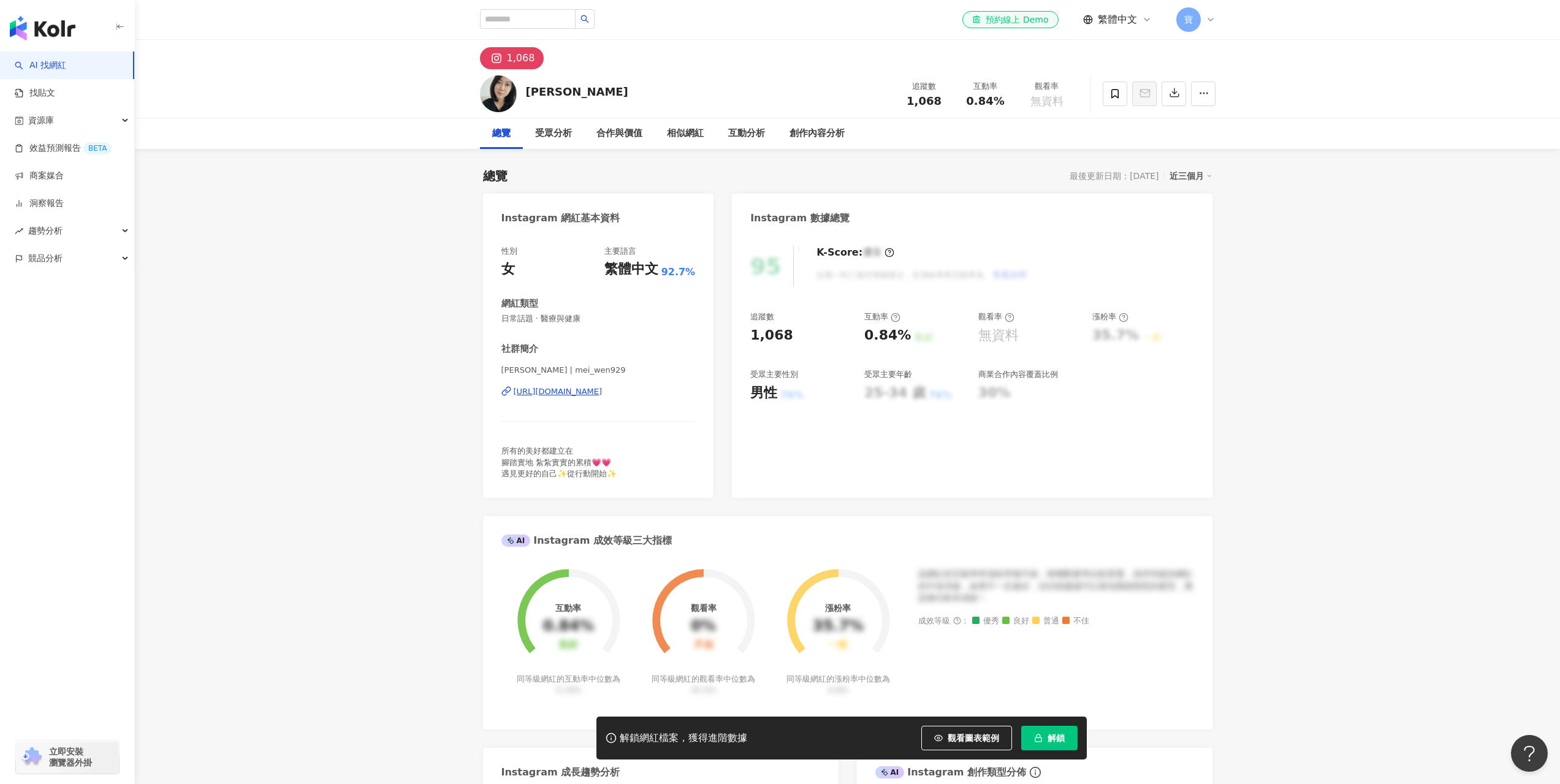
click at [600, 398] on div "江美雯 | mei_wen929 https://www.instagram.com/mei_wen929/" at bounding box center [599, 401] width 194 height 72
click at [600, 391] on div "https://www.instagram.com/mei_wen929/" at bounding box center [558, 391] width 89 height 11
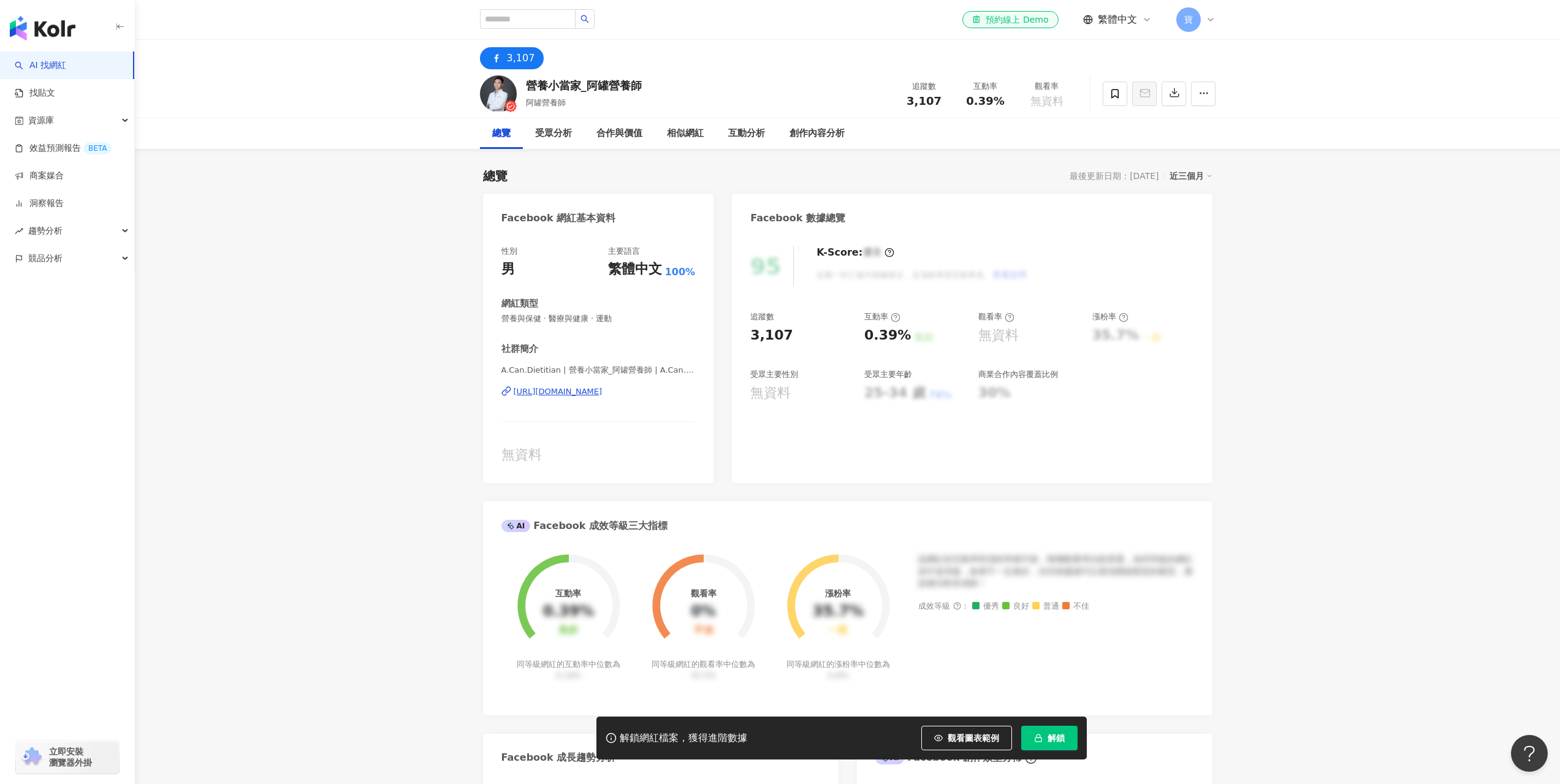
click at [603, 396] on div "[URL][DOMAIN_NAME]" at bounding box center [558, 391] width 89 height 11
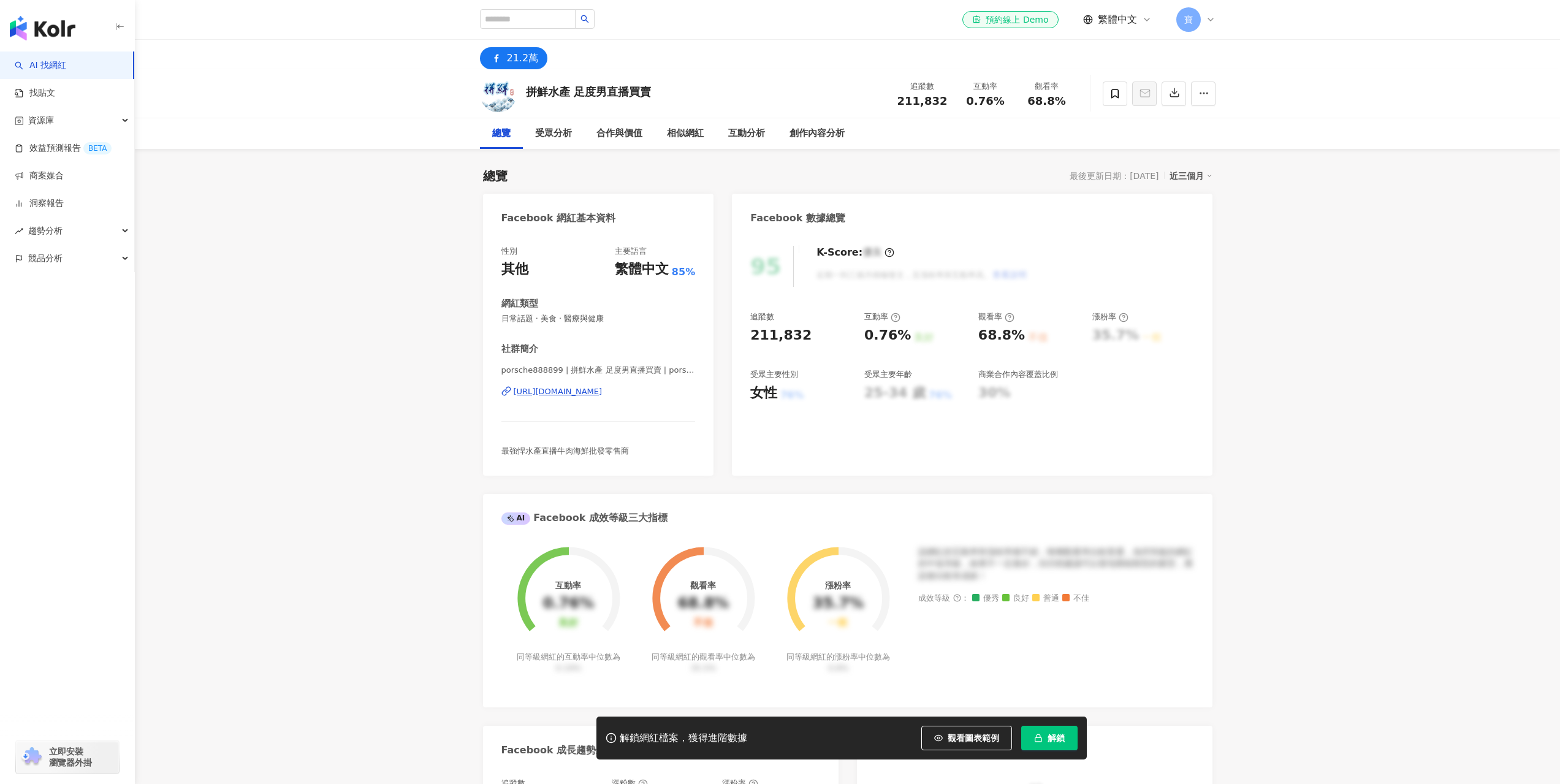
click at [603, 394] on div "[URL][DOMAIN_NAME]" at bounding box center [558, 391] width 89 height 11
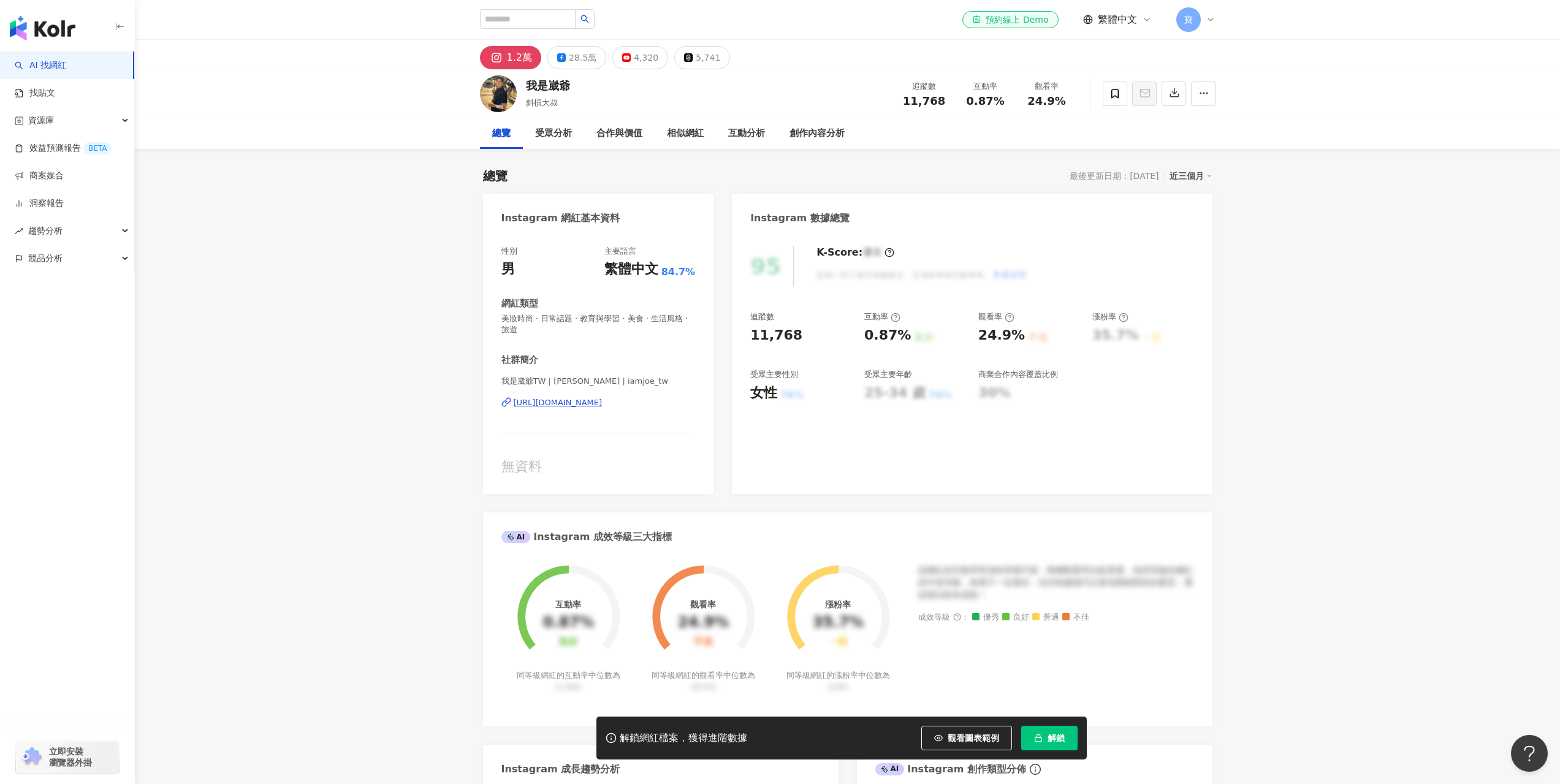
click at [603, 404] on div "[URL][DOMAIN_NAME]" at bounding box center [558, 402] width 89 height 11
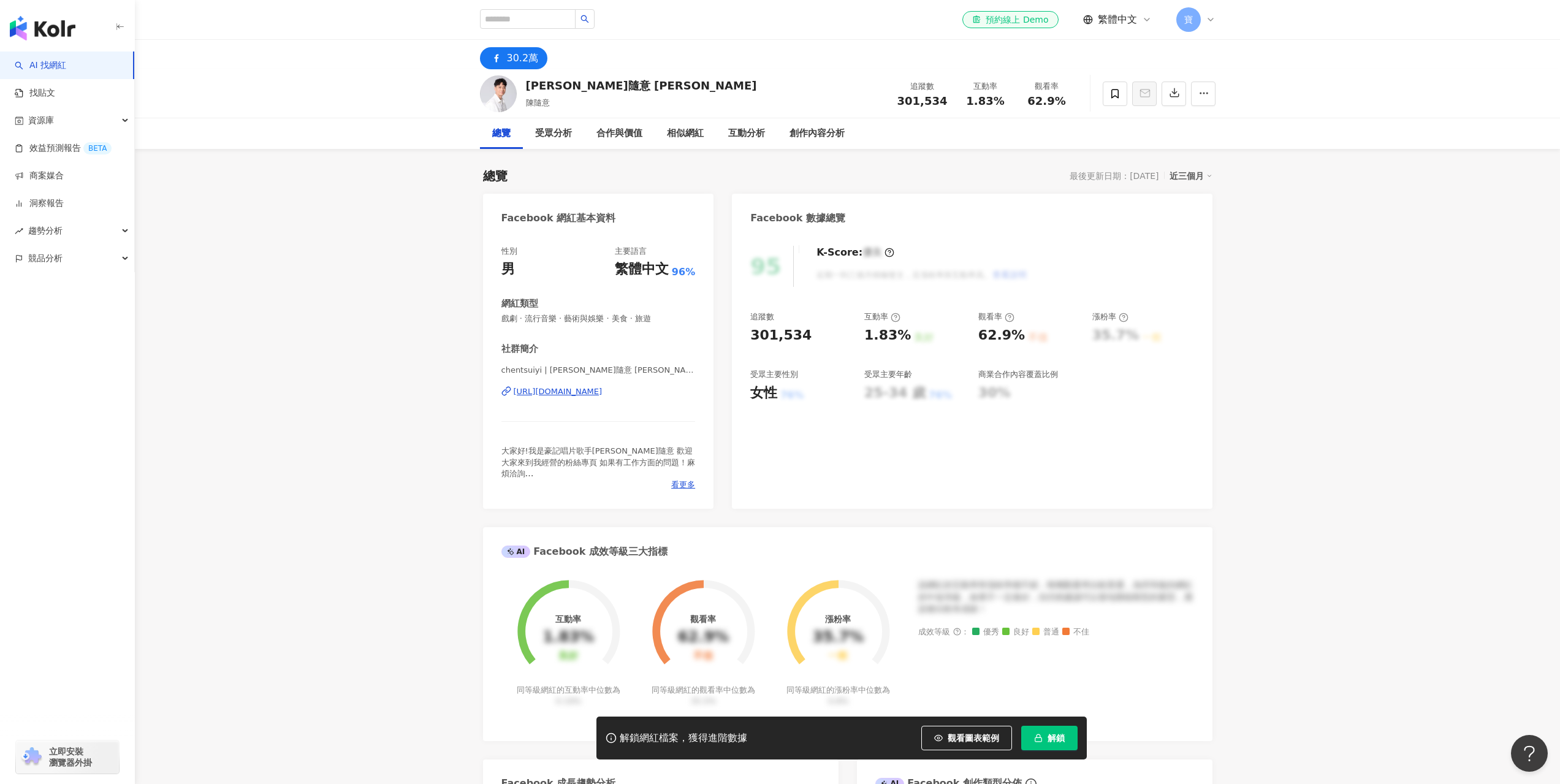
drag, startPoint x: 644, startPoint y: 355, endPoint x: 674, endPoint y: 373, distance: 35.0
click at [674, 373] on div "社群簡介 chentsuiyi | [PERSON_NAME]隨意 [PERSON_NAME] | [PERSON_NAME] [URL][DOMAIN_NA…" at bounding box center [599, 416] width 194 height 148
click at [674, 373] on span "chentsuiyi | [PERSON_NAME]隨意 [PERSON_NAME] | [PERSON_NAME]" at bounding box center [599, 370] width 194 height 11
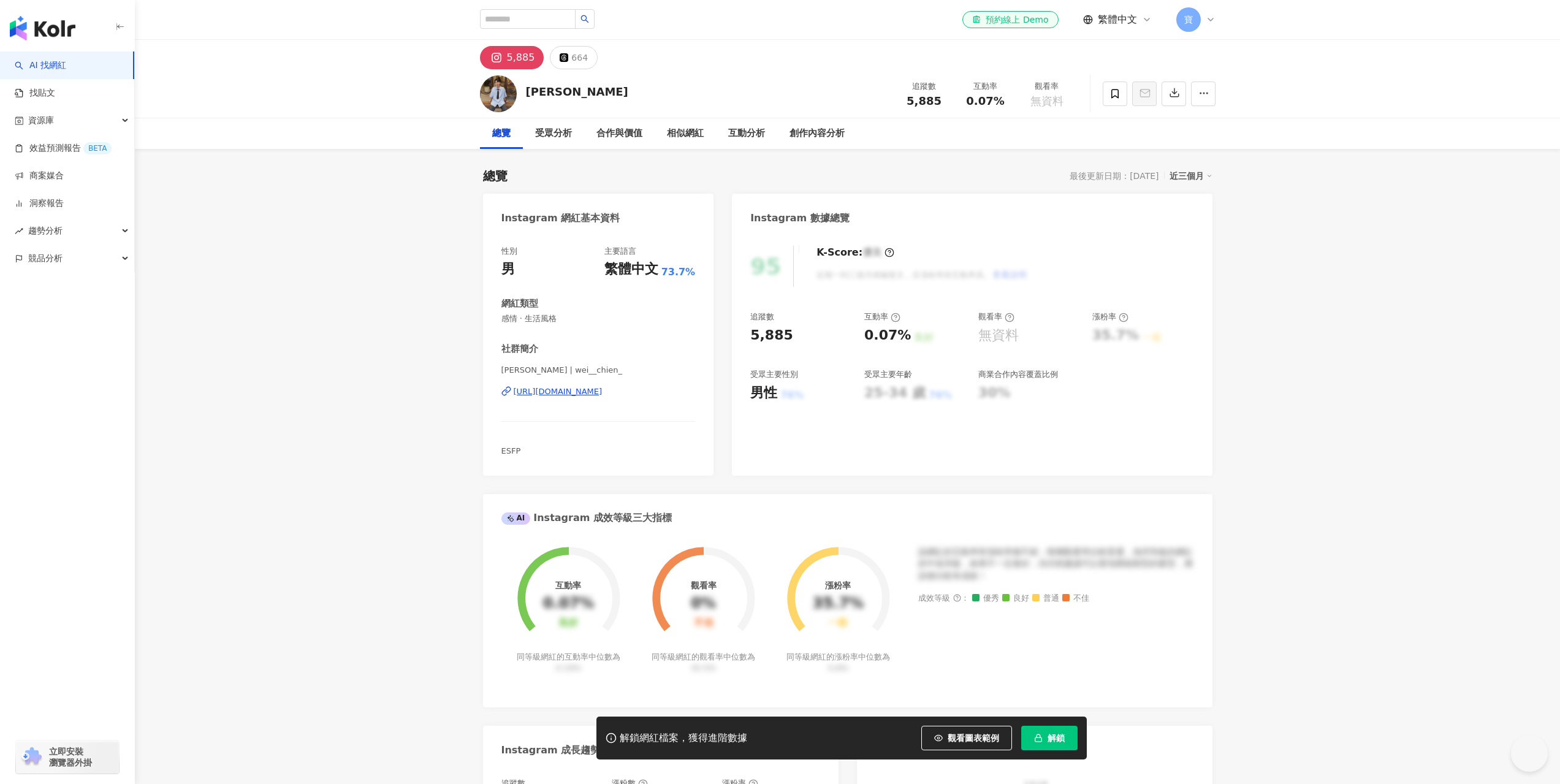
click at [603, 393] on div "[URL][DOMAIN_NAME]" at bounding box center [558, 391] width 89 height 11
